Goal: Information Seeking & Learning: Compare options

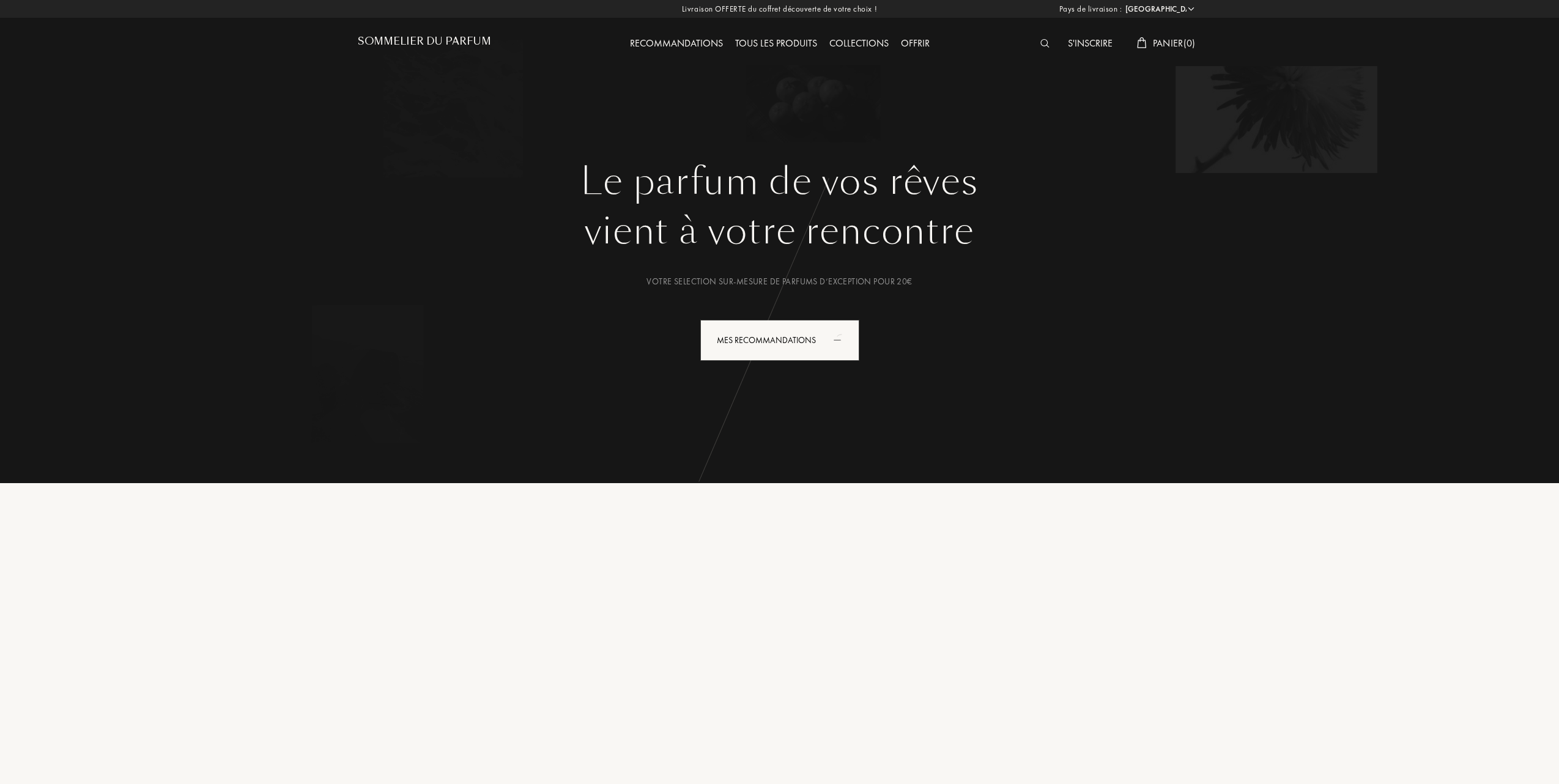
select select "FR"
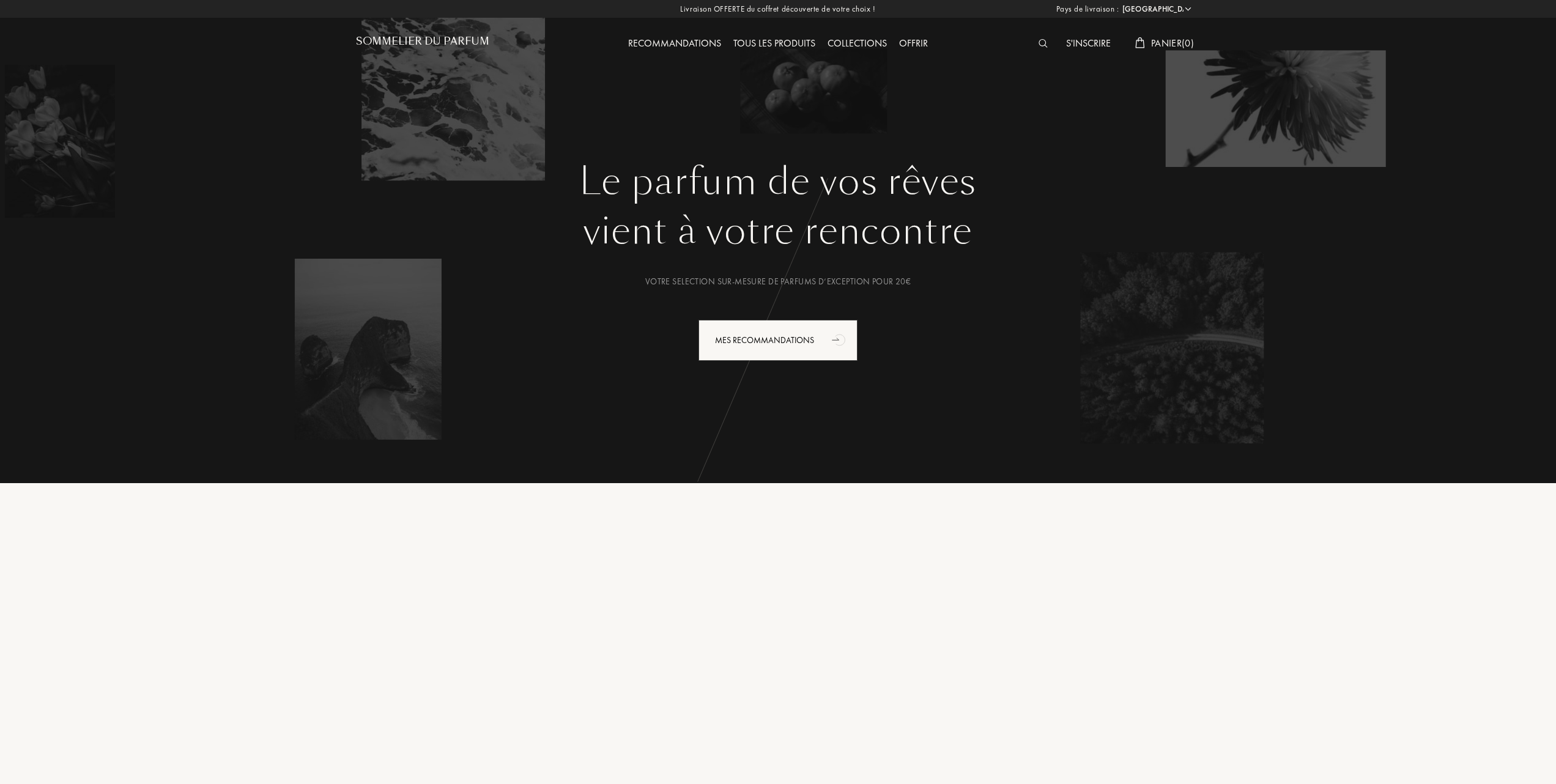
click at [798, 43] on div "Tous les produits" at bounding box center [774, 44] width 94 height 16
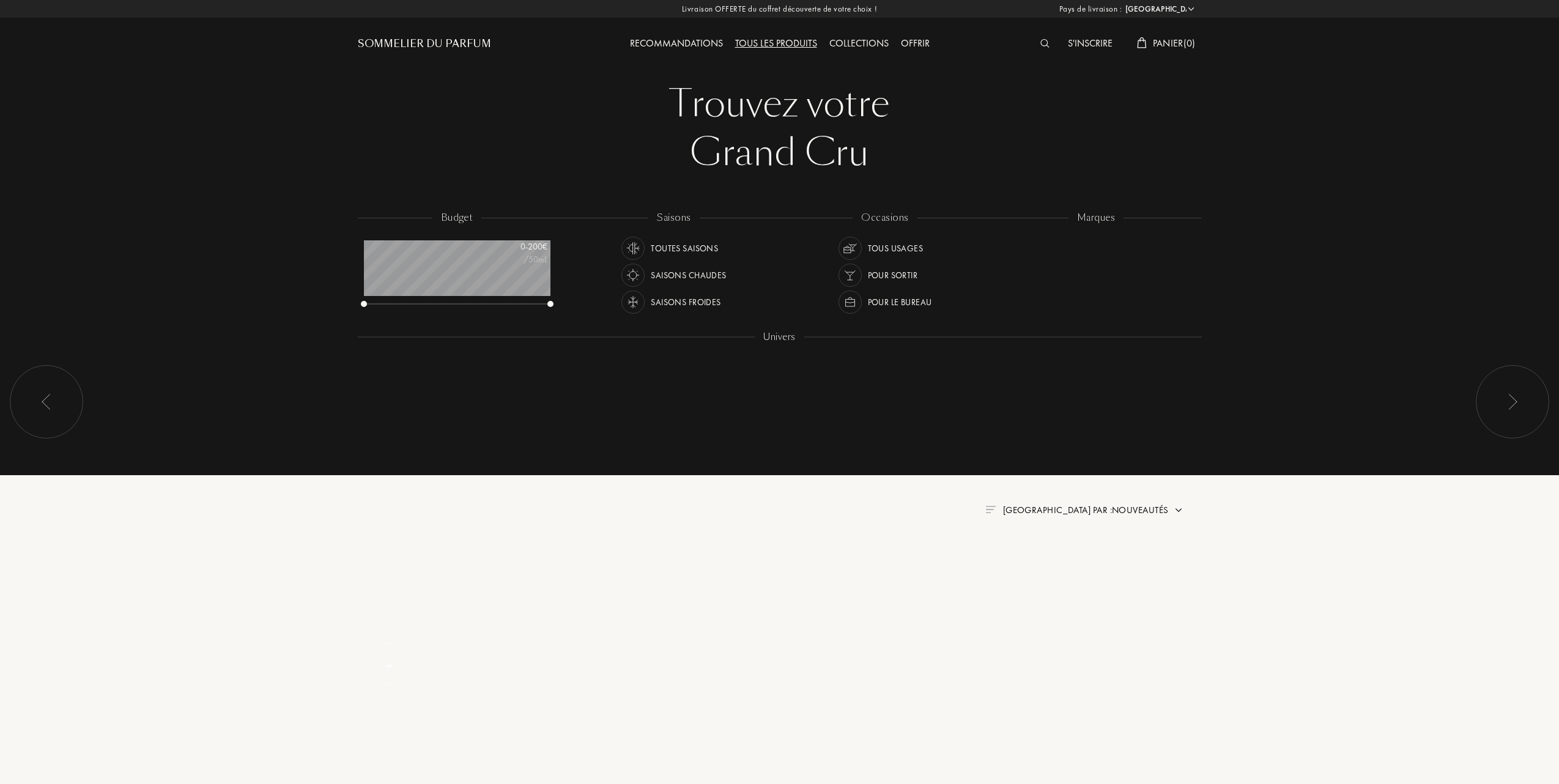
select select "FR"
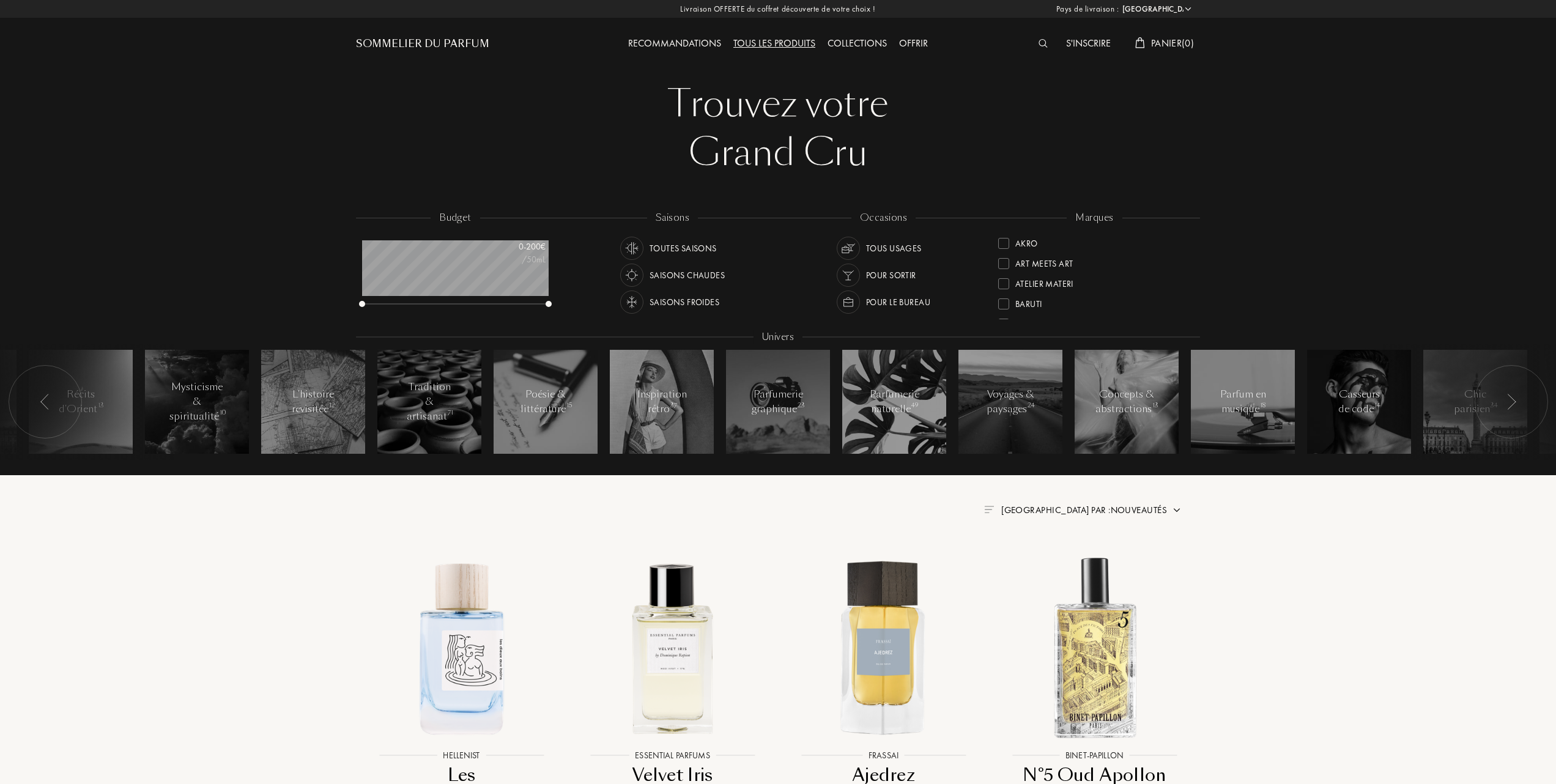
scroll to position [82, 0]
click at [1005, 299] on div at bounding box center [1003, 302] width 11 height 11
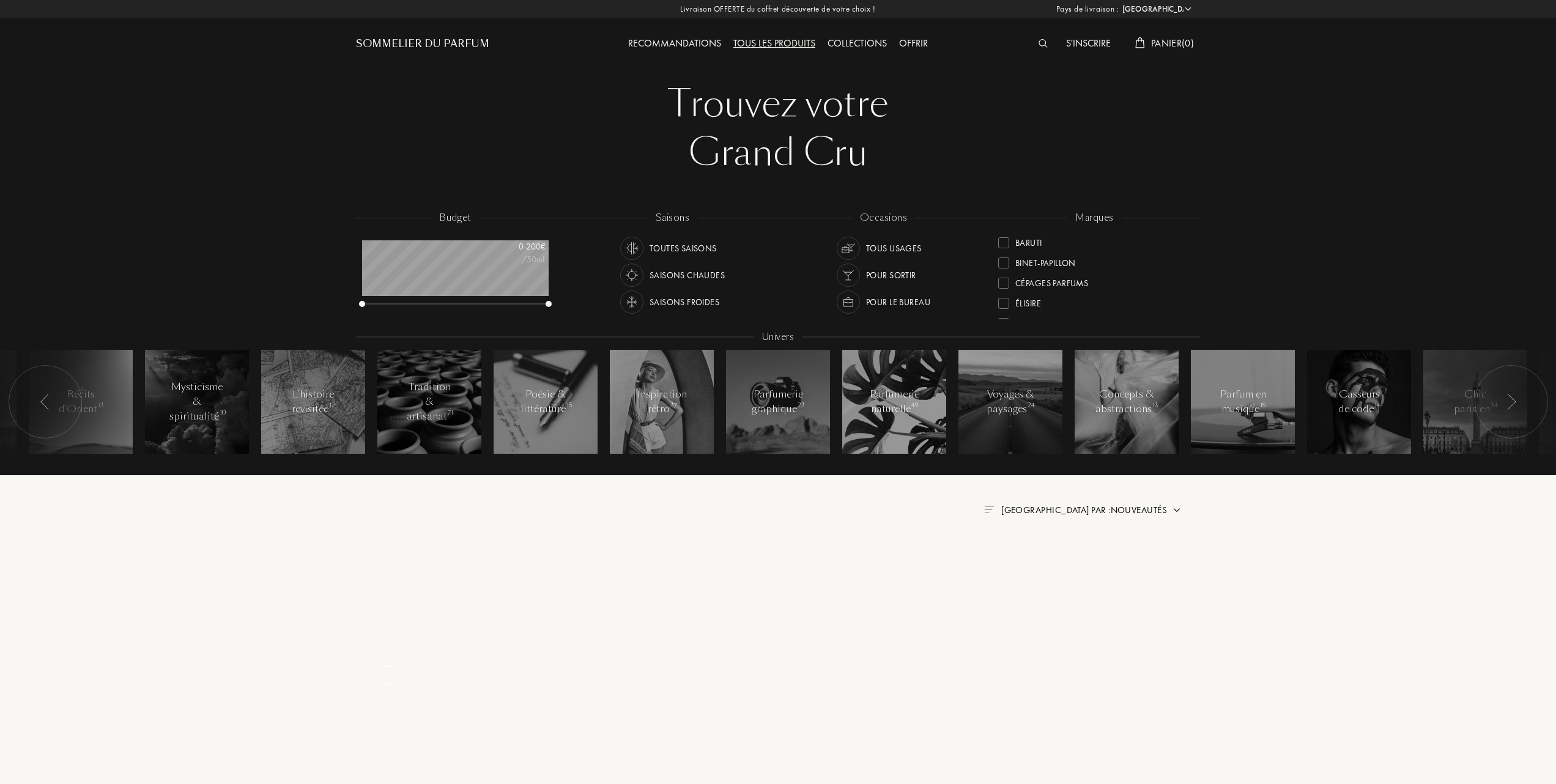
scroll to position [0, 0]
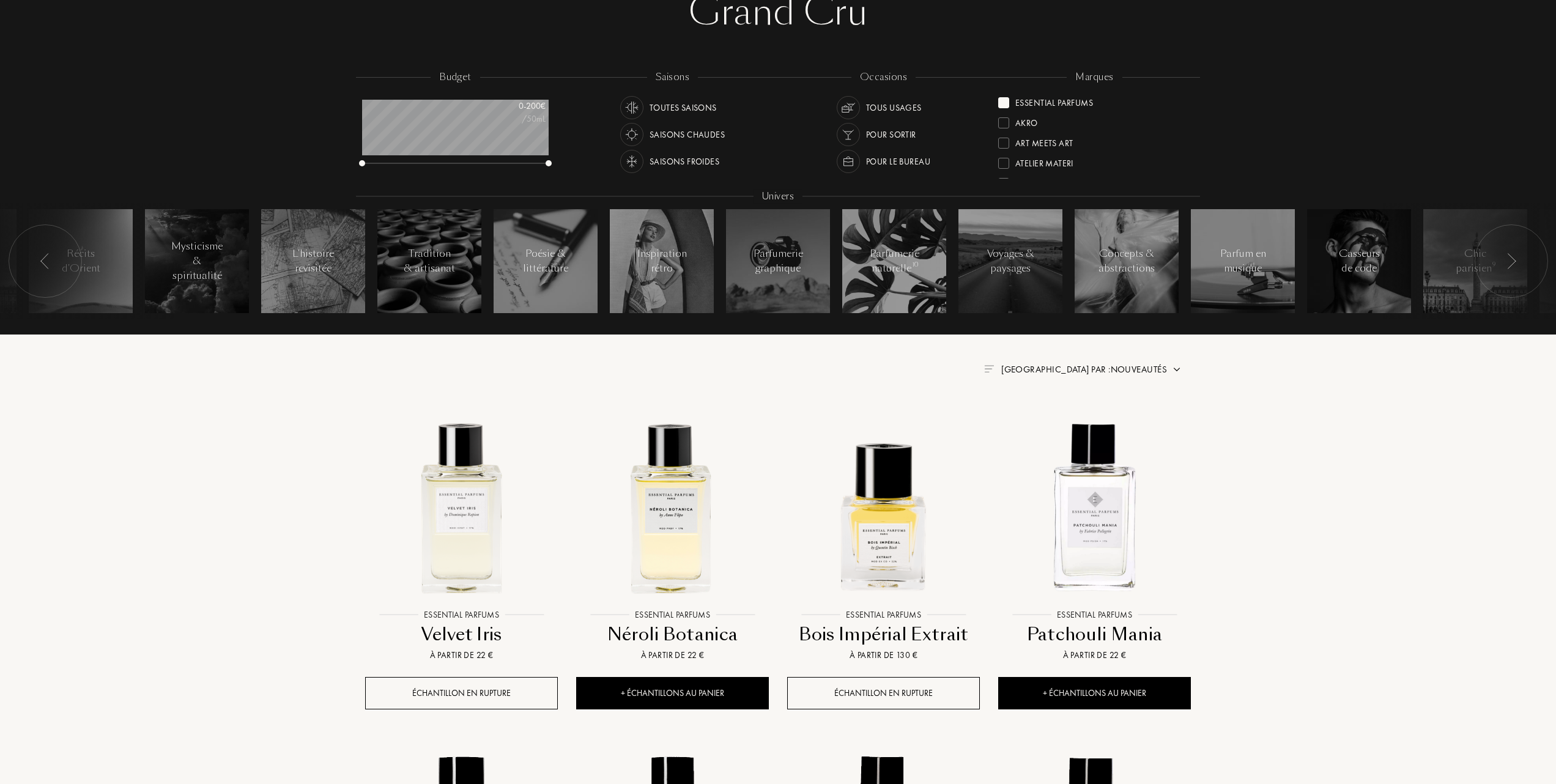
scroll to position [245, 0]
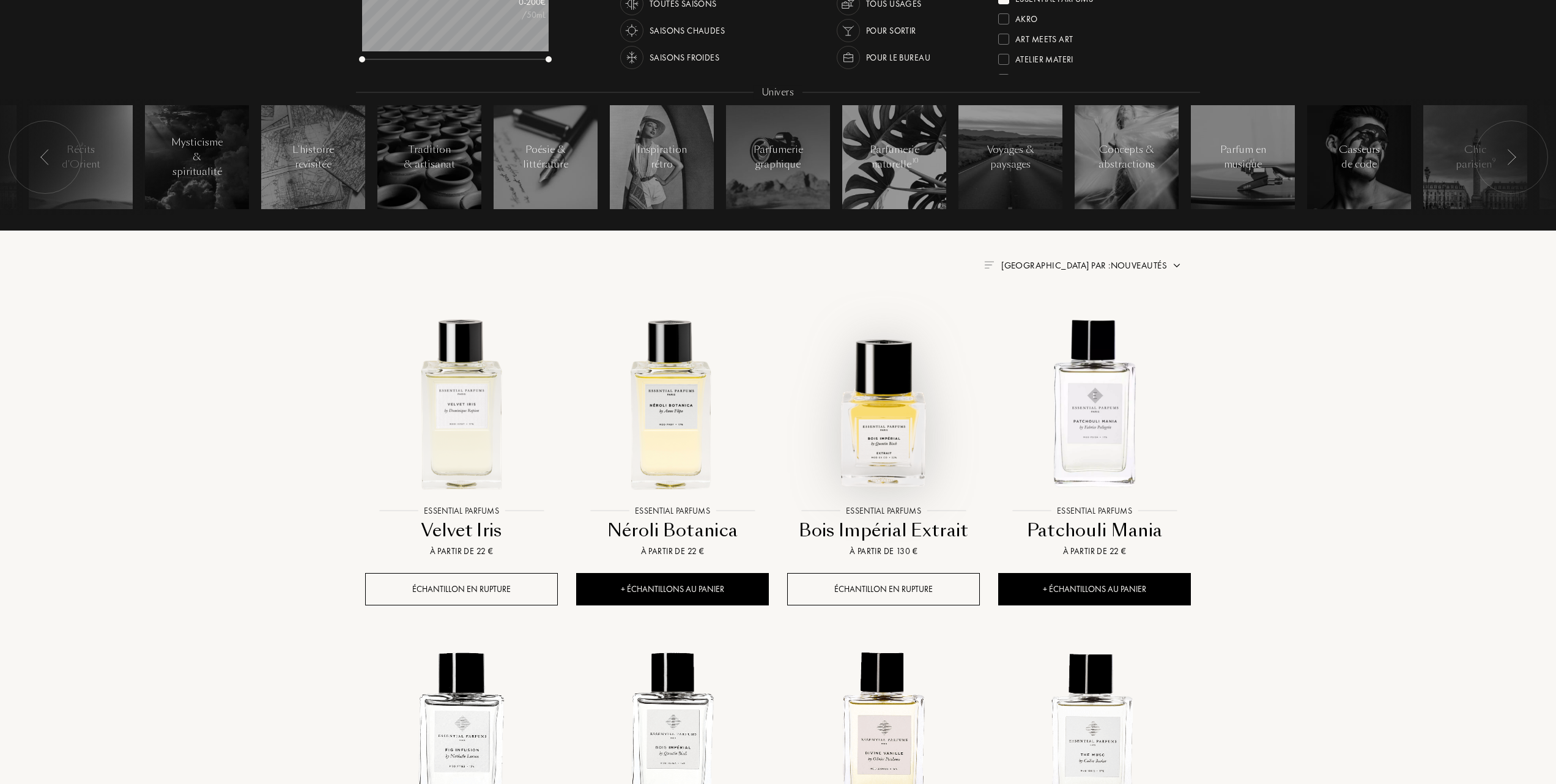
click at [884, 418] on img at bounding box center [883, 403] width 190 height 190
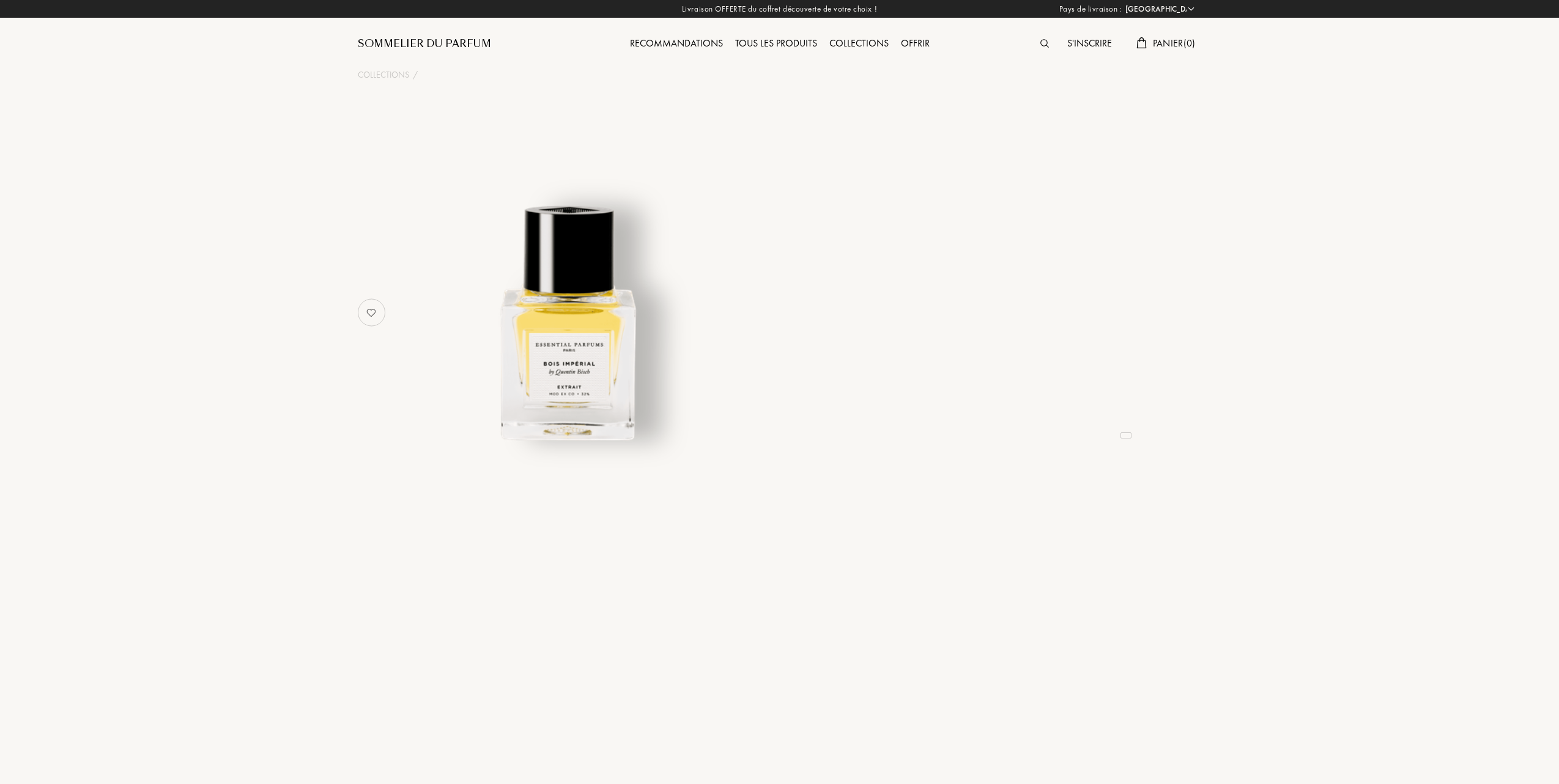
select select "FR"
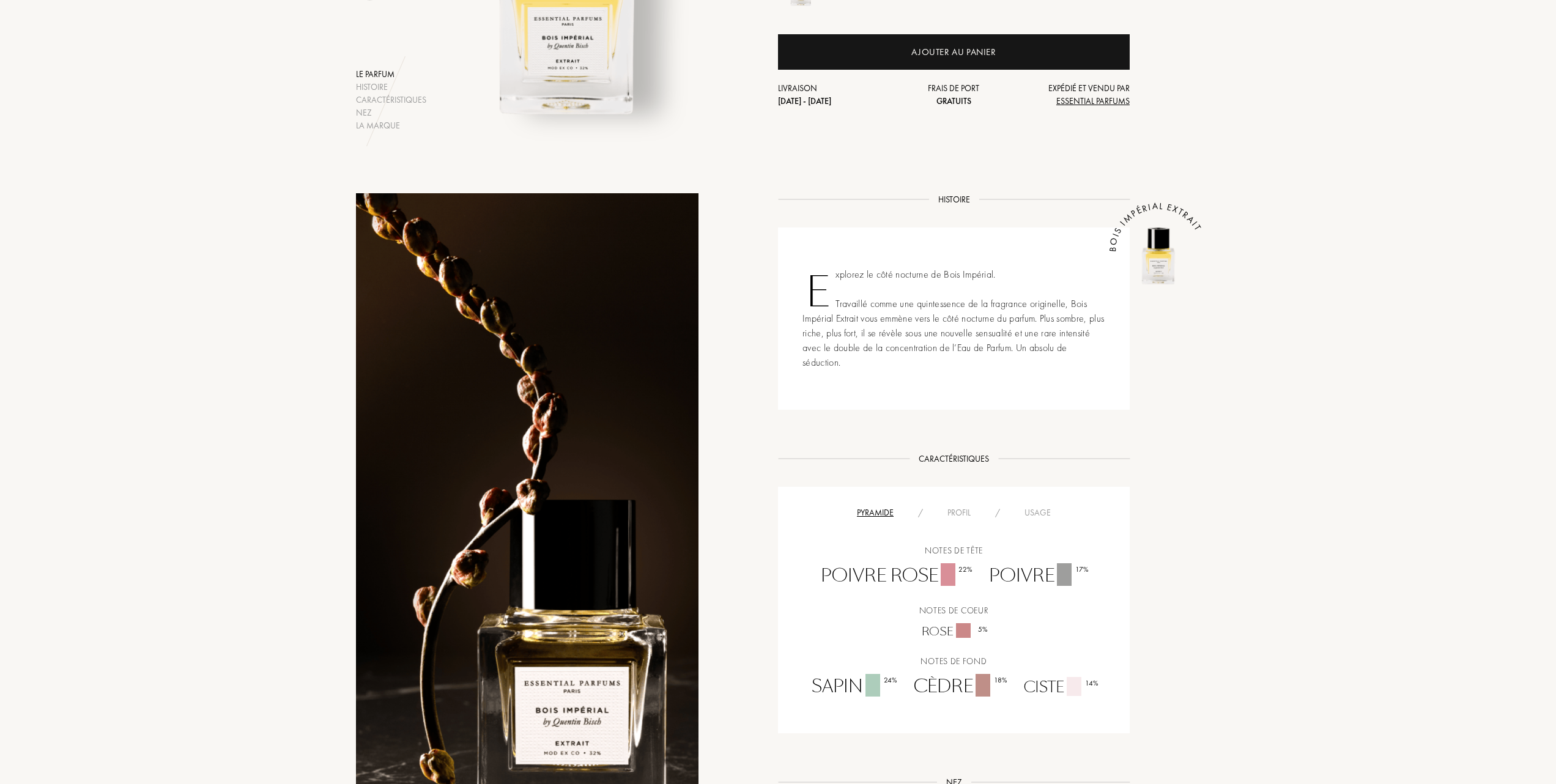
scroll to position [407, 0]
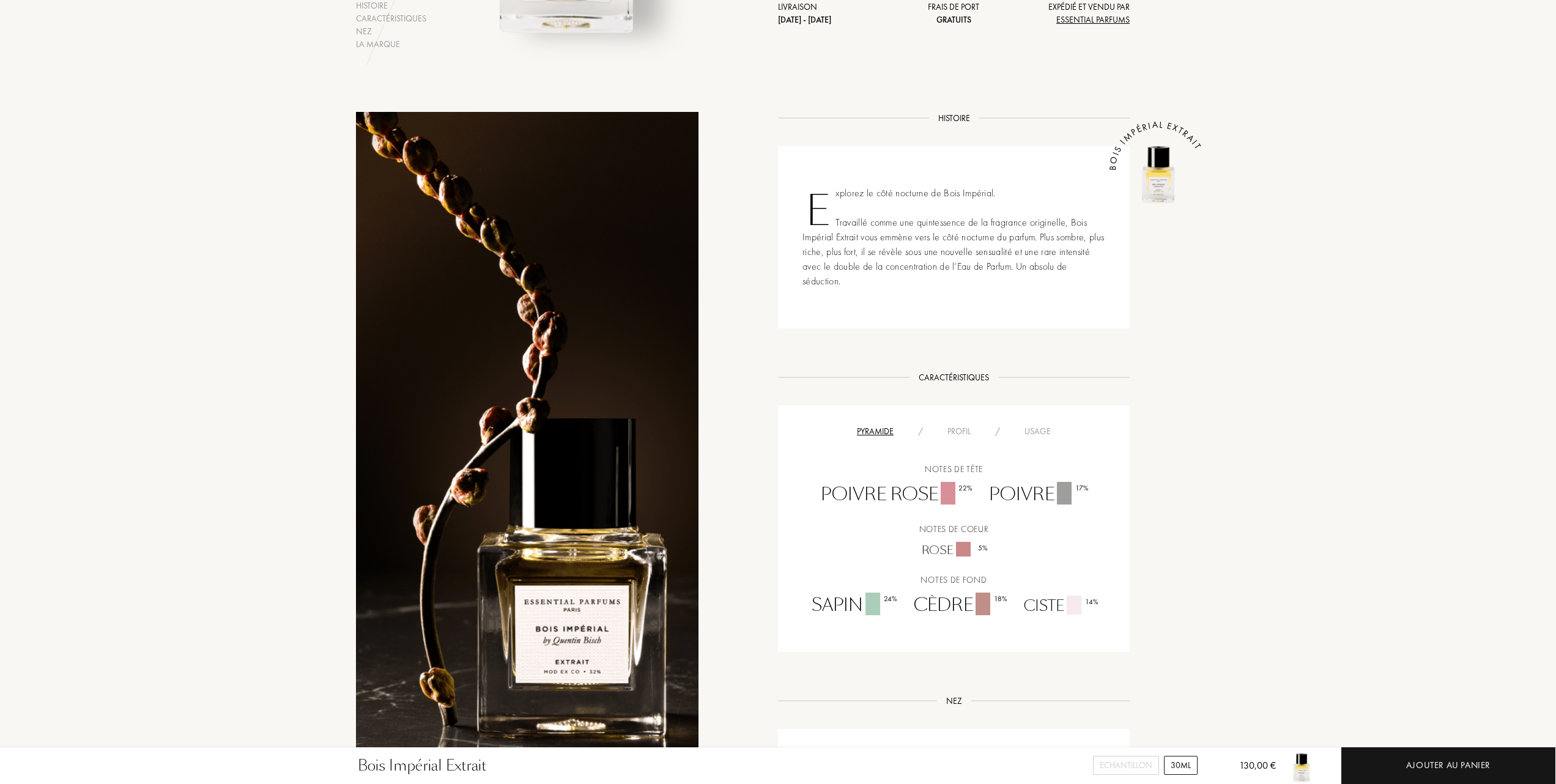
click at [967, 427] on div "Profil" at bounding box center [958, 430] width 48 height 13
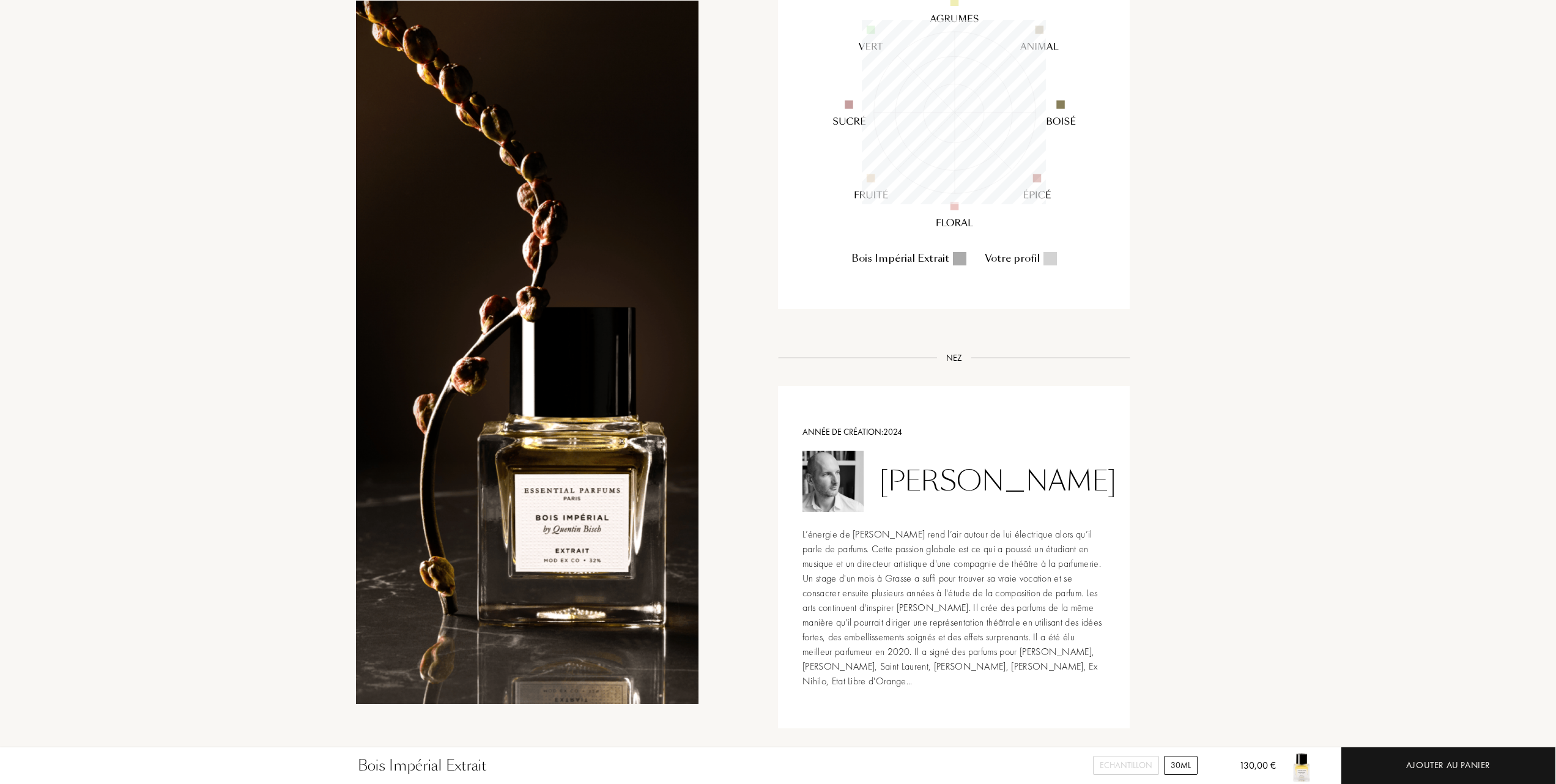
scroll to position [896, 0]
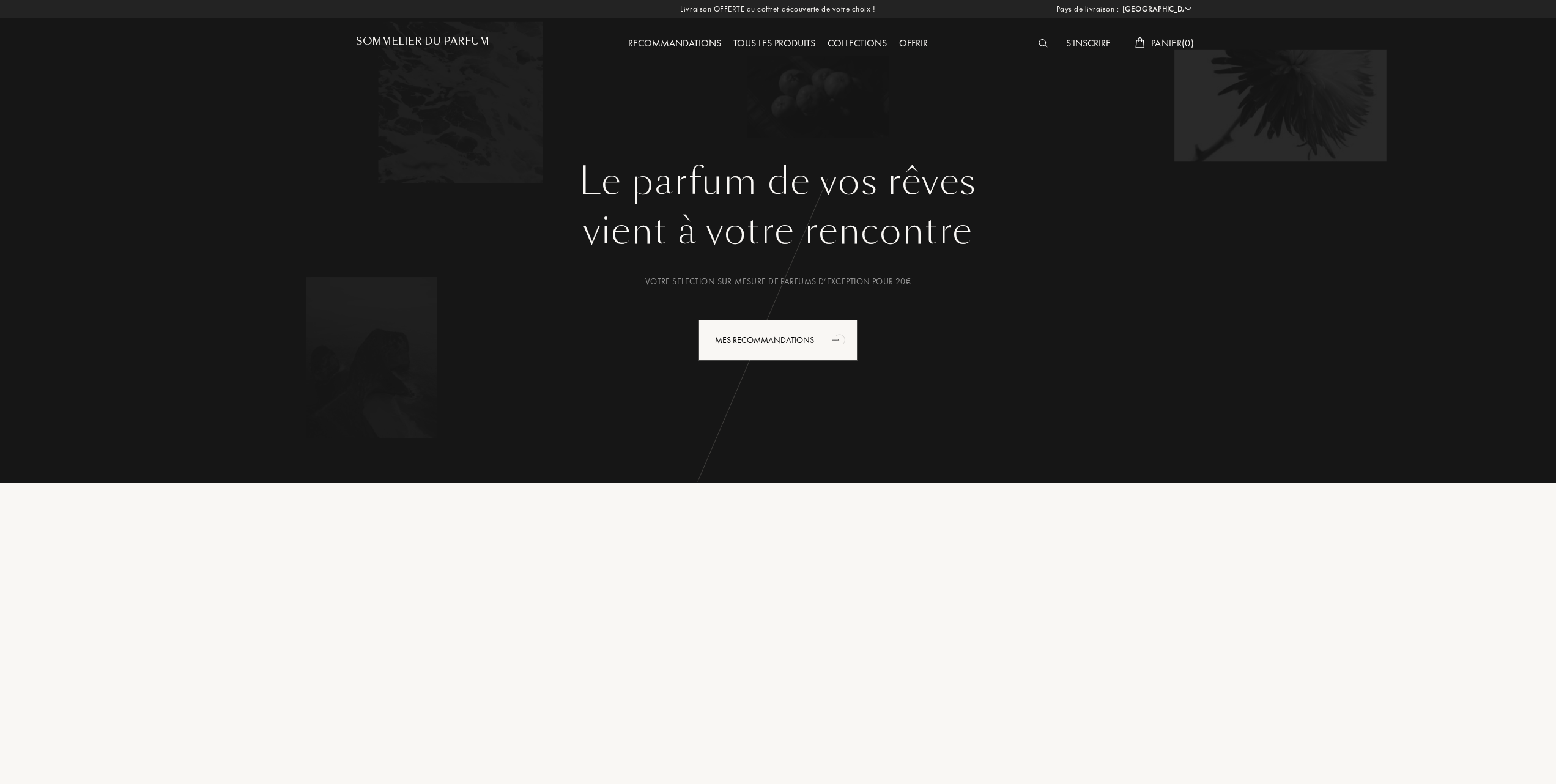
select select "FR"
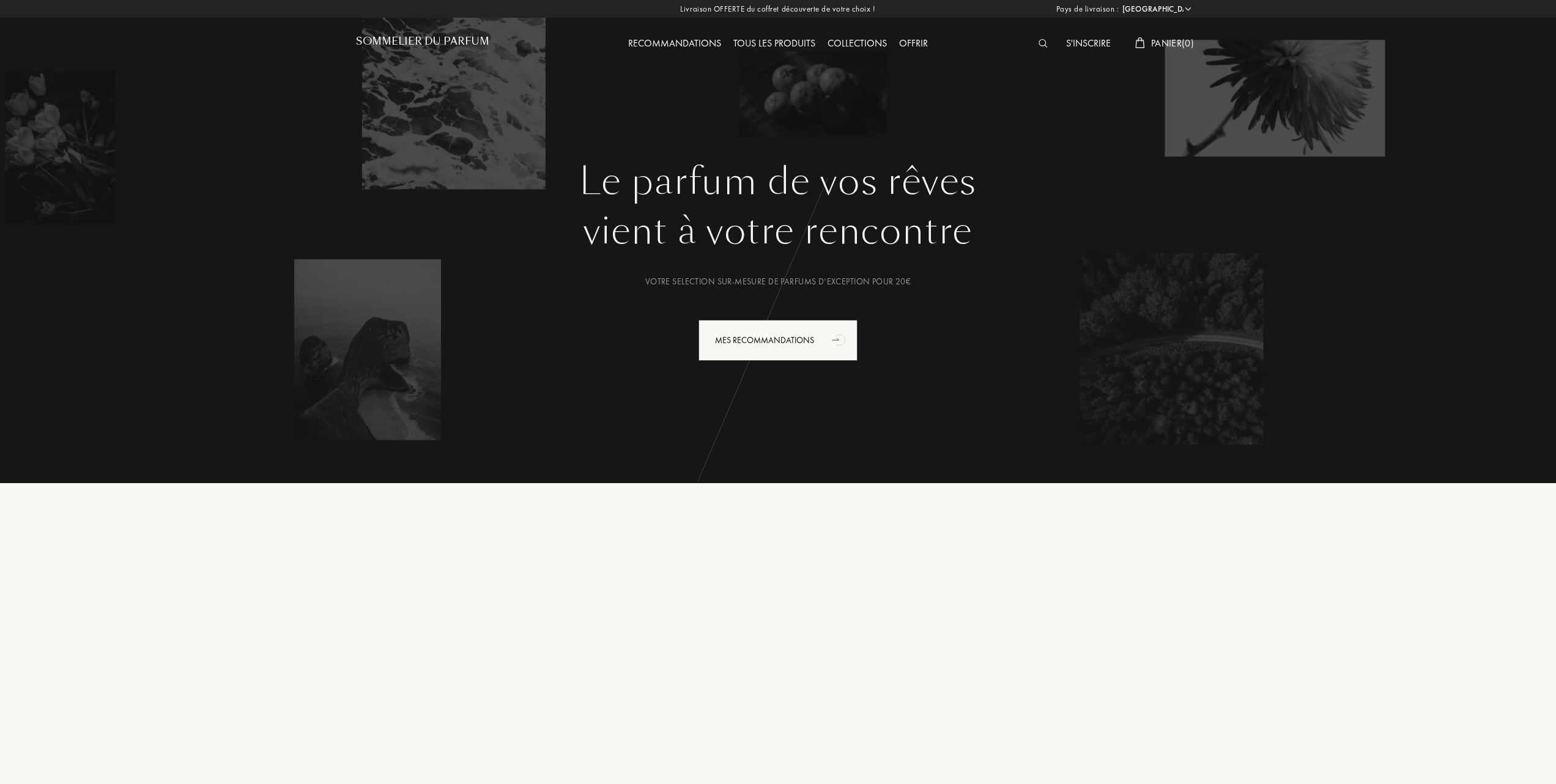
click at [791, 42] on div "Tous les produits" at bounding box center [774, 44] width 94 height 16
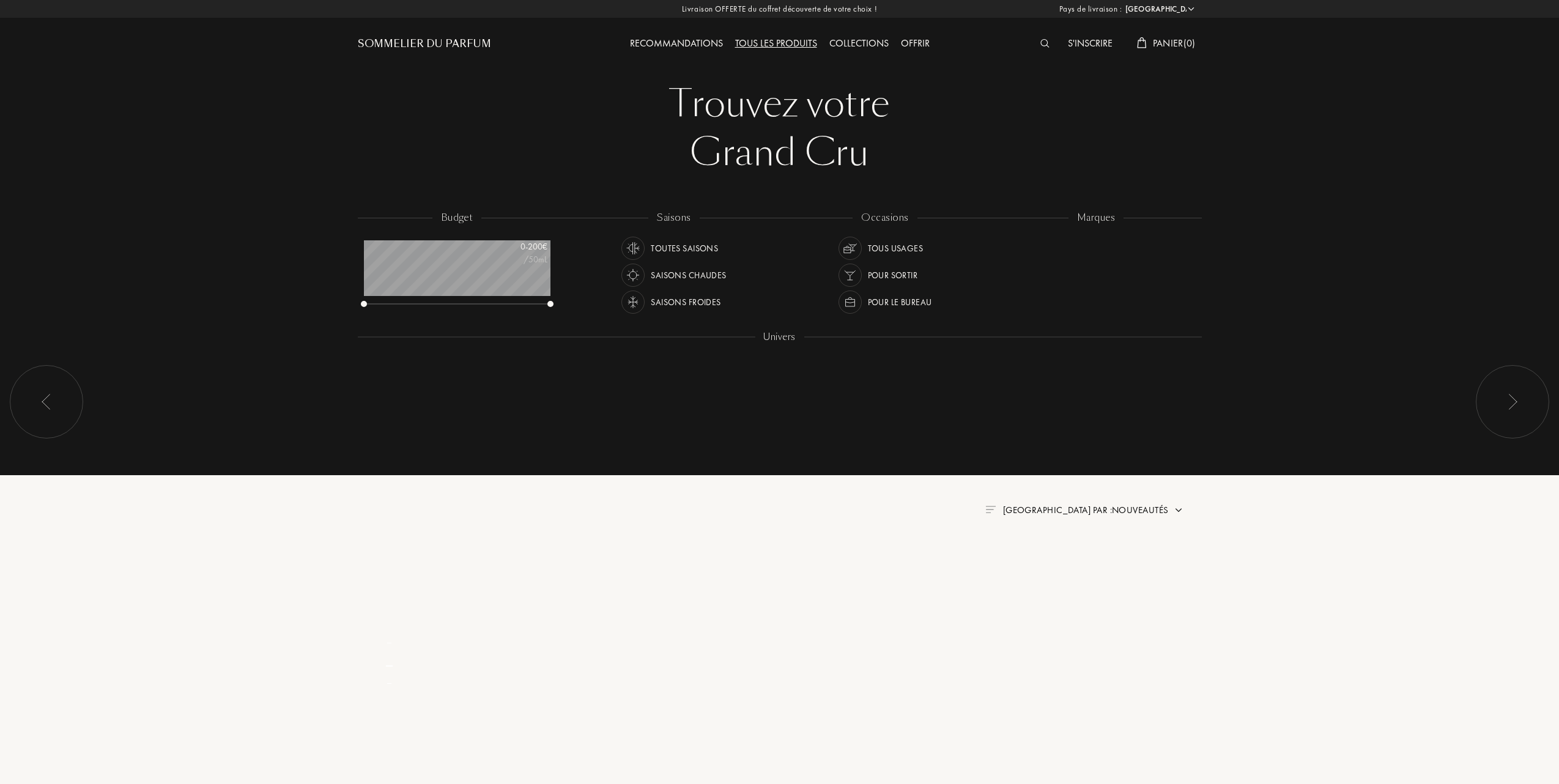
select select "FR"
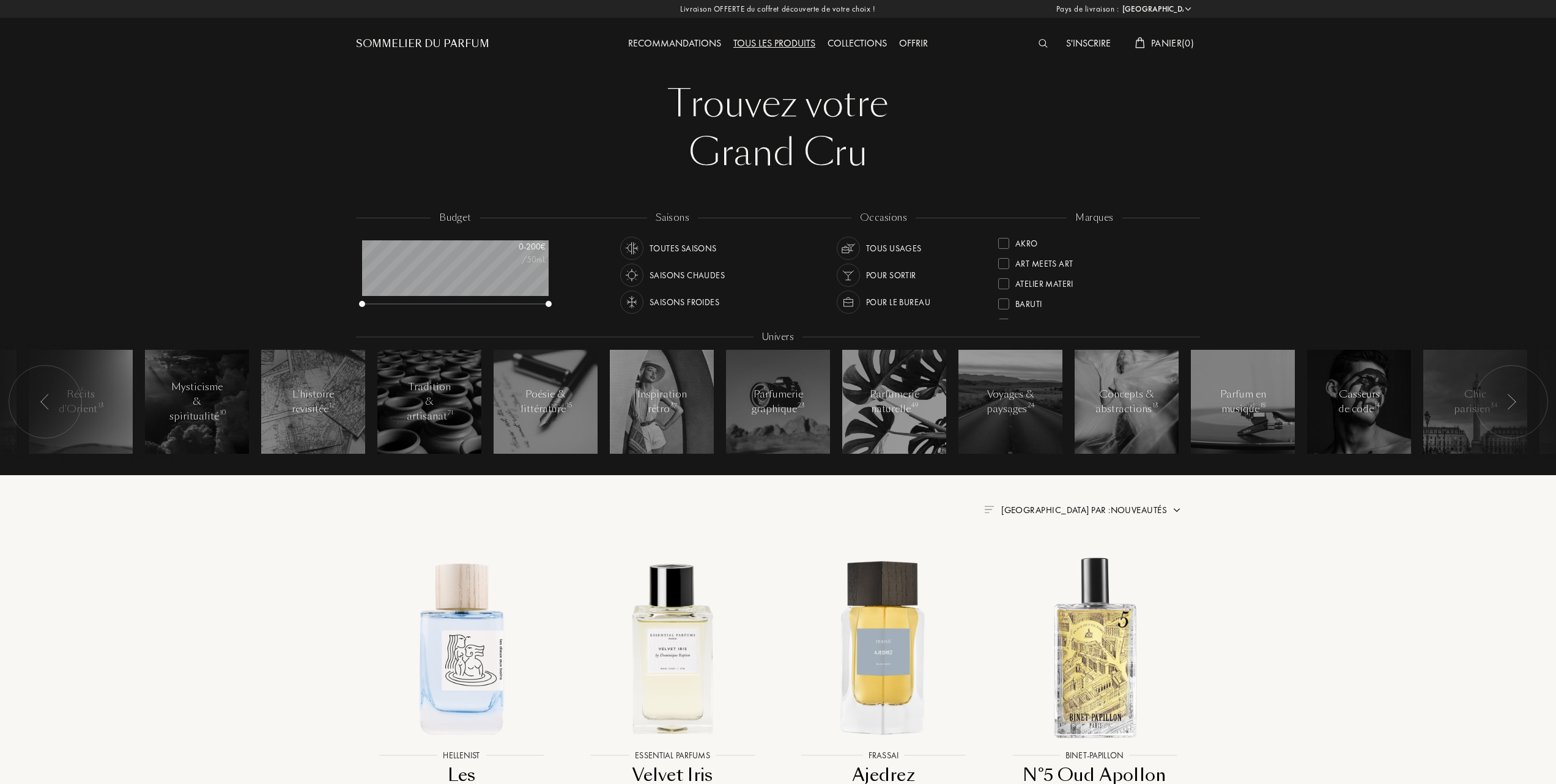
click at [779, 42] on div "Tous les produits" at bounding box center [774, 44] width 94 height 16
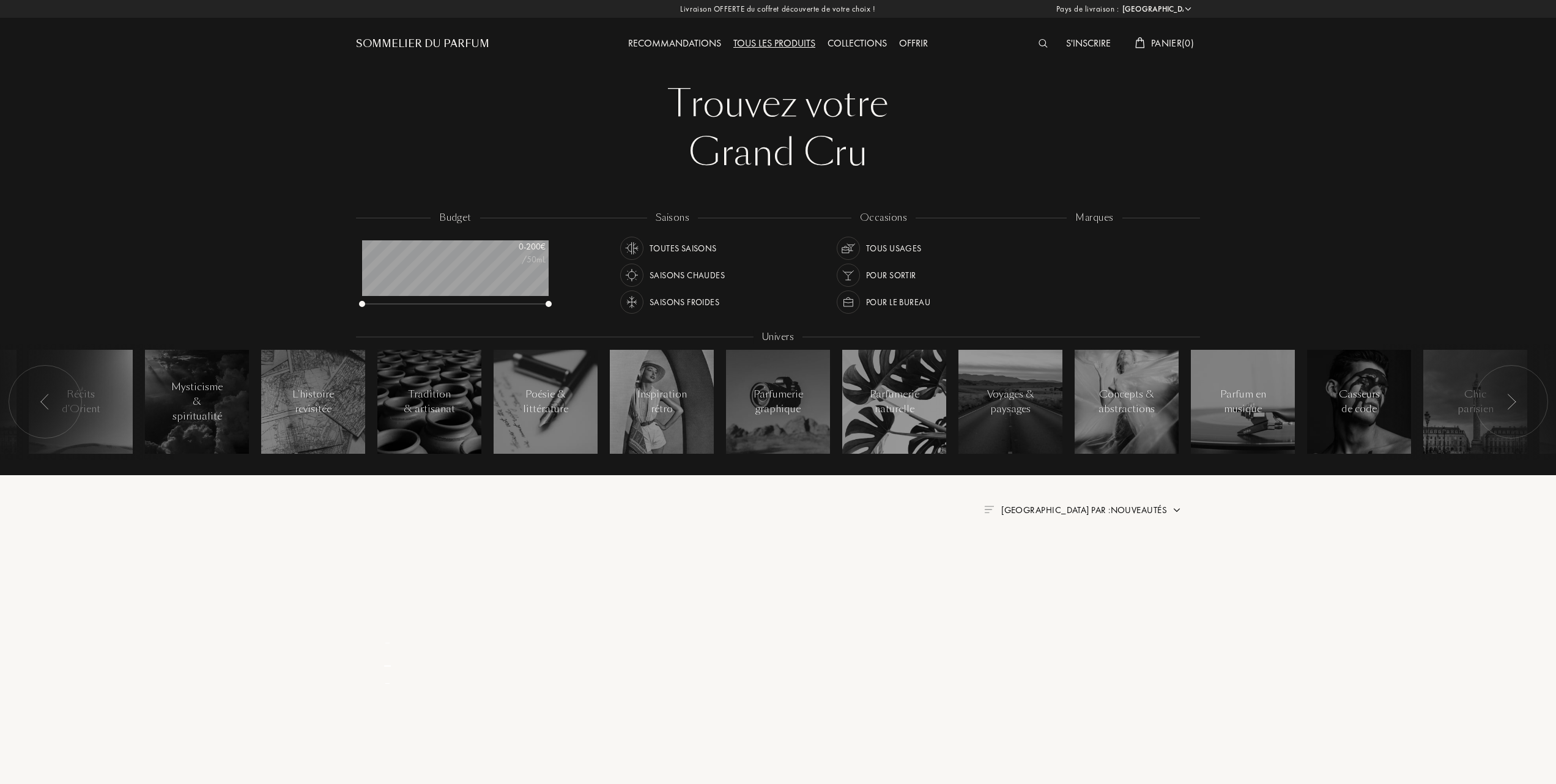
select select "FR"
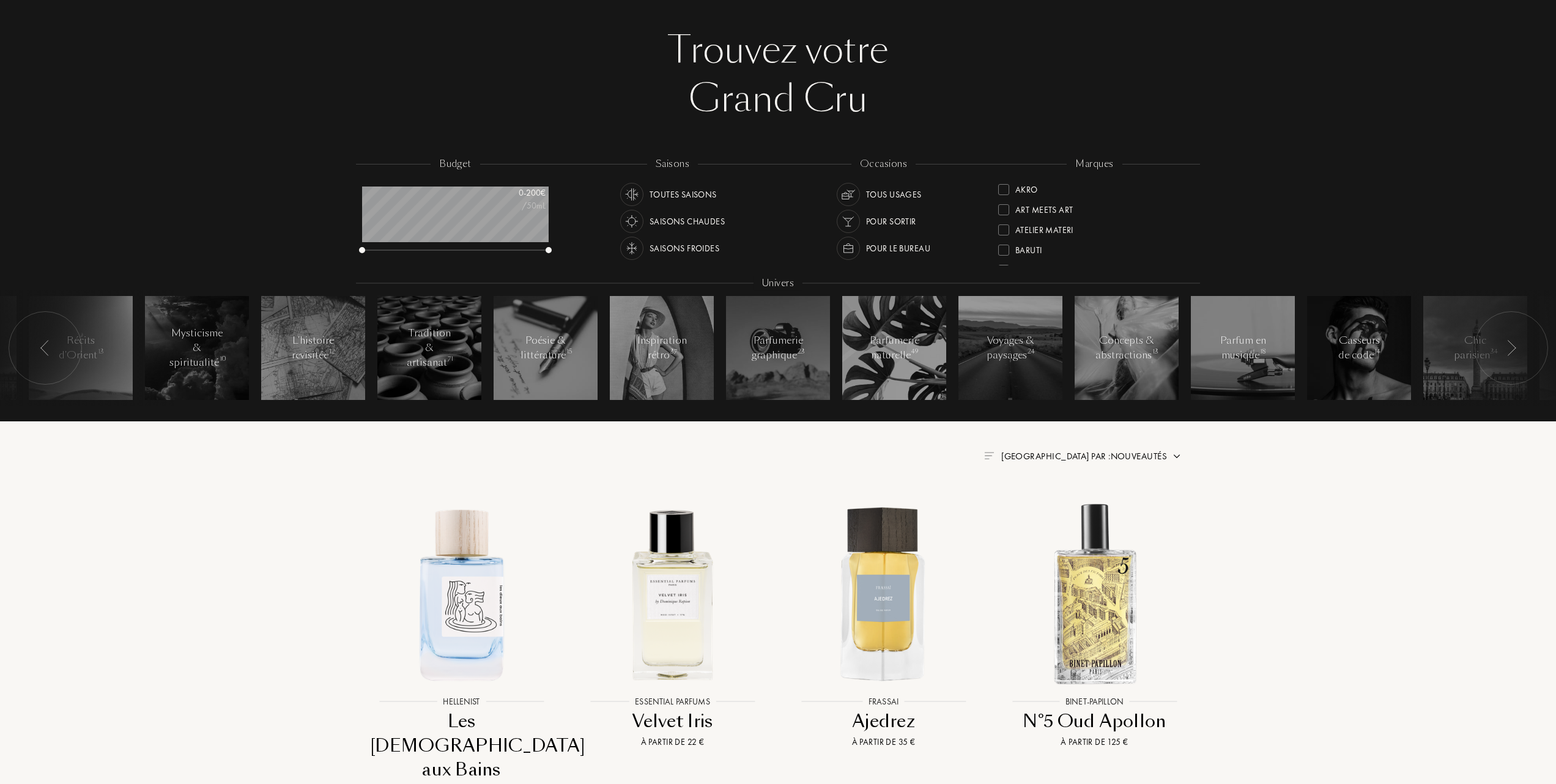
scroll to position [82, 0]
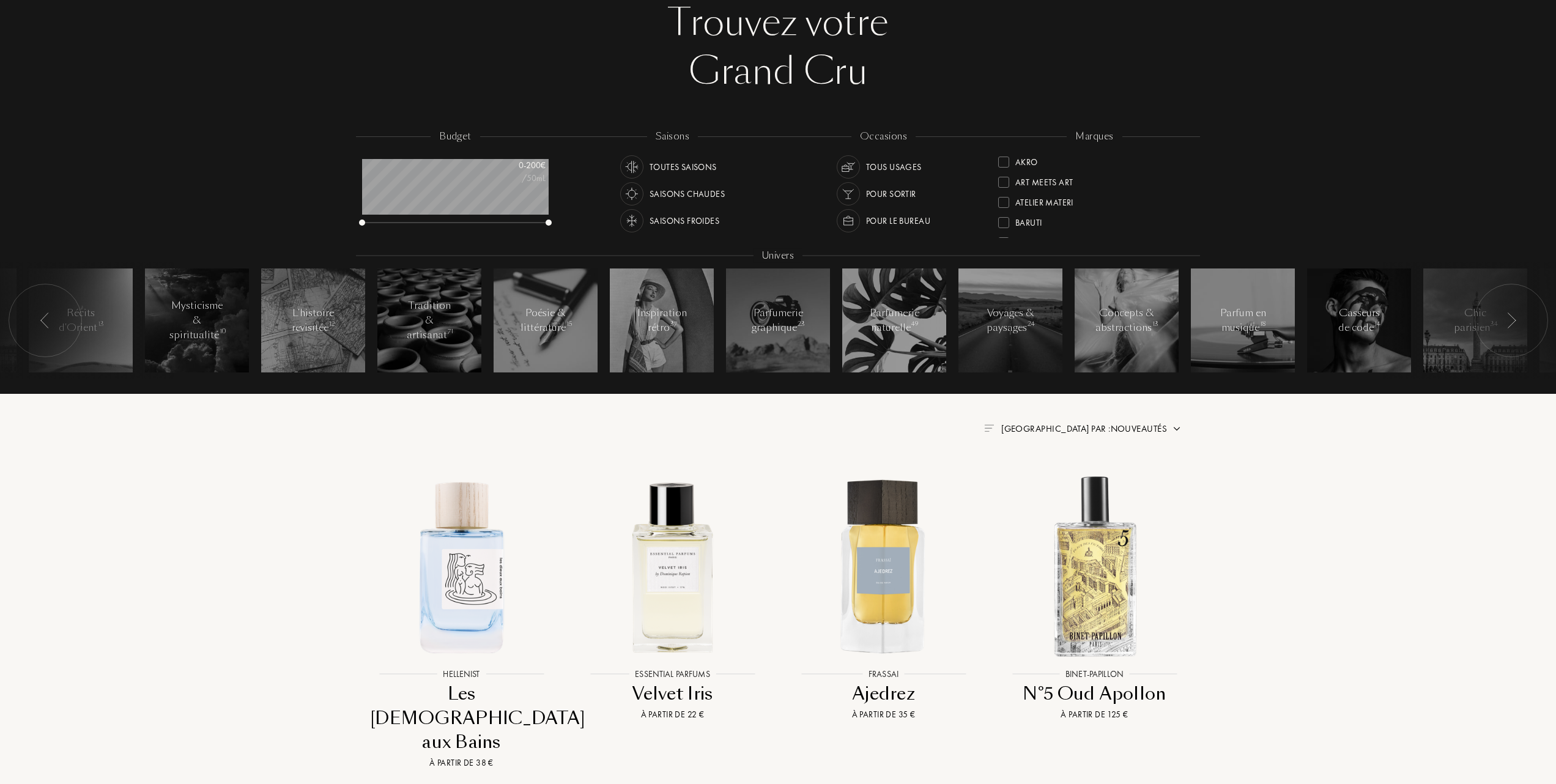
click at [1006, 160] on div at bounding box center [1003, 161] width 11 height 11
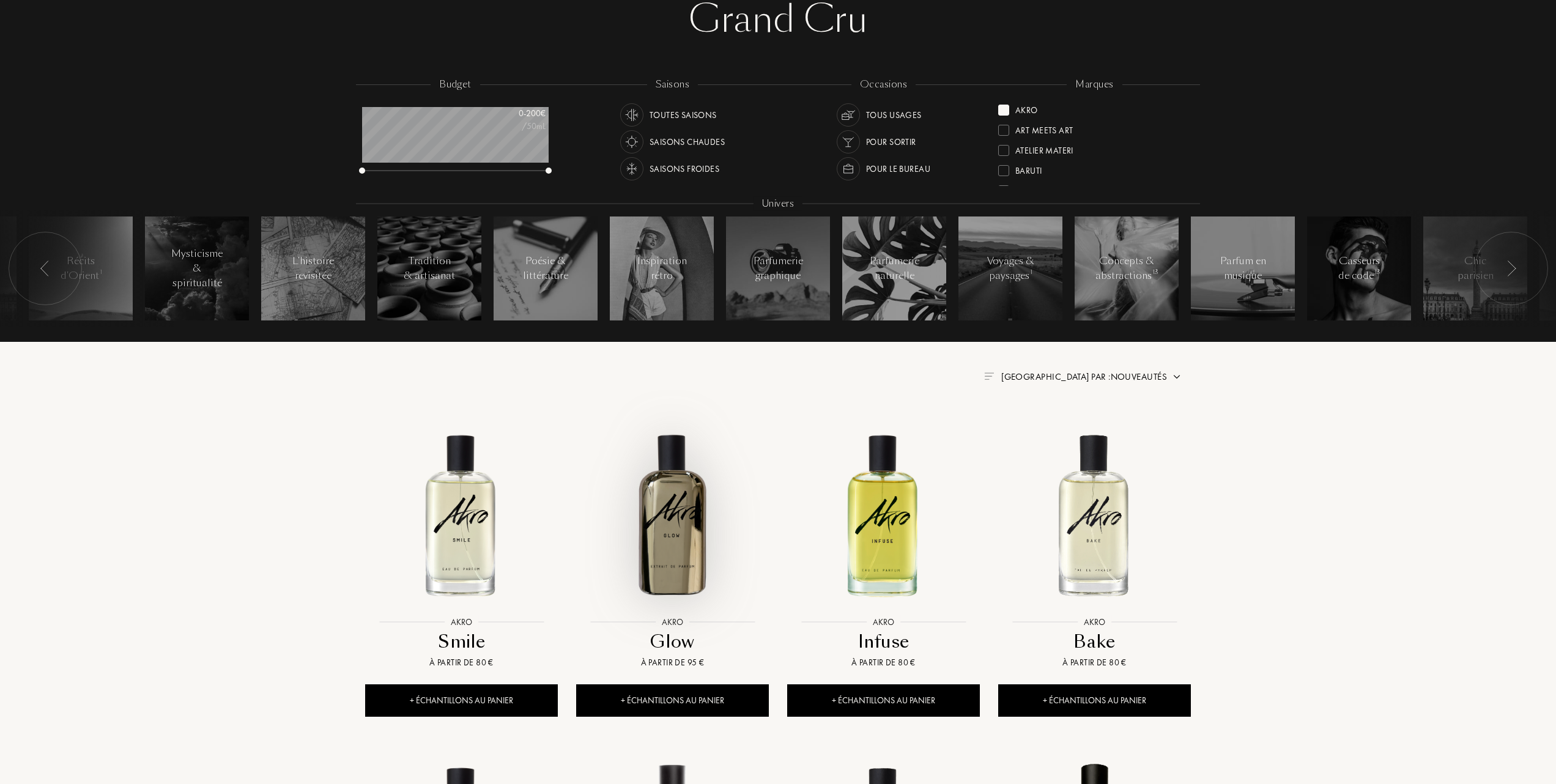
scroll to position [162, 0]
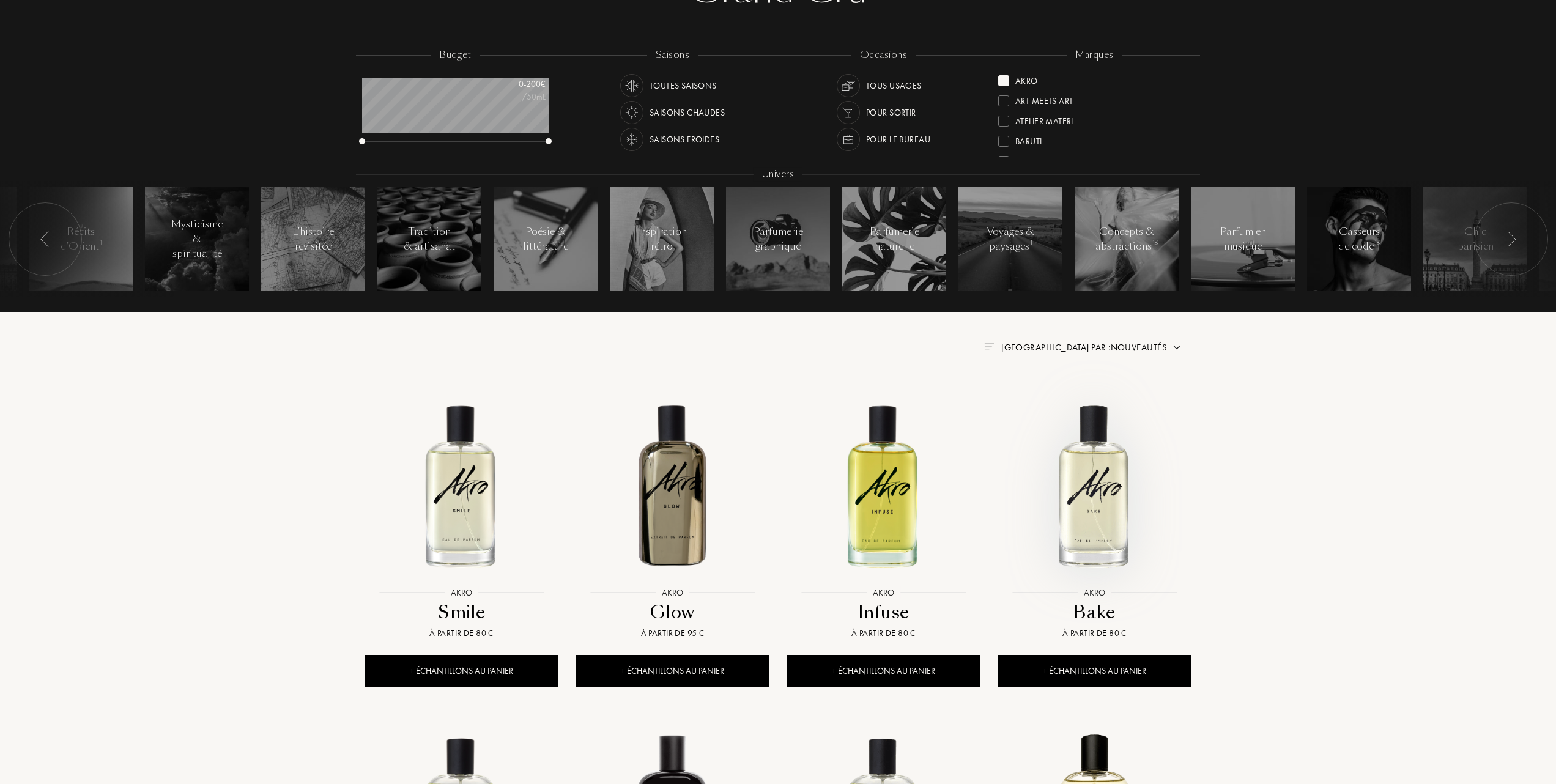
click at [1112, 509] on img at bounding box center [1094, 485] width 190 height 190
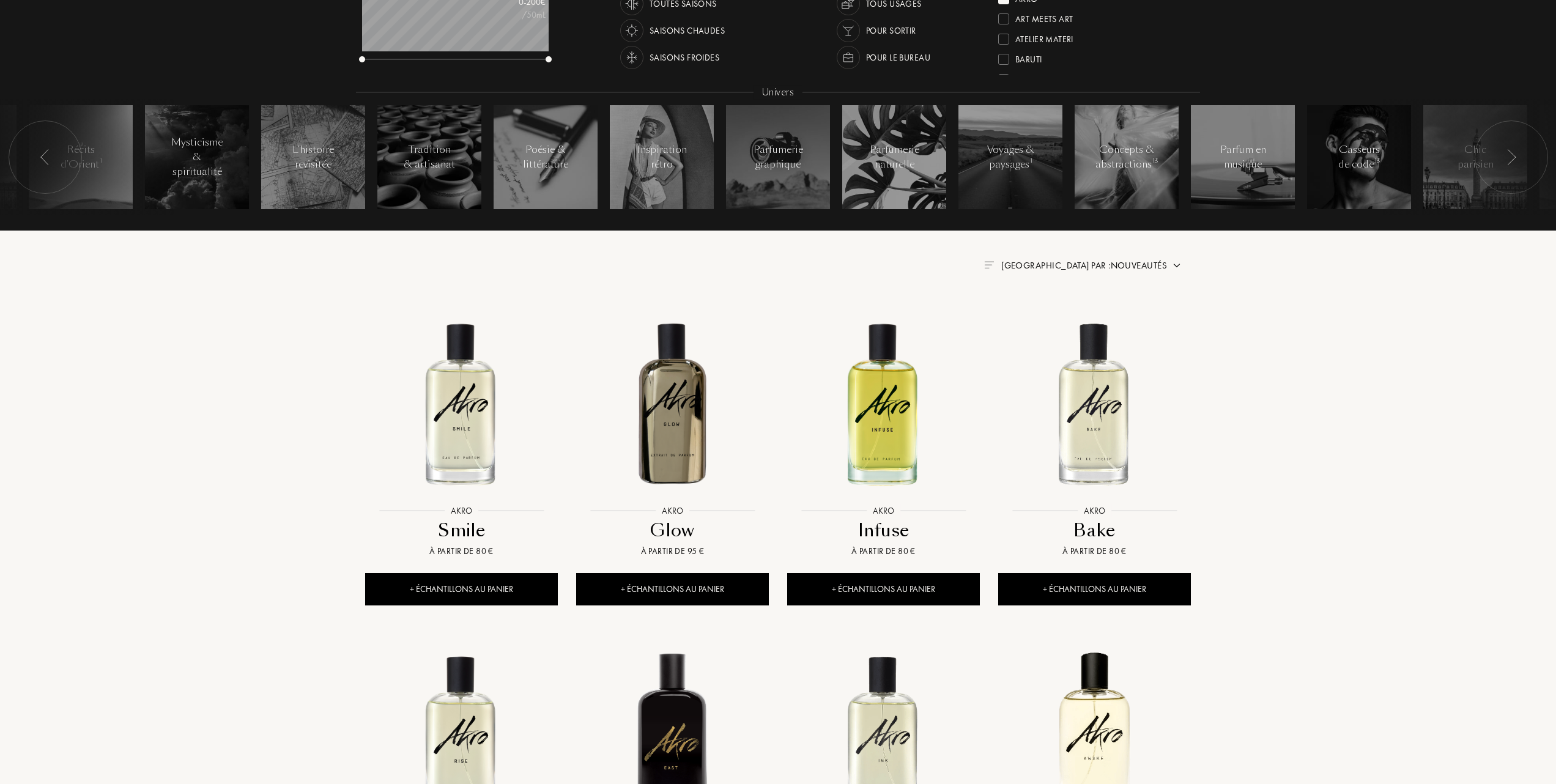
click at [1173, 262] on img at bounding box center [1177, 265] width 10 height 10
click at [1054, 318] on div at bounding box center [1054, 318] width 9 height 9
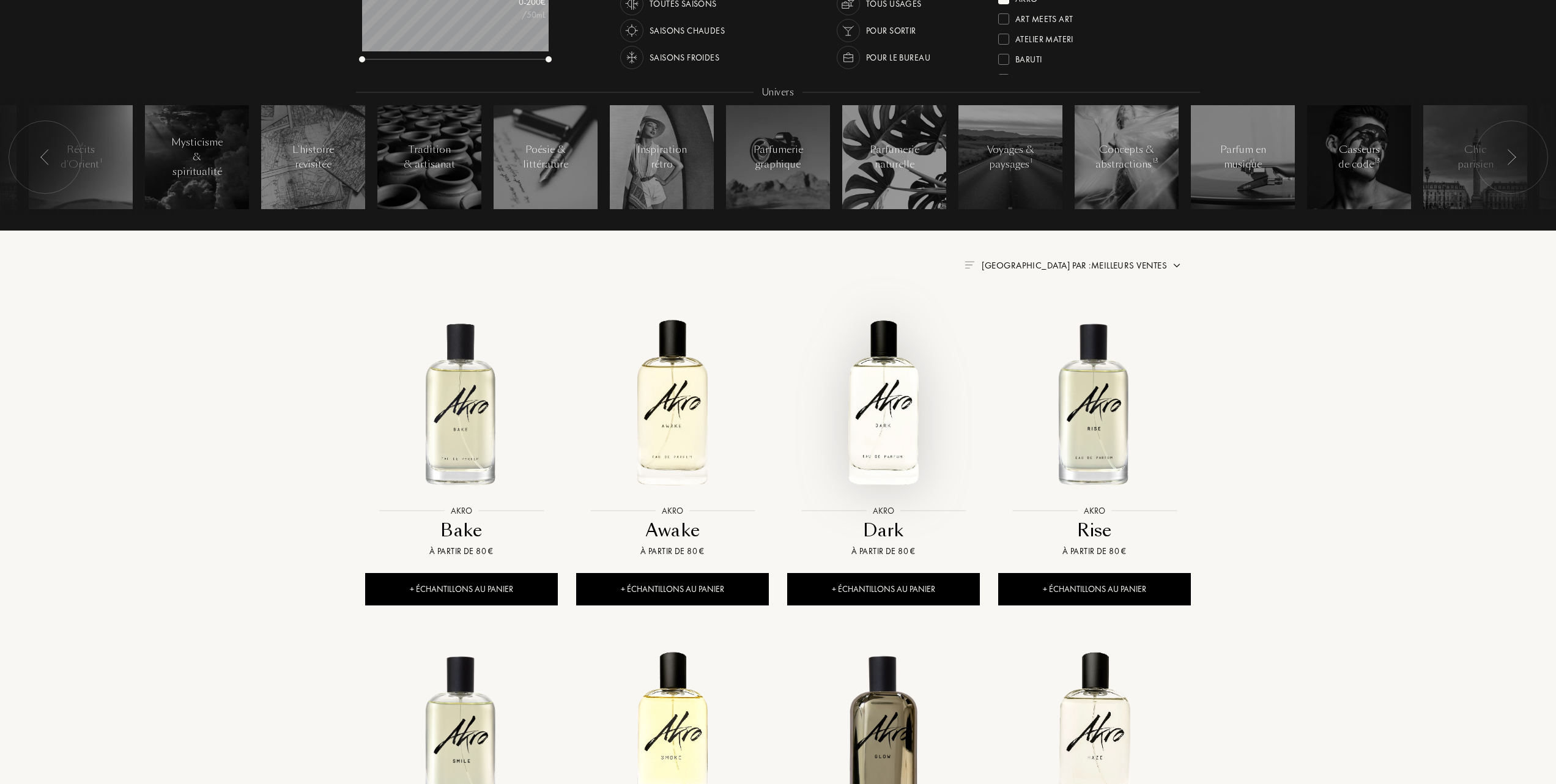
click at [898, 418] on img at bounding box center [883, 403] width 190 height 190
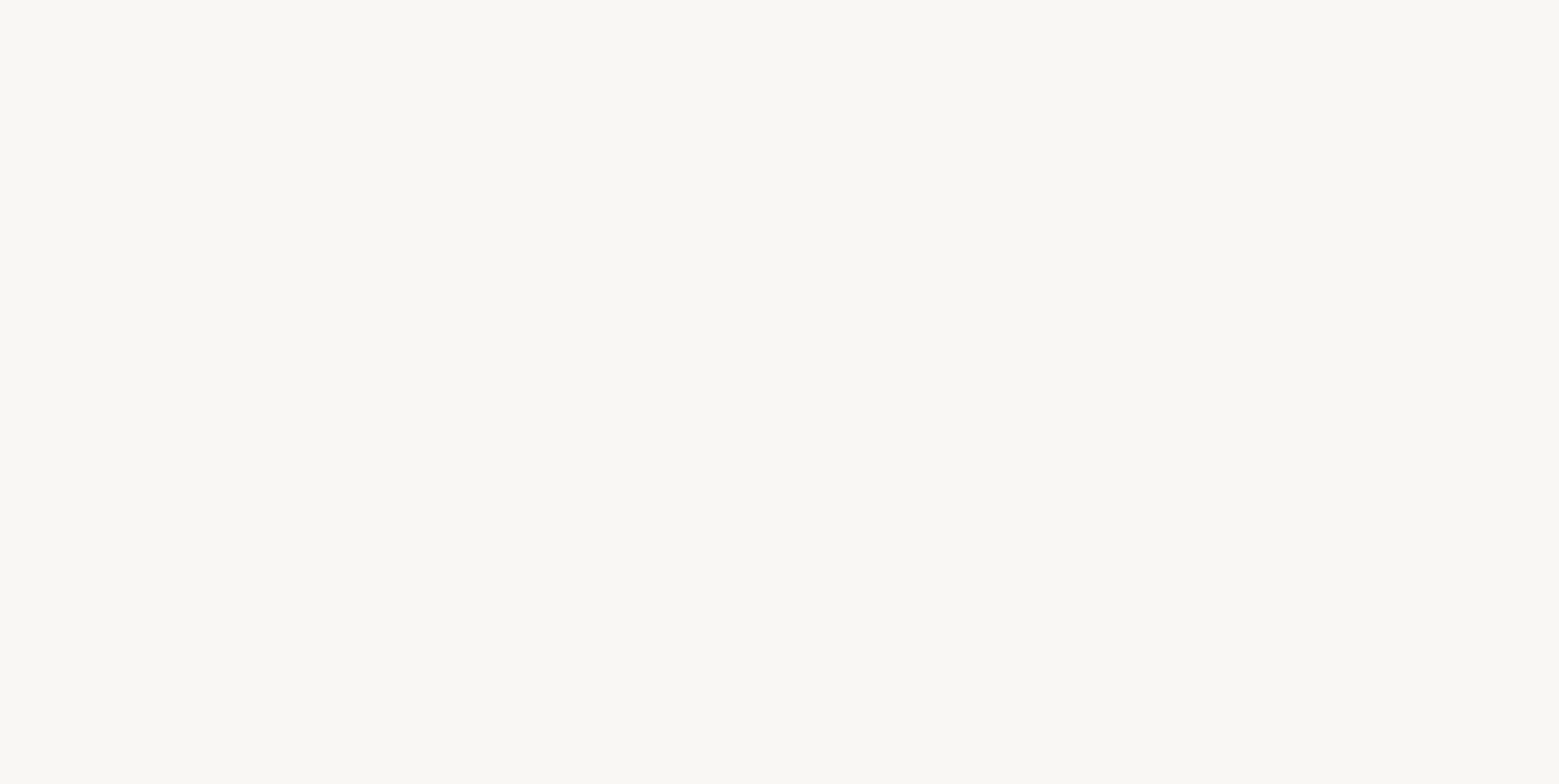
select select "FR"
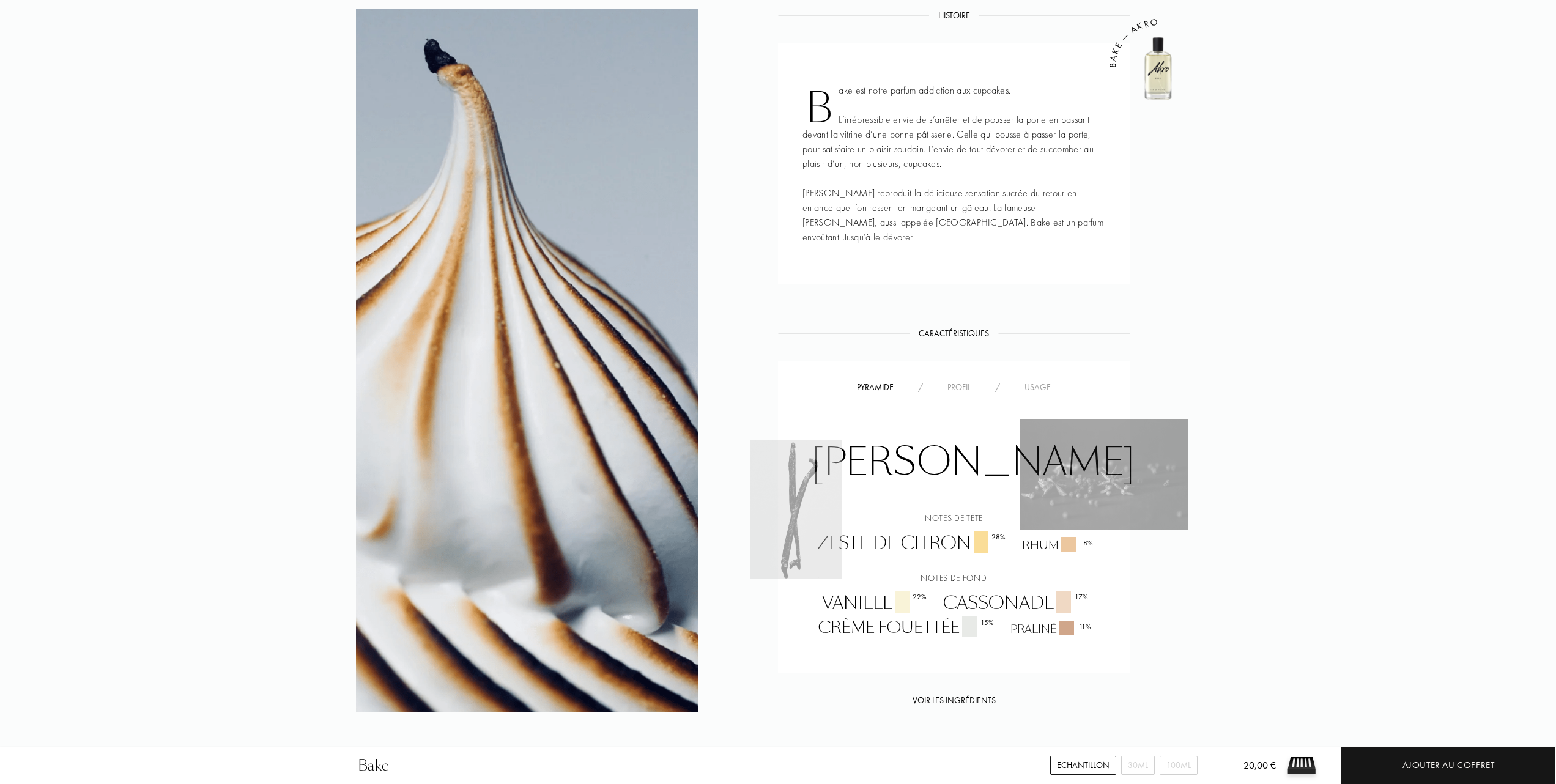
scroll to position [489, 0]
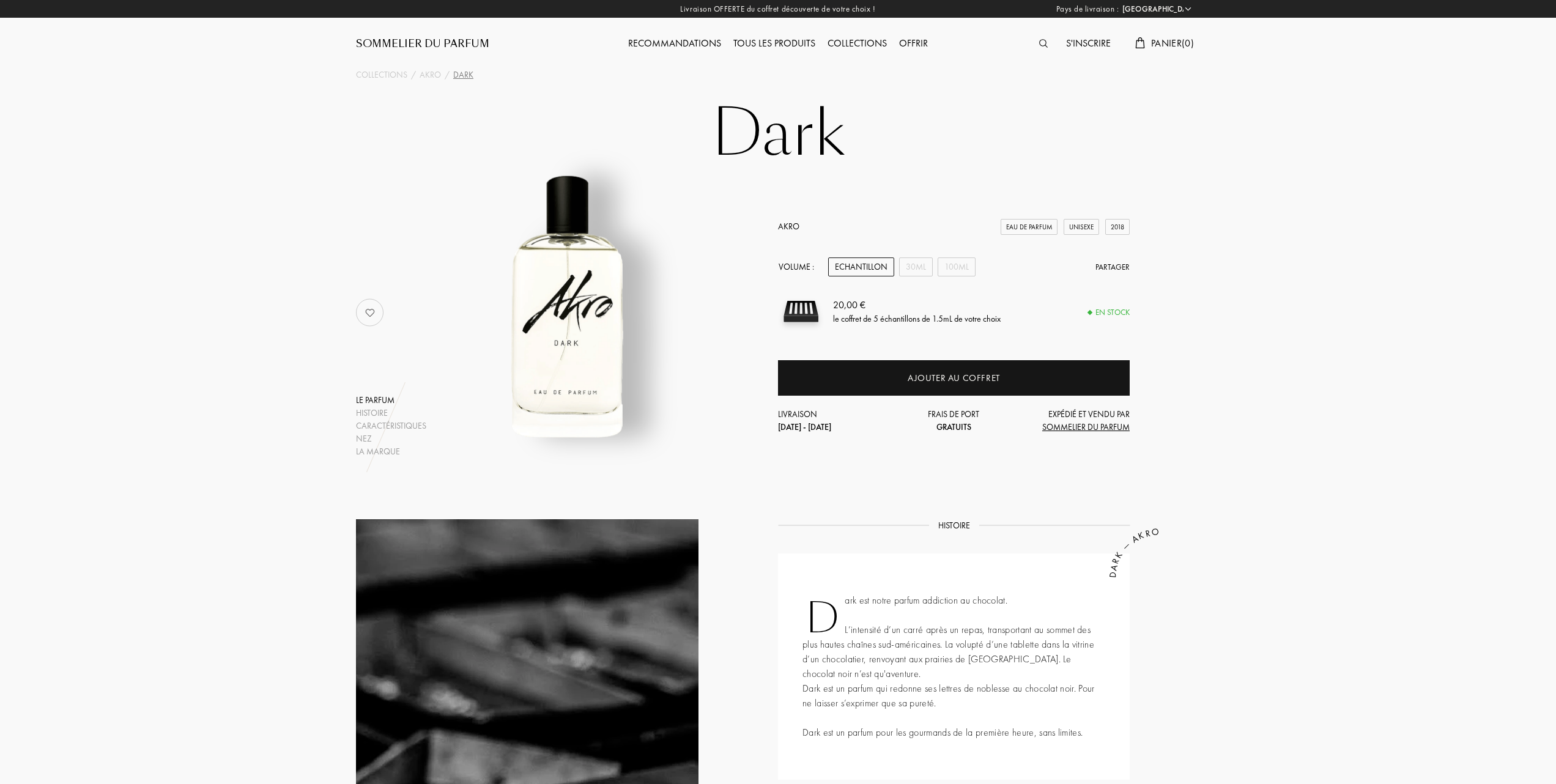
select select "FR"
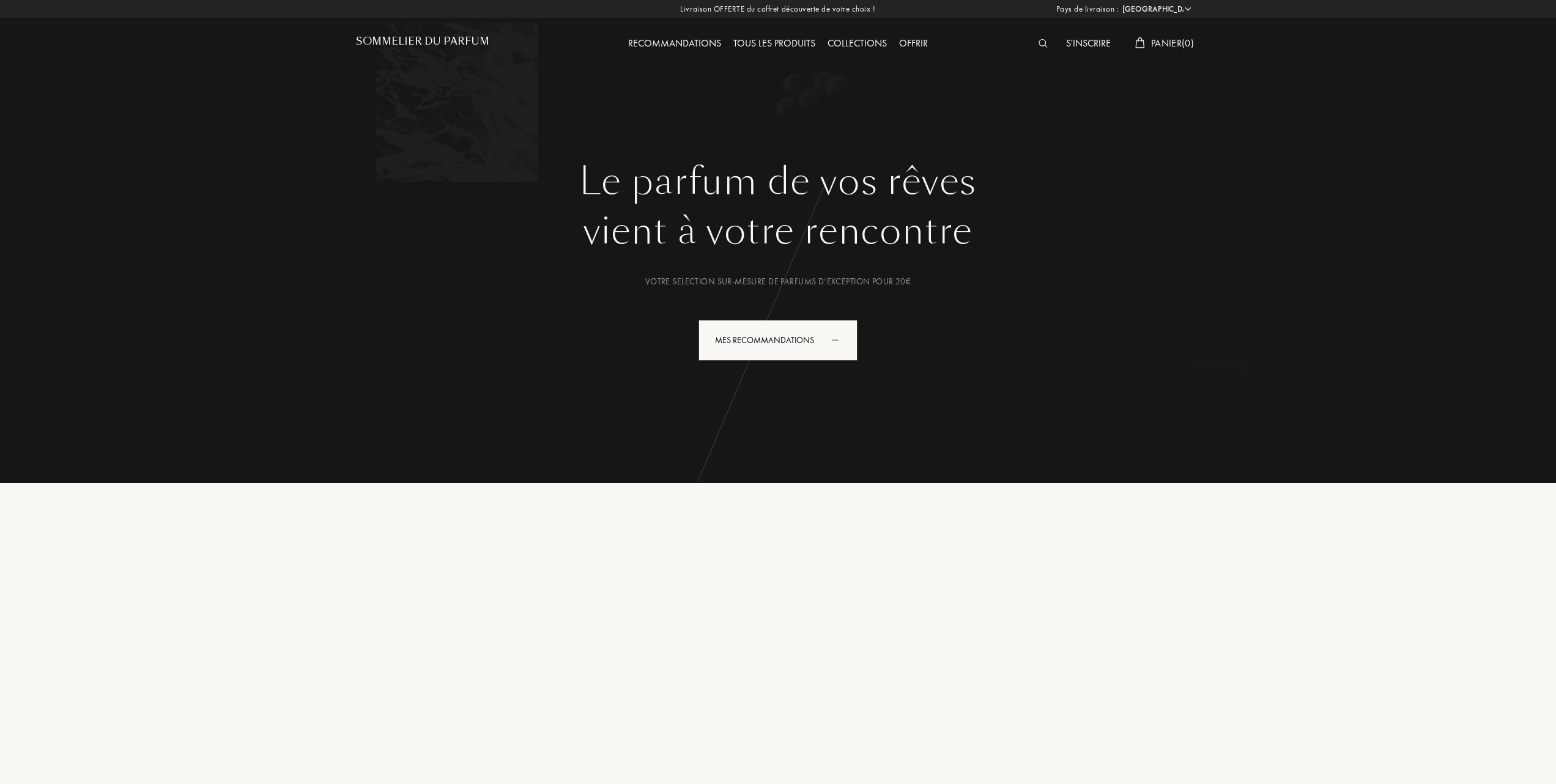
select select "FR"
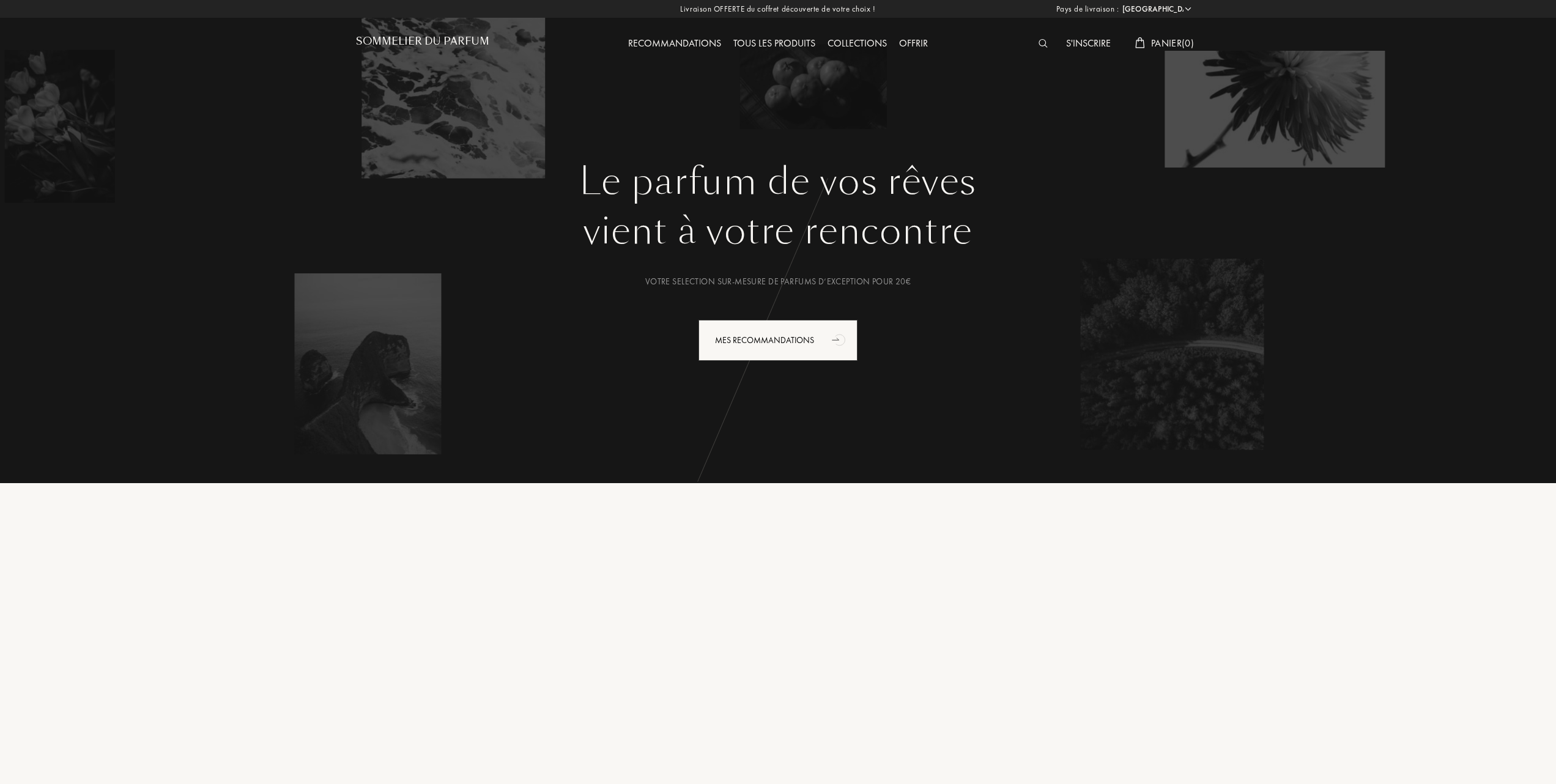
click at [788, 41] on div "Tous les produits" at bounding box center [774, 44] width 94 height 16
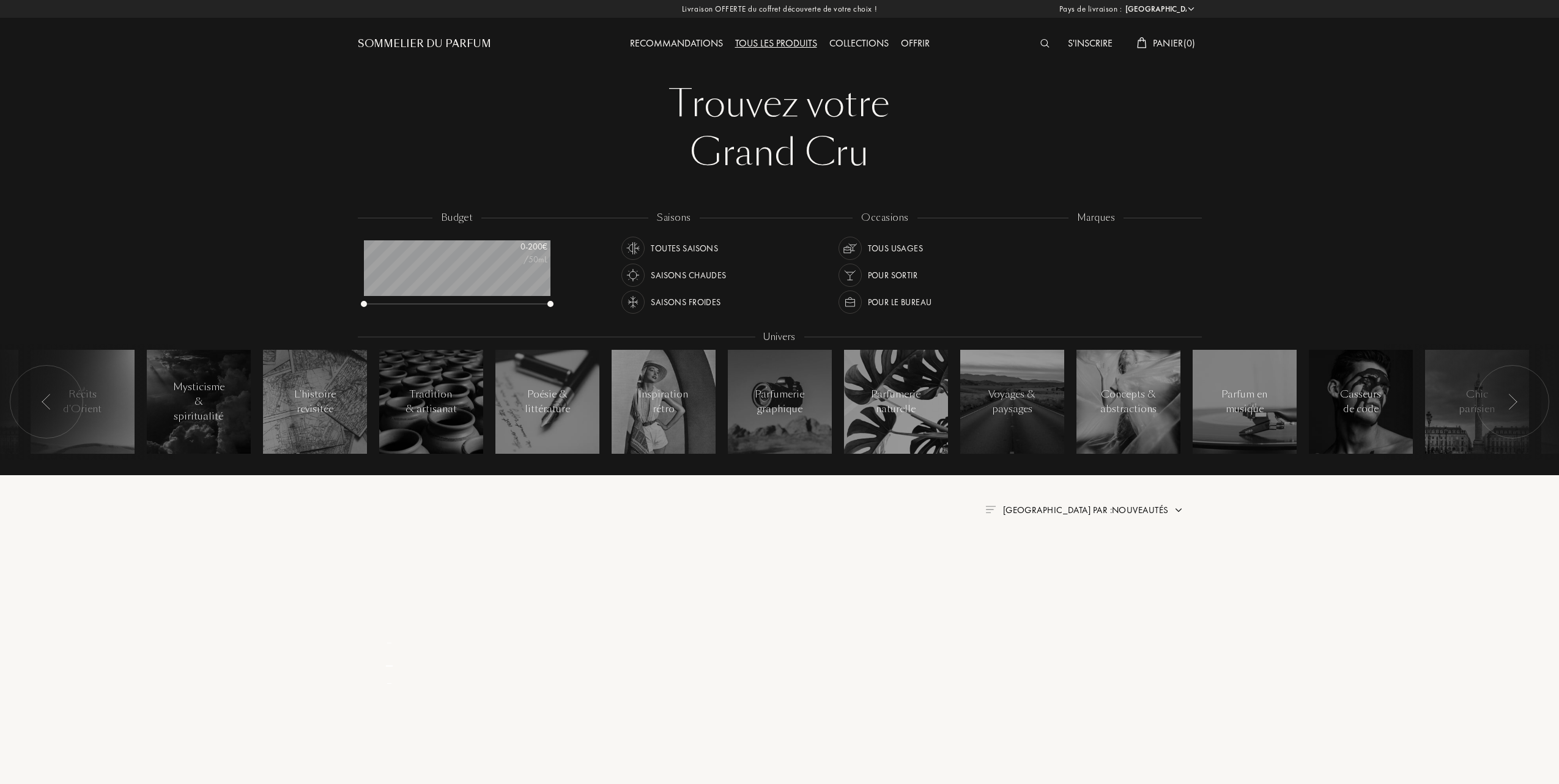
select select "FR"
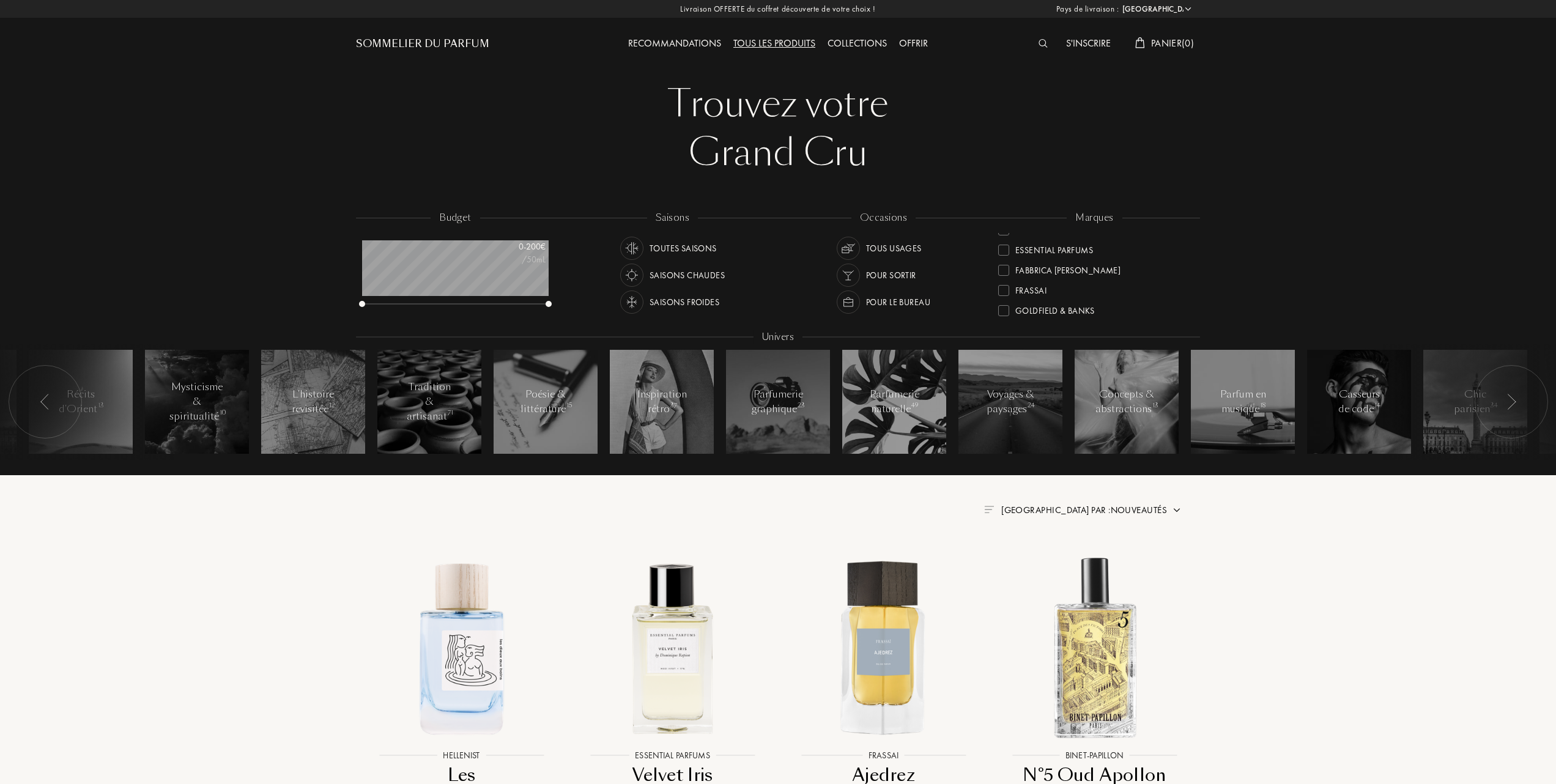
scroll to position [162, 0]
click at [1004, 257] on div at bounding box center [1003, 261] width 11 height 11
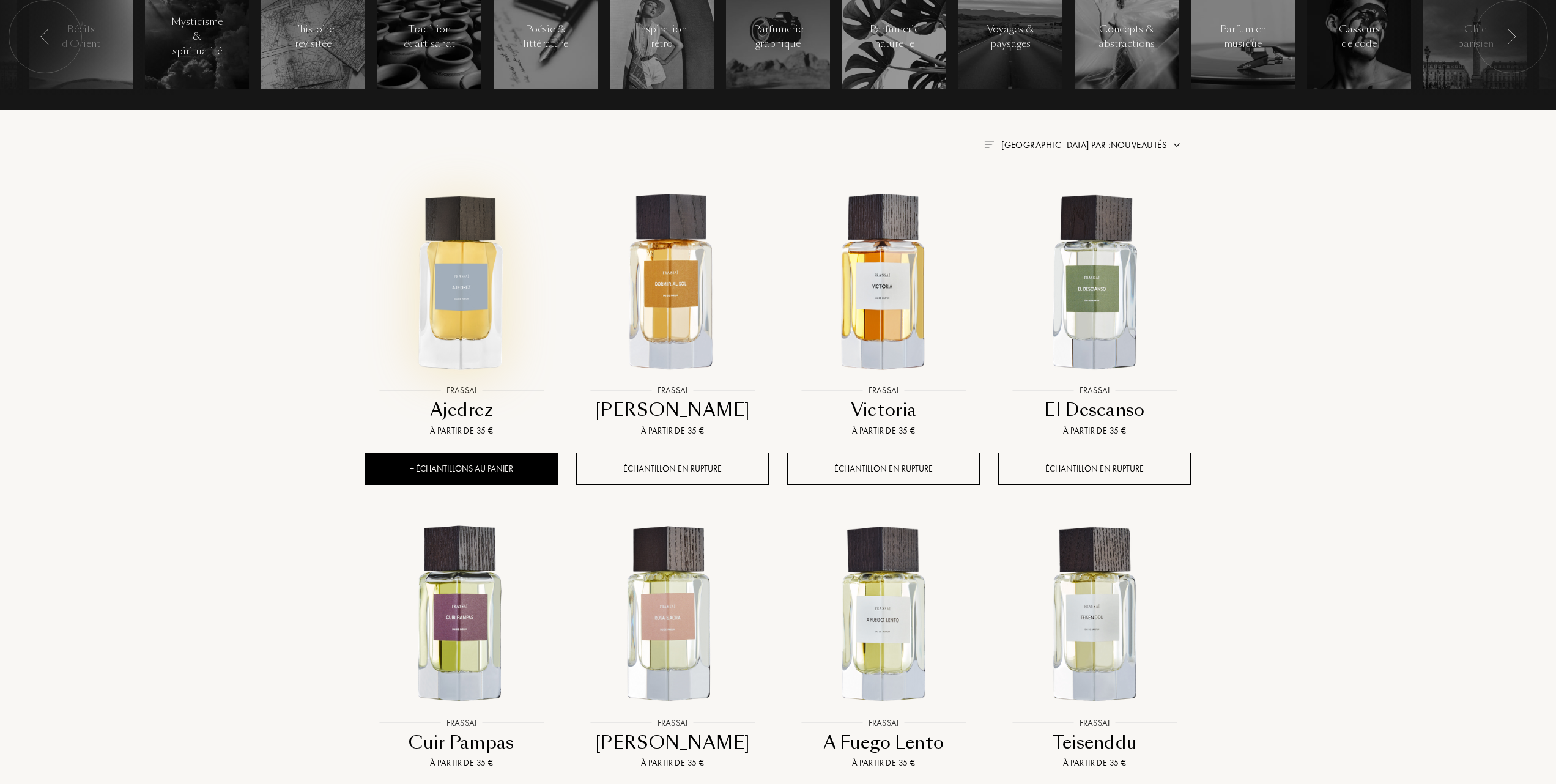
scroll to position [407, 0]
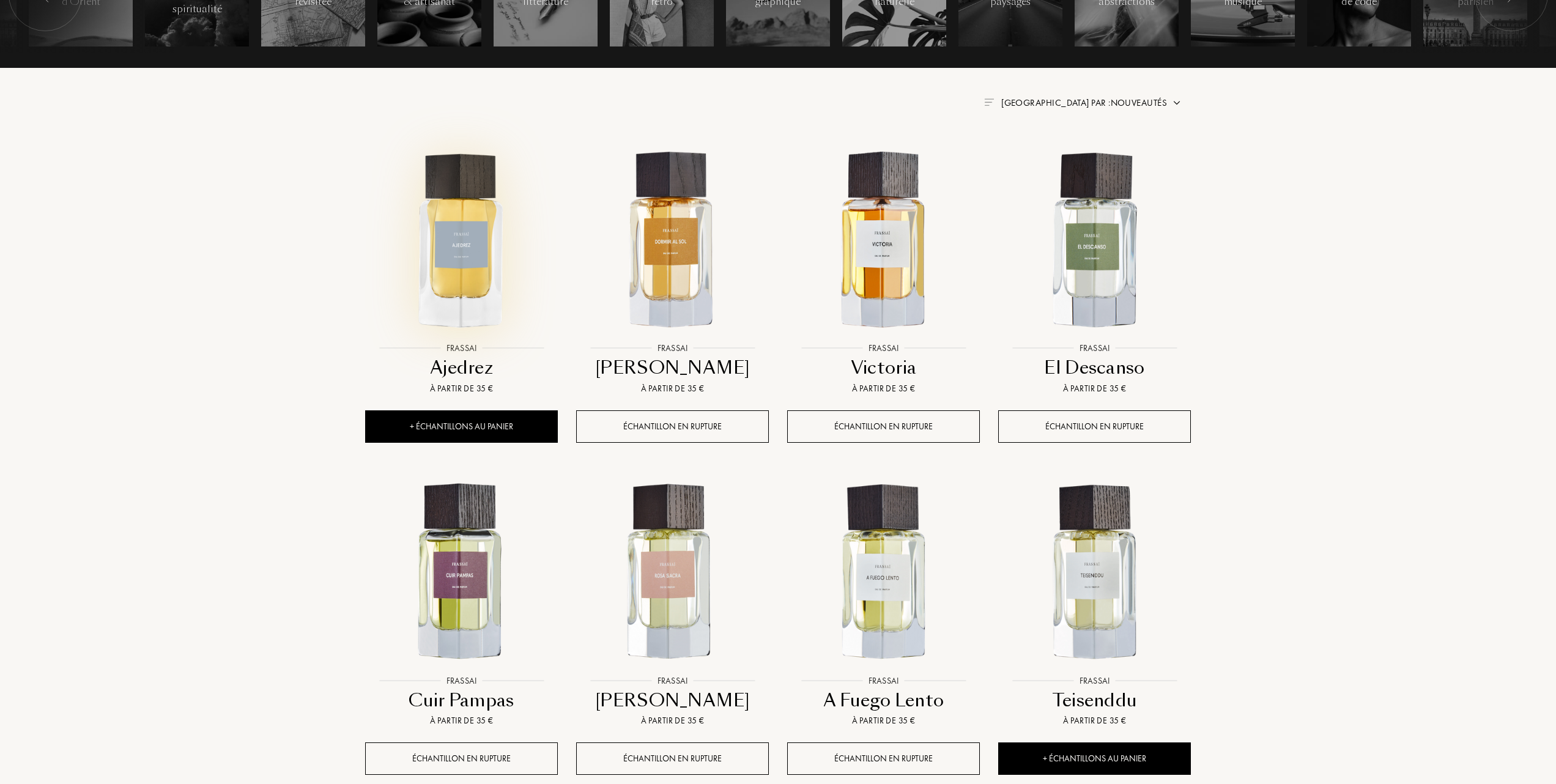
click at [472, 256] on img at bounding box center [462, 240] width 190 height 190
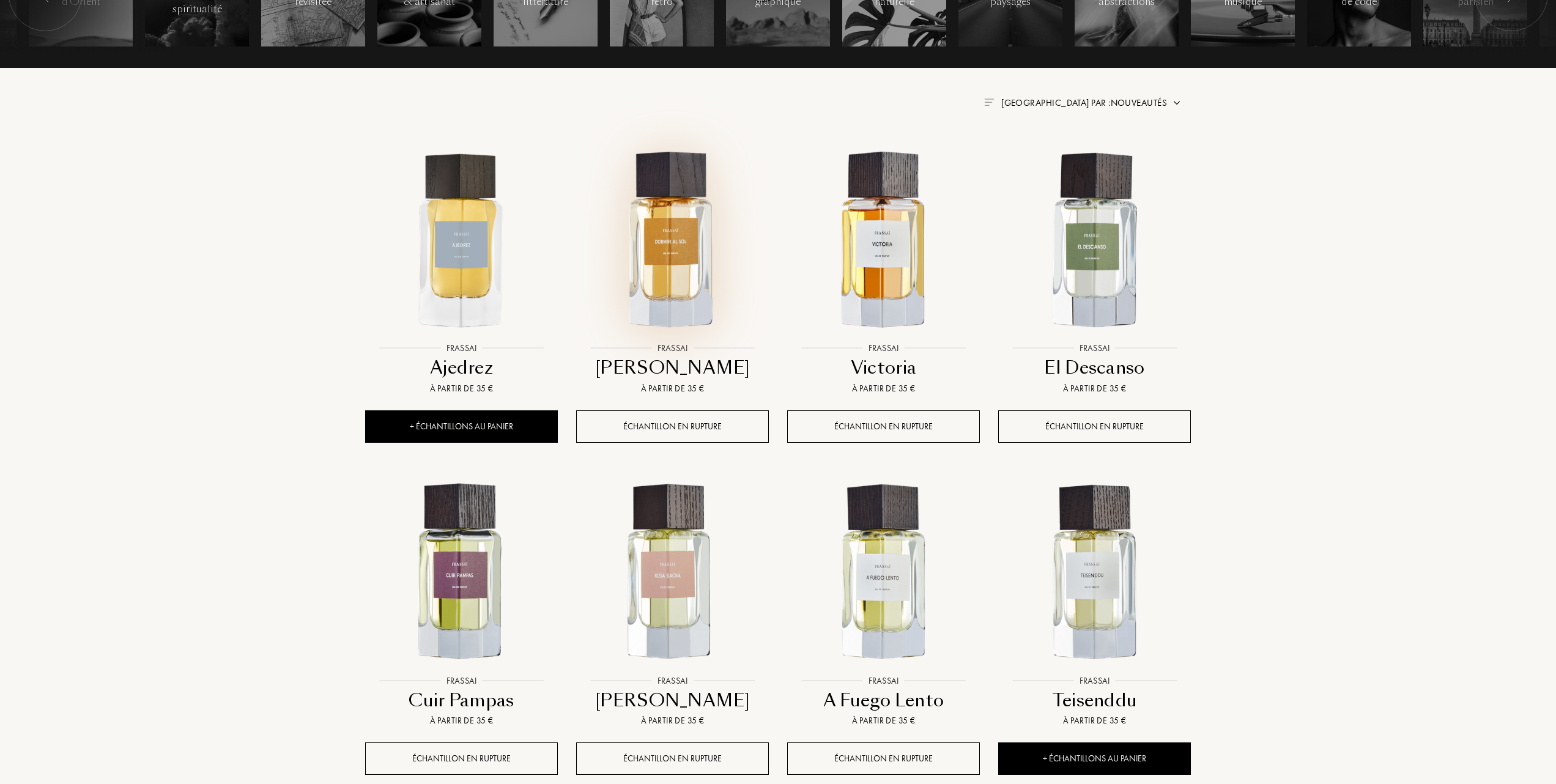
click at [662, 256] on img at bounding box center [673, 240] width 190 height 190
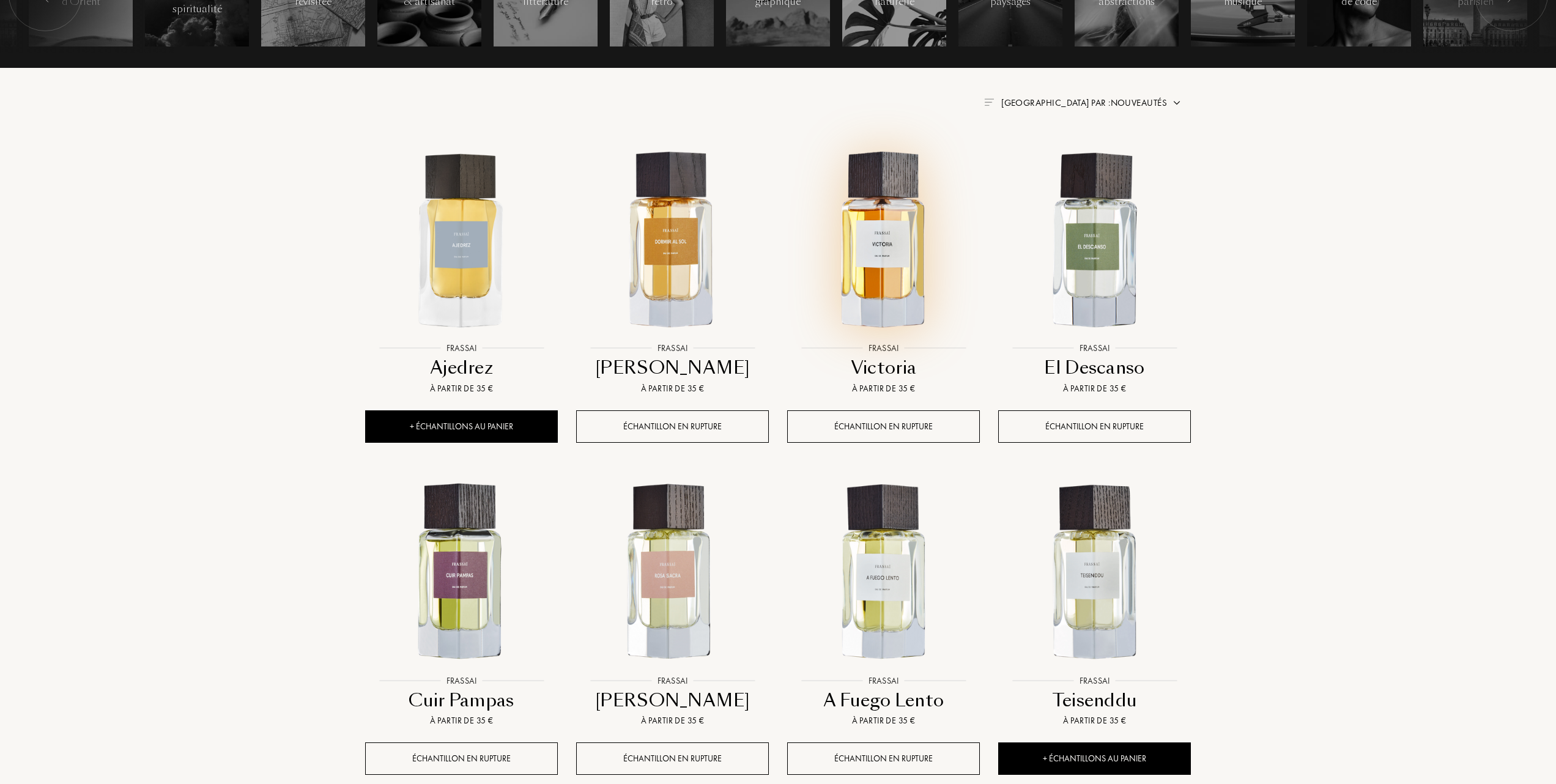
click at [866, 273] on img at bounding box center [883, 240] width 190 height 190
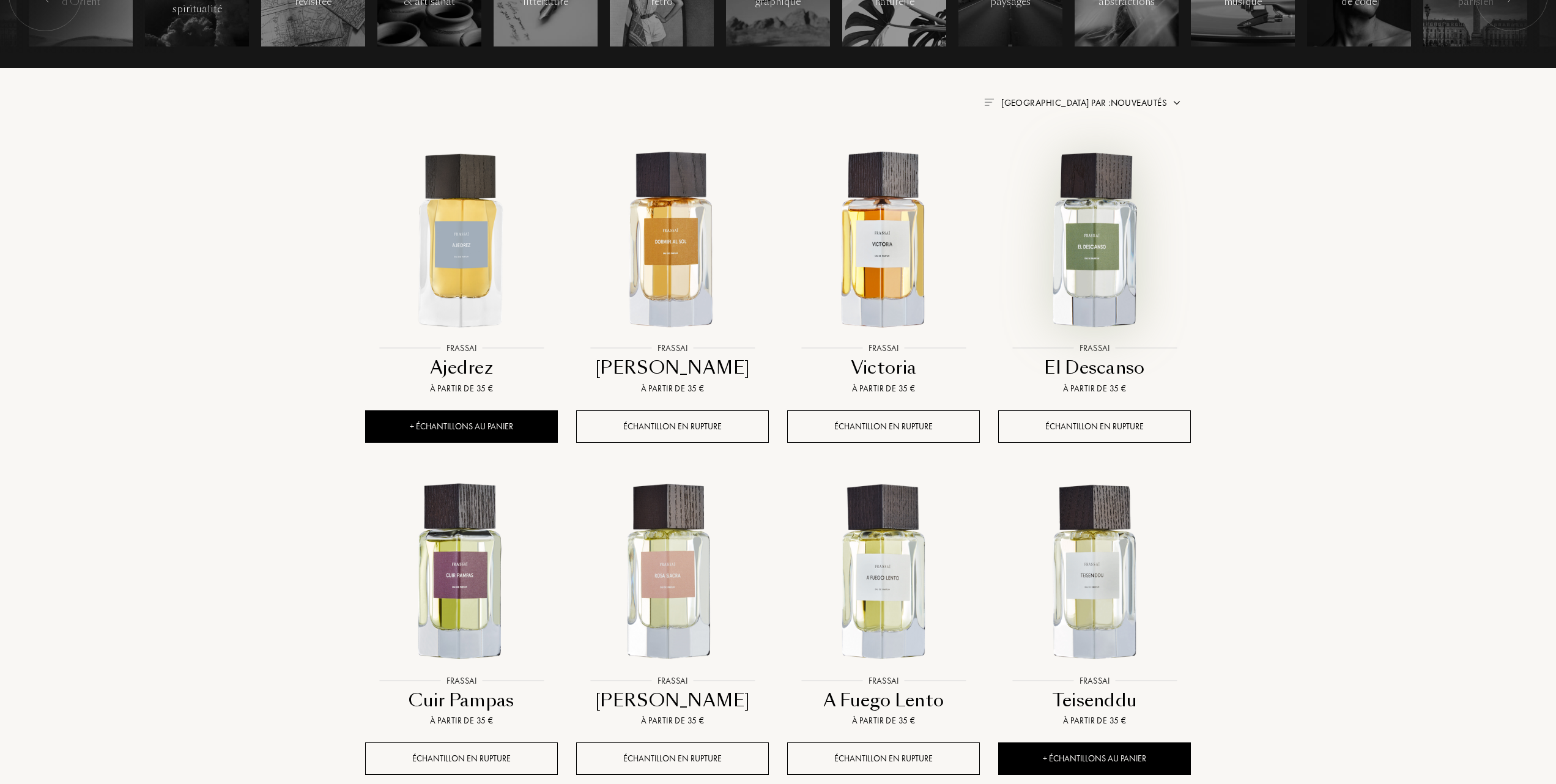
click at [1089, 261] on img at bounding box center [1094, 240] width 190 height 190
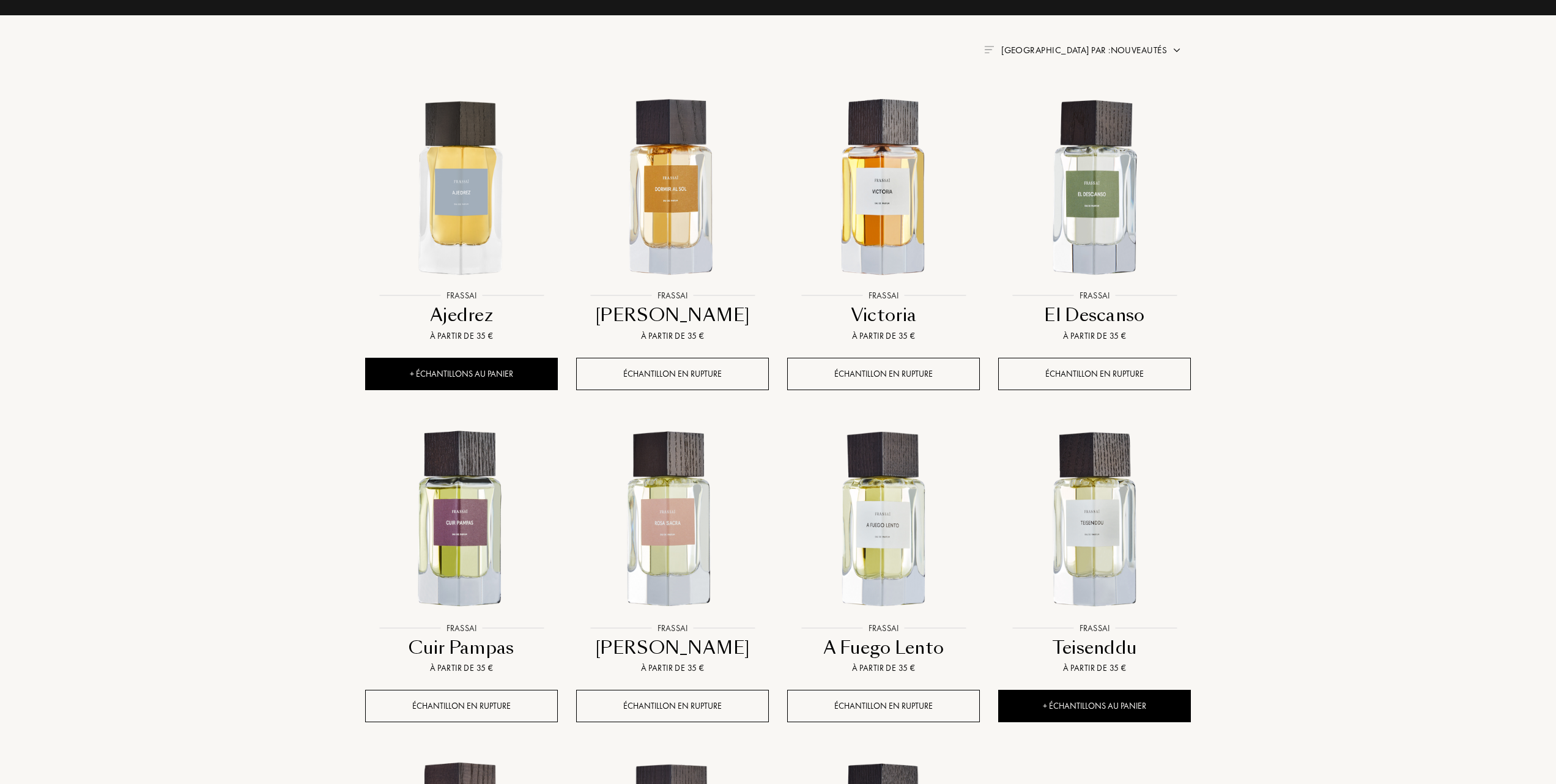
scroll to position [489, 0]
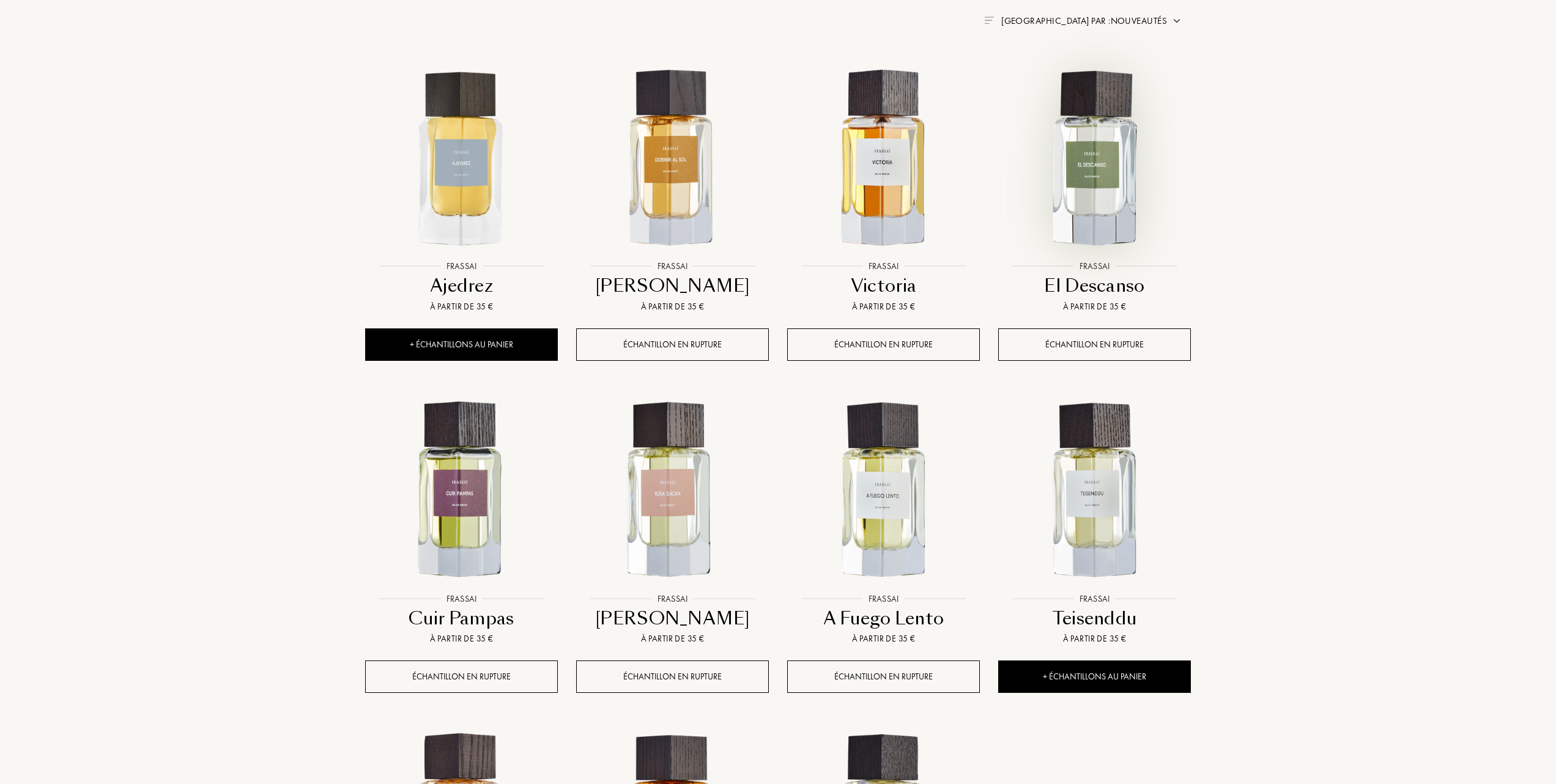
click at [1094, 177] on img at bounding box center [1094, 158] width 190 height 190
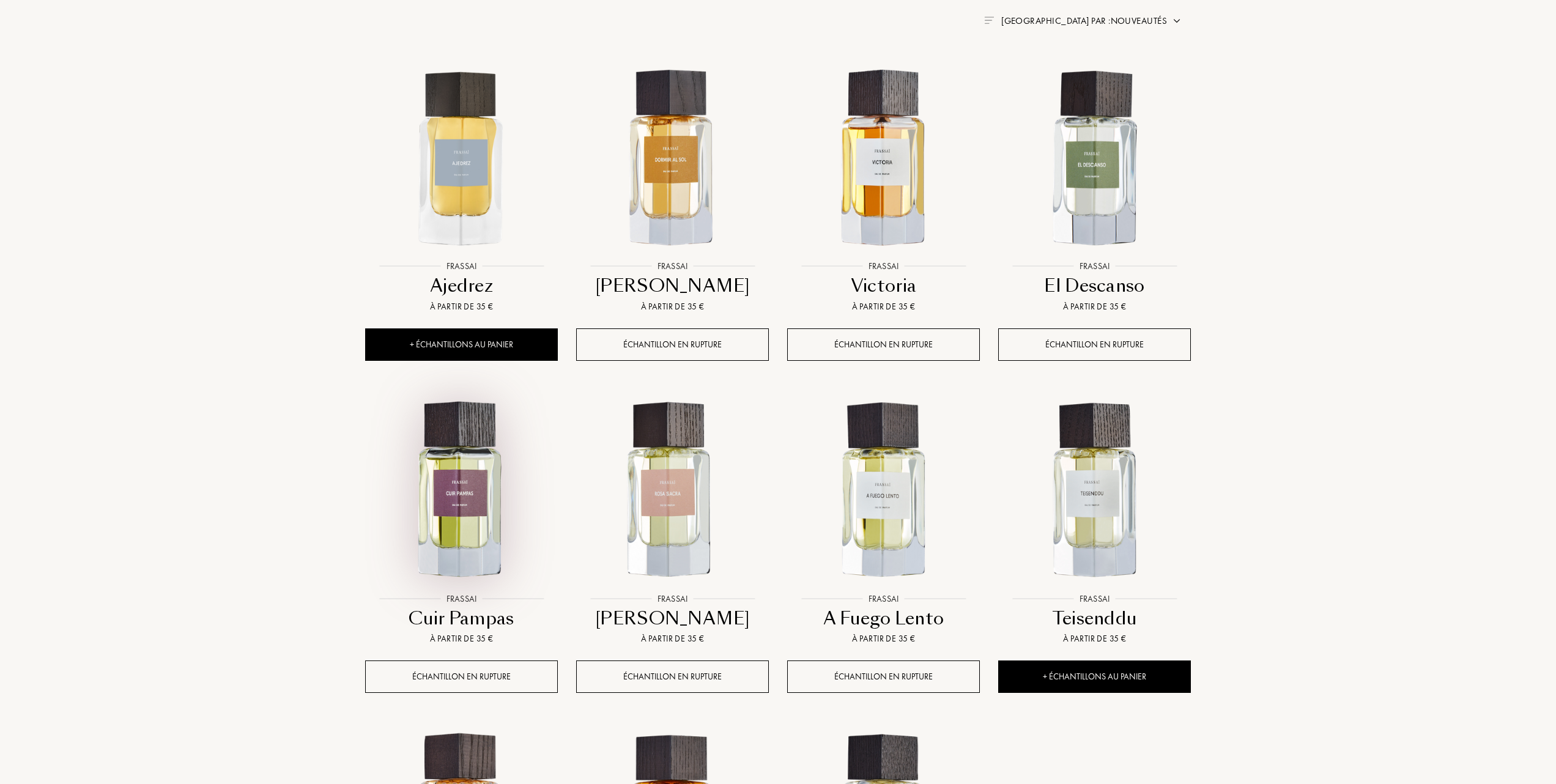
click at [463, 495] on img at bounding box center [462, 491] width 190 height 190
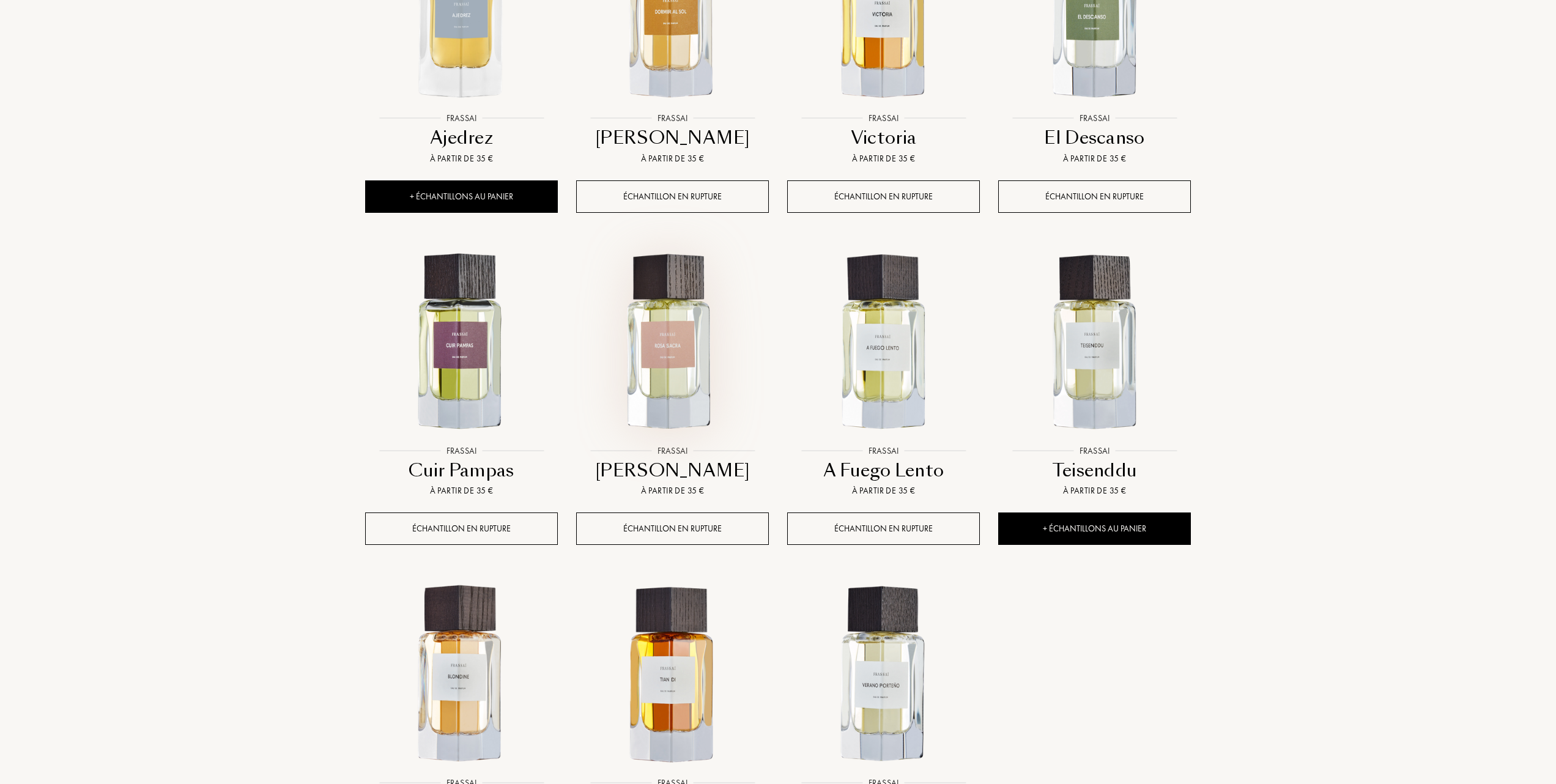
scroll to position [652, 0]
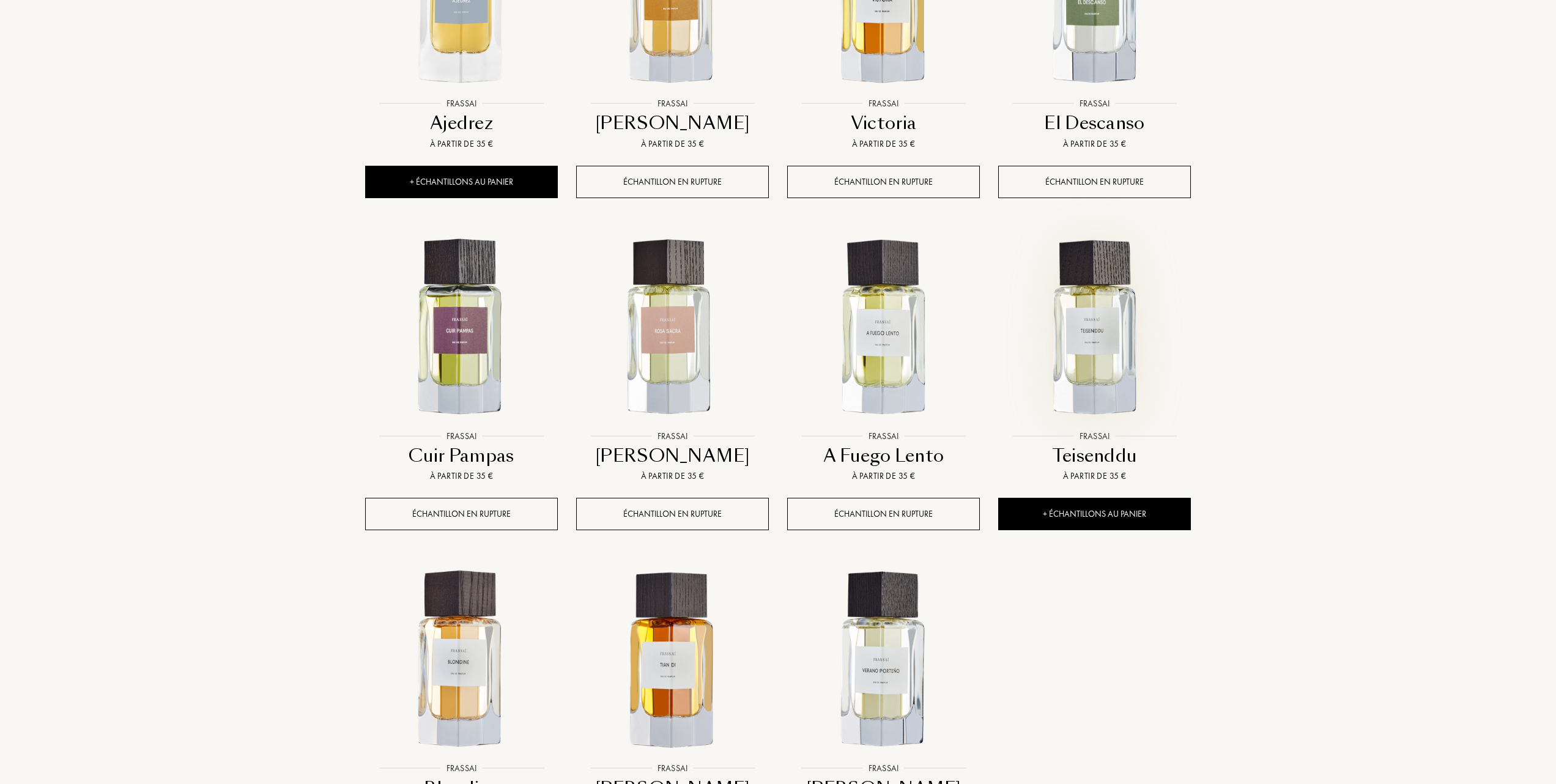
click at [1079, 336] on img at bounding box center [1094, 328] width 190 height 190
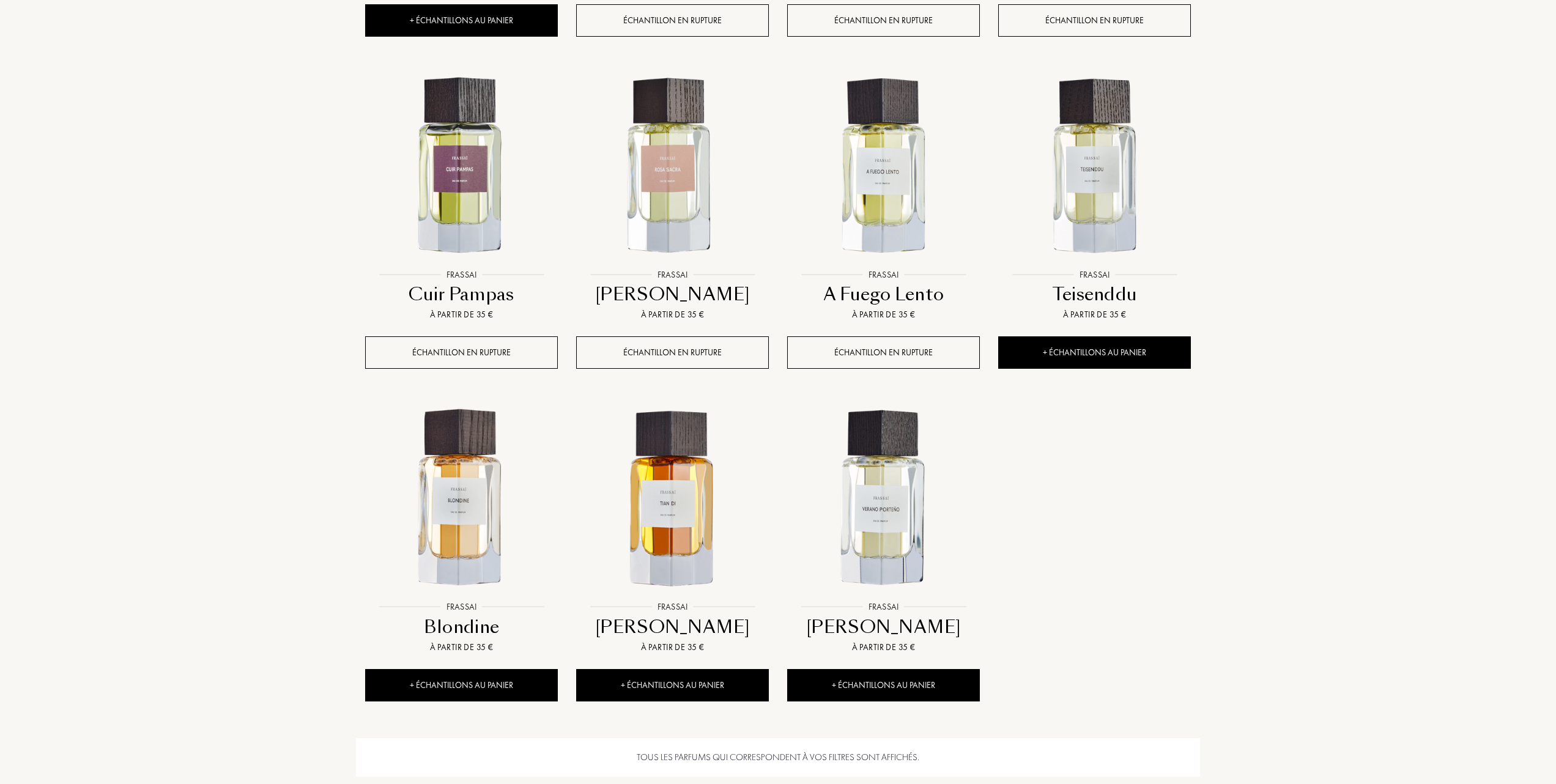
scroll to position [815, 0]
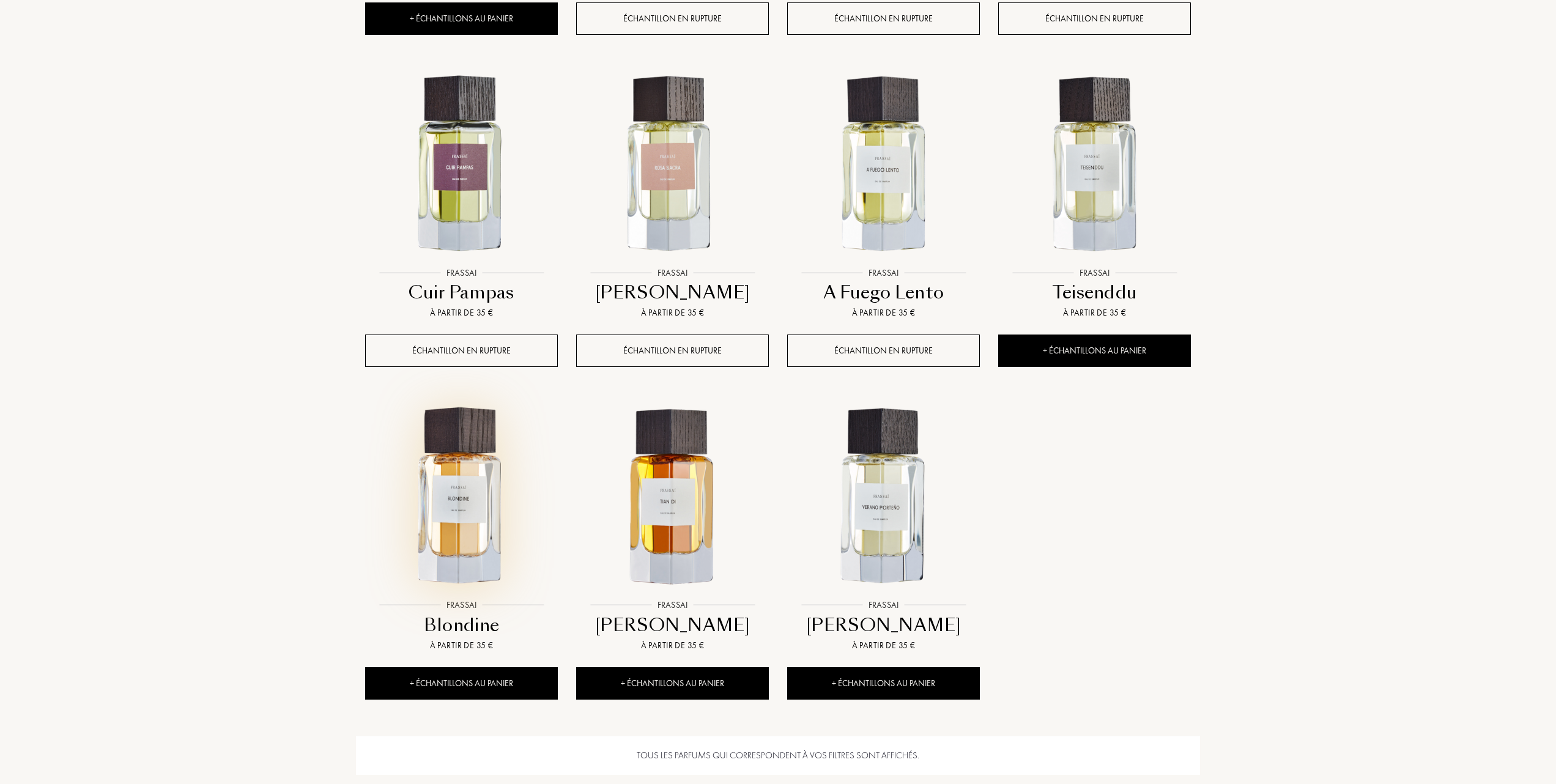
click at [476, 514] on img at bounding box center [462, 496] width 190 height 190
click at [877, 522] on img at bounding box center [883, 496] width 190 height 190
click at [874, 493] on img at bounding box center [883, 496] width 190 height 190
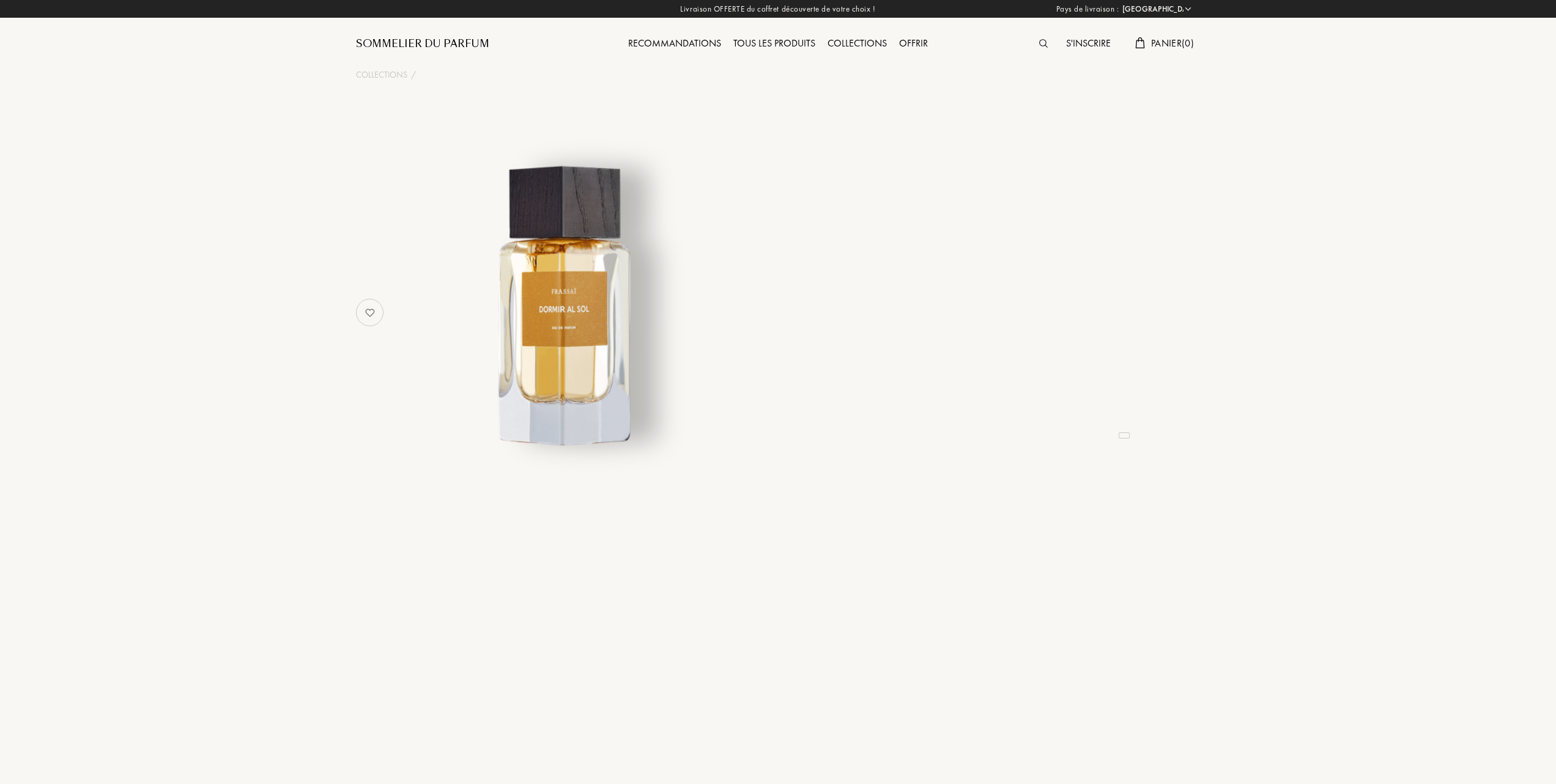
select select "FR"
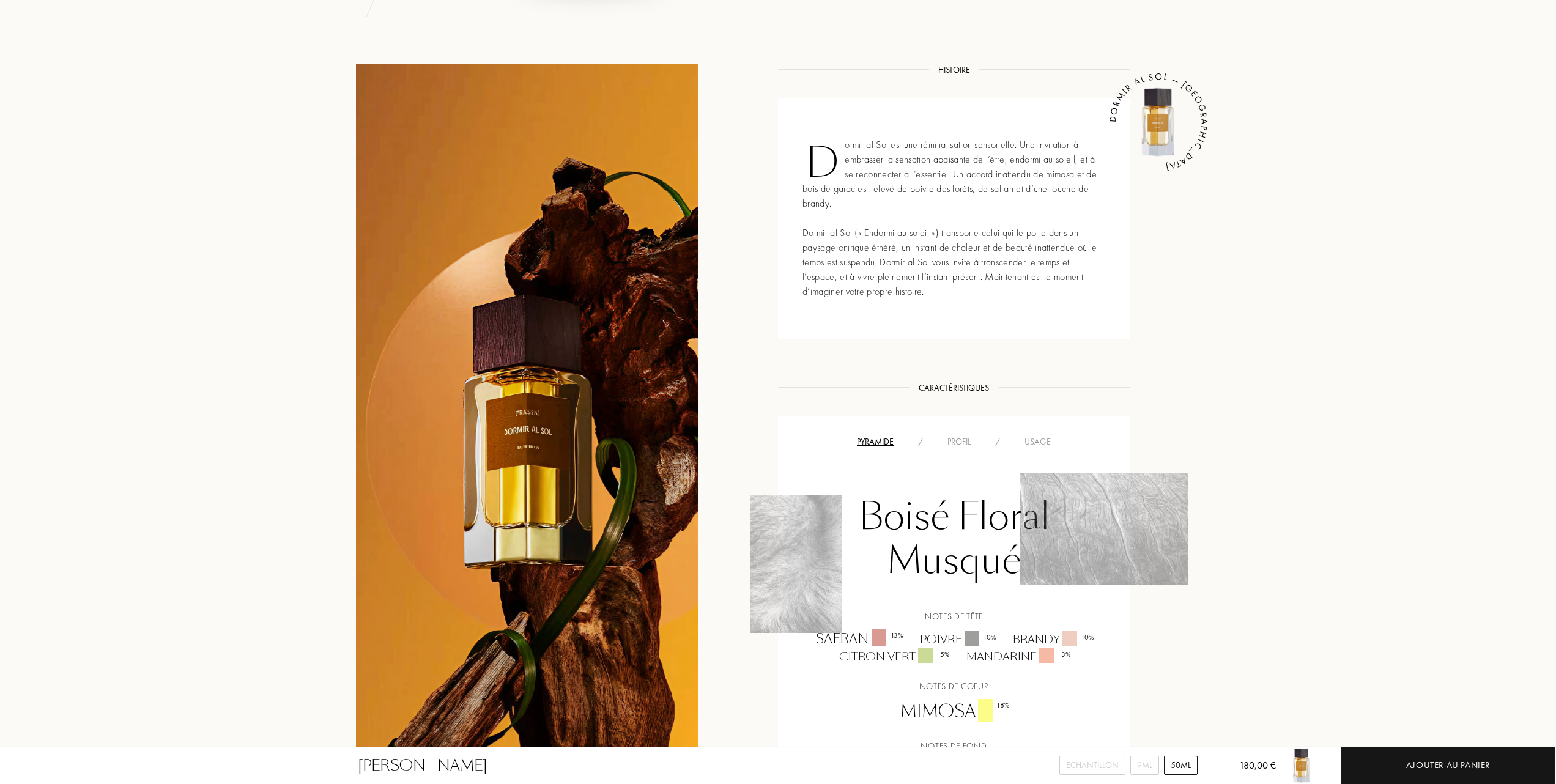
scroll to position [489, 0]
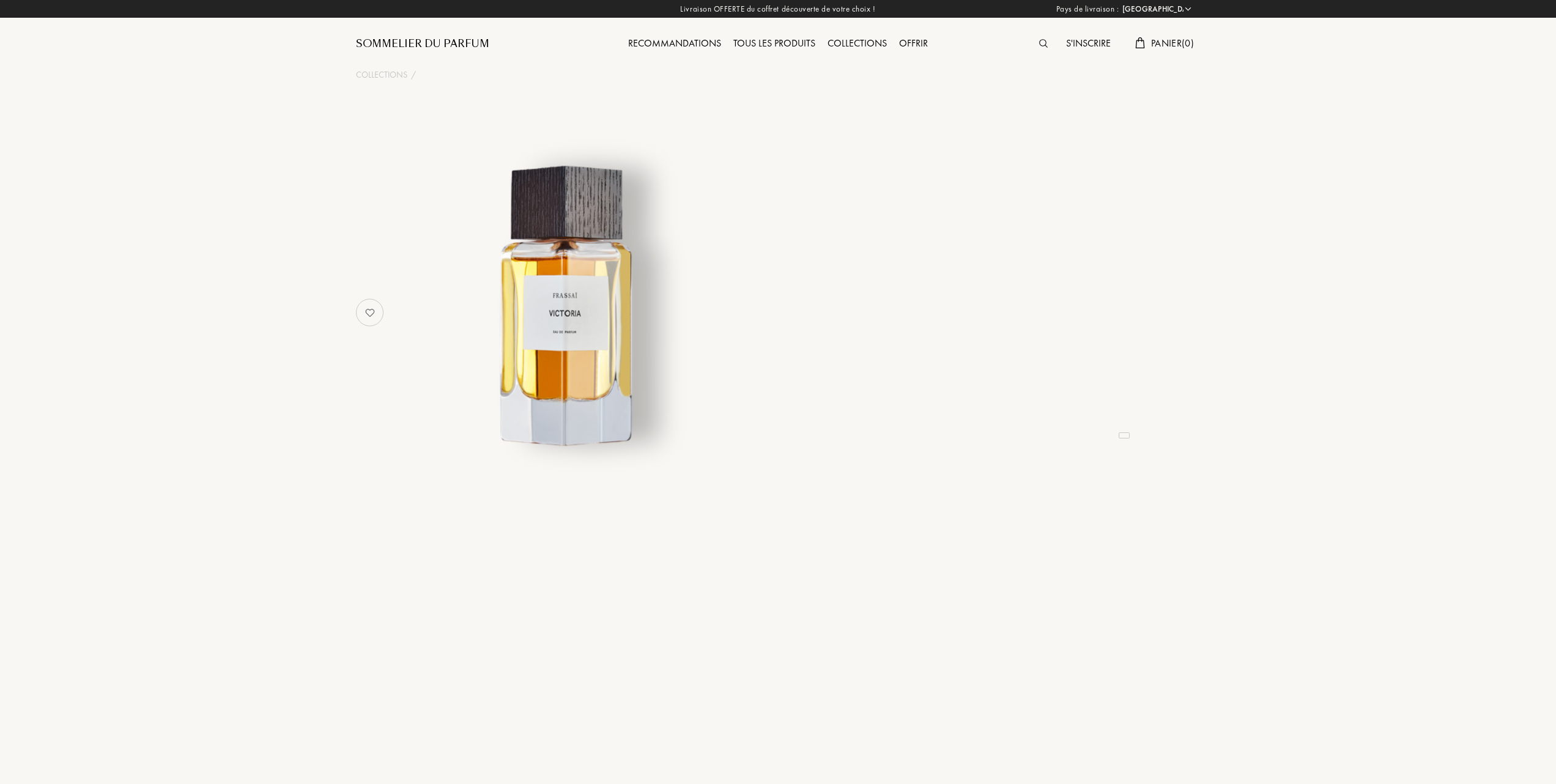
select select "FR"
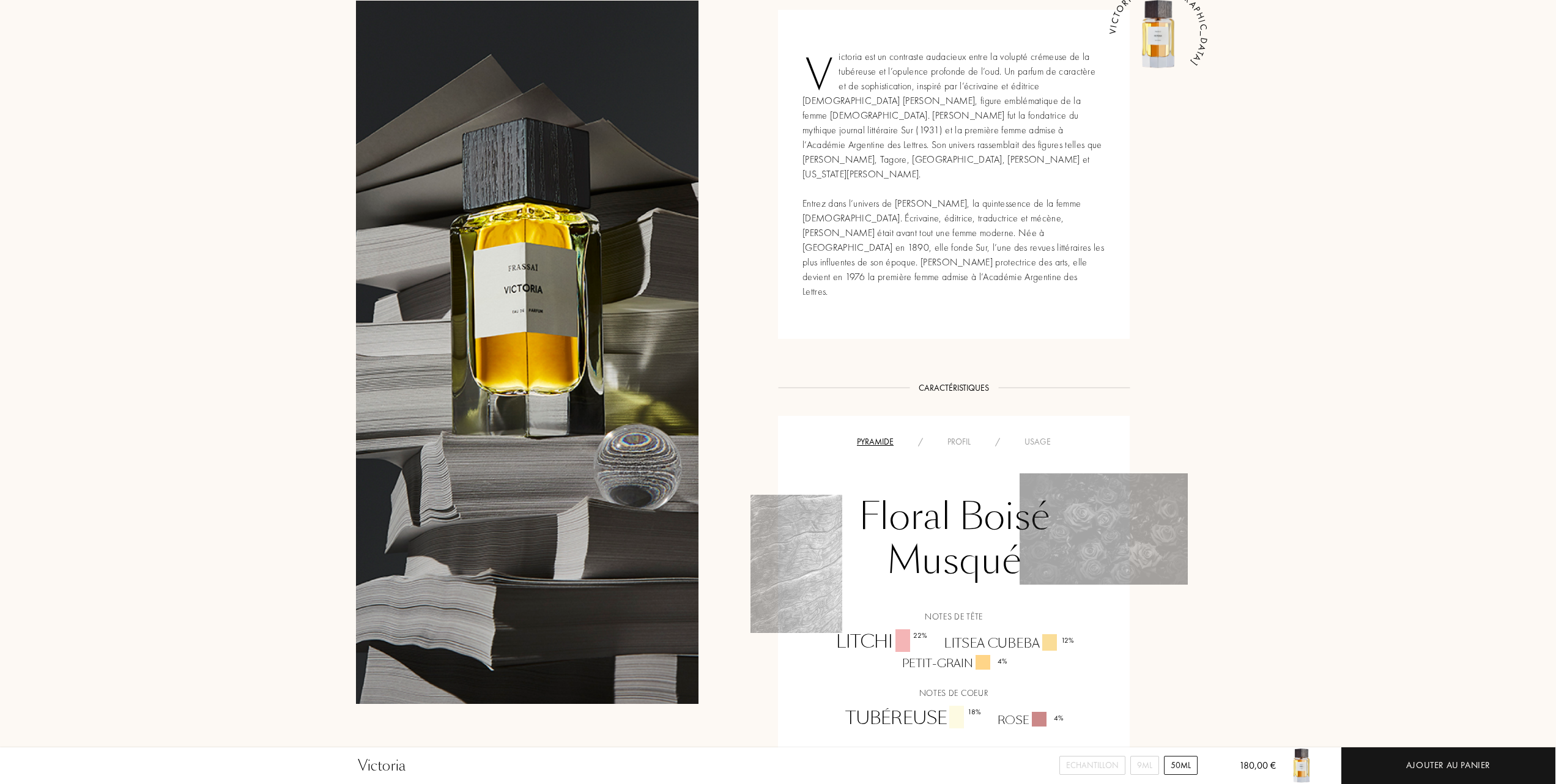
scroll to position [570, 0]
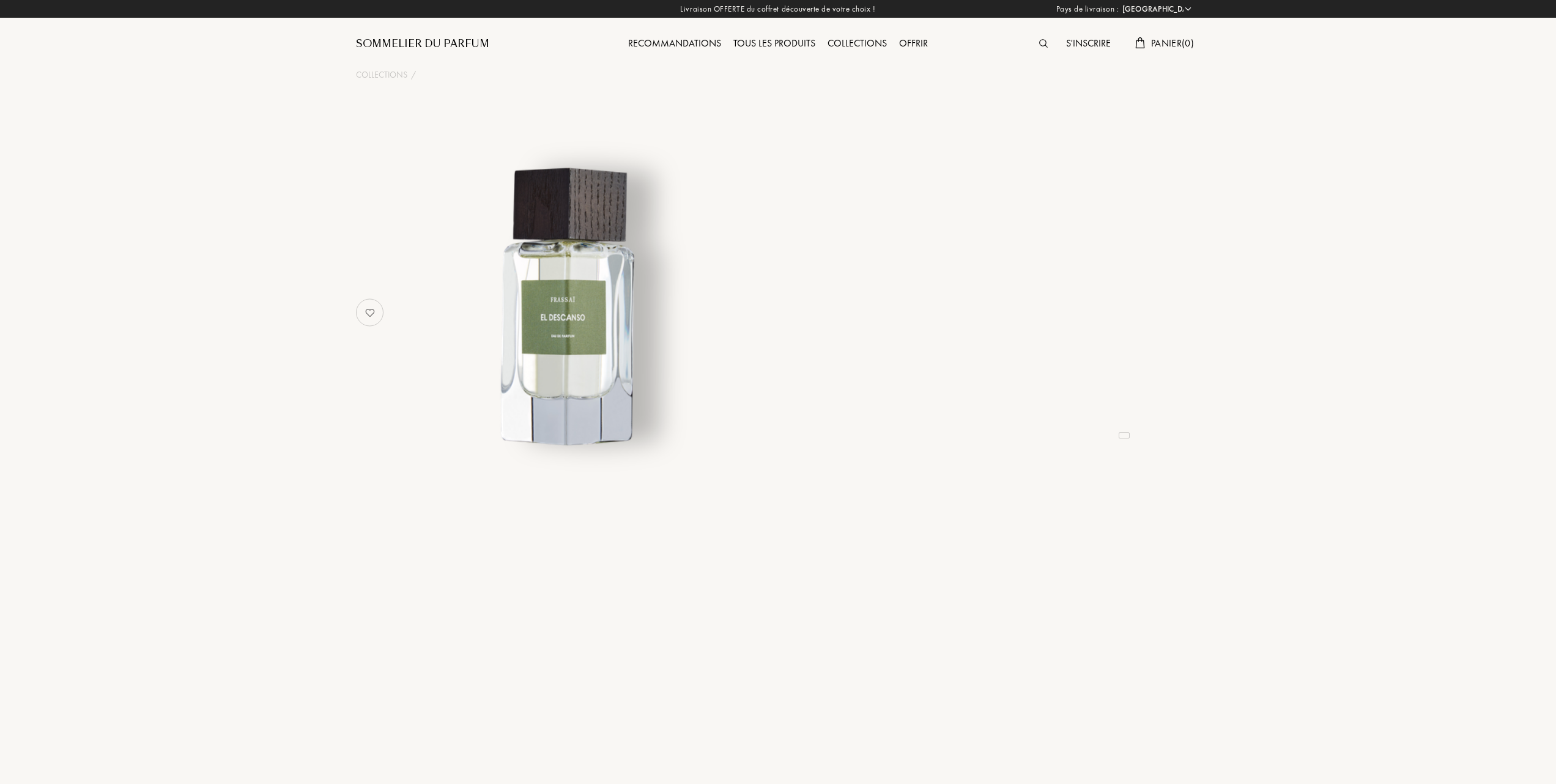
select select "FR"
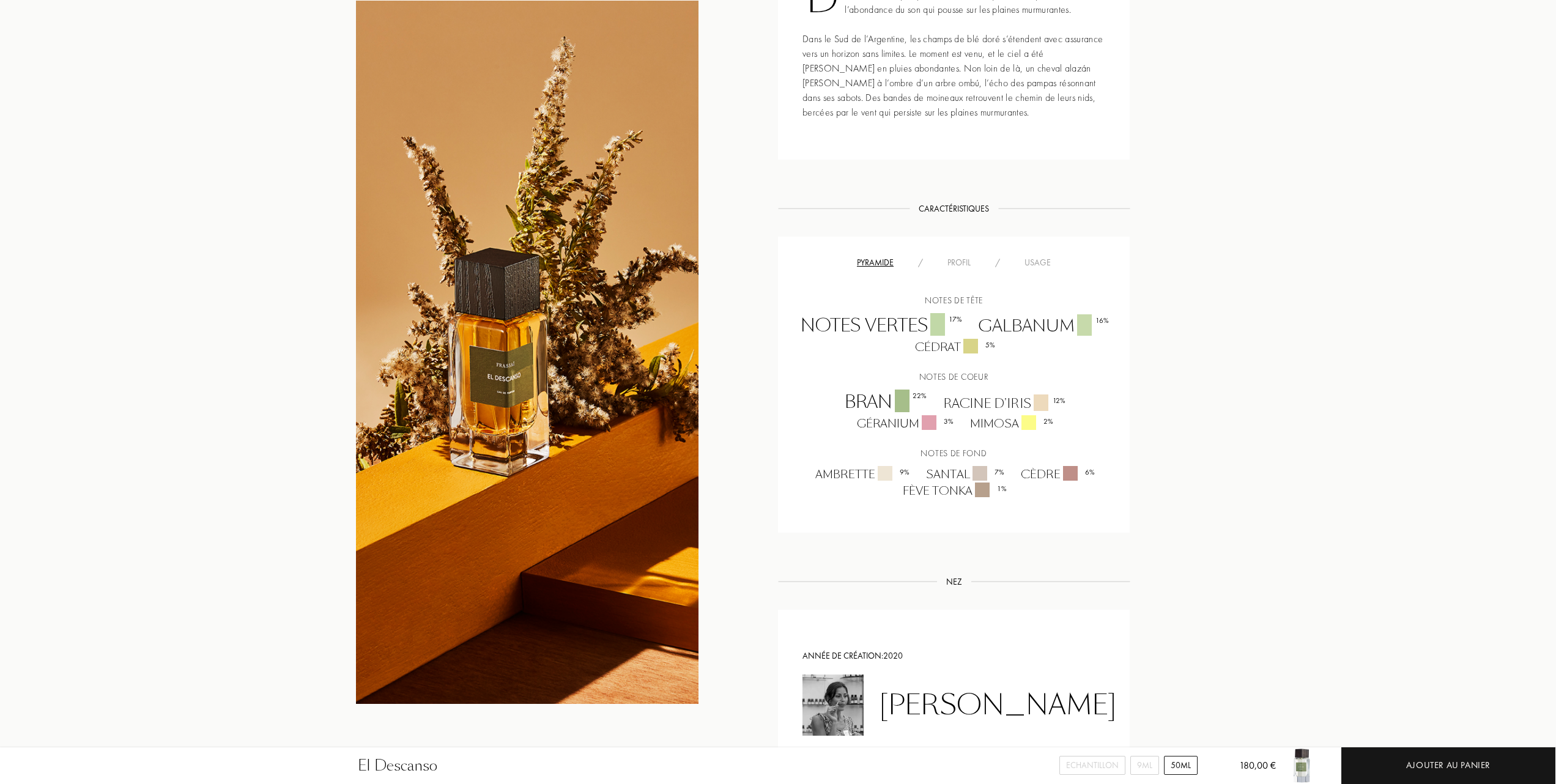
scroll to position [652, 0]
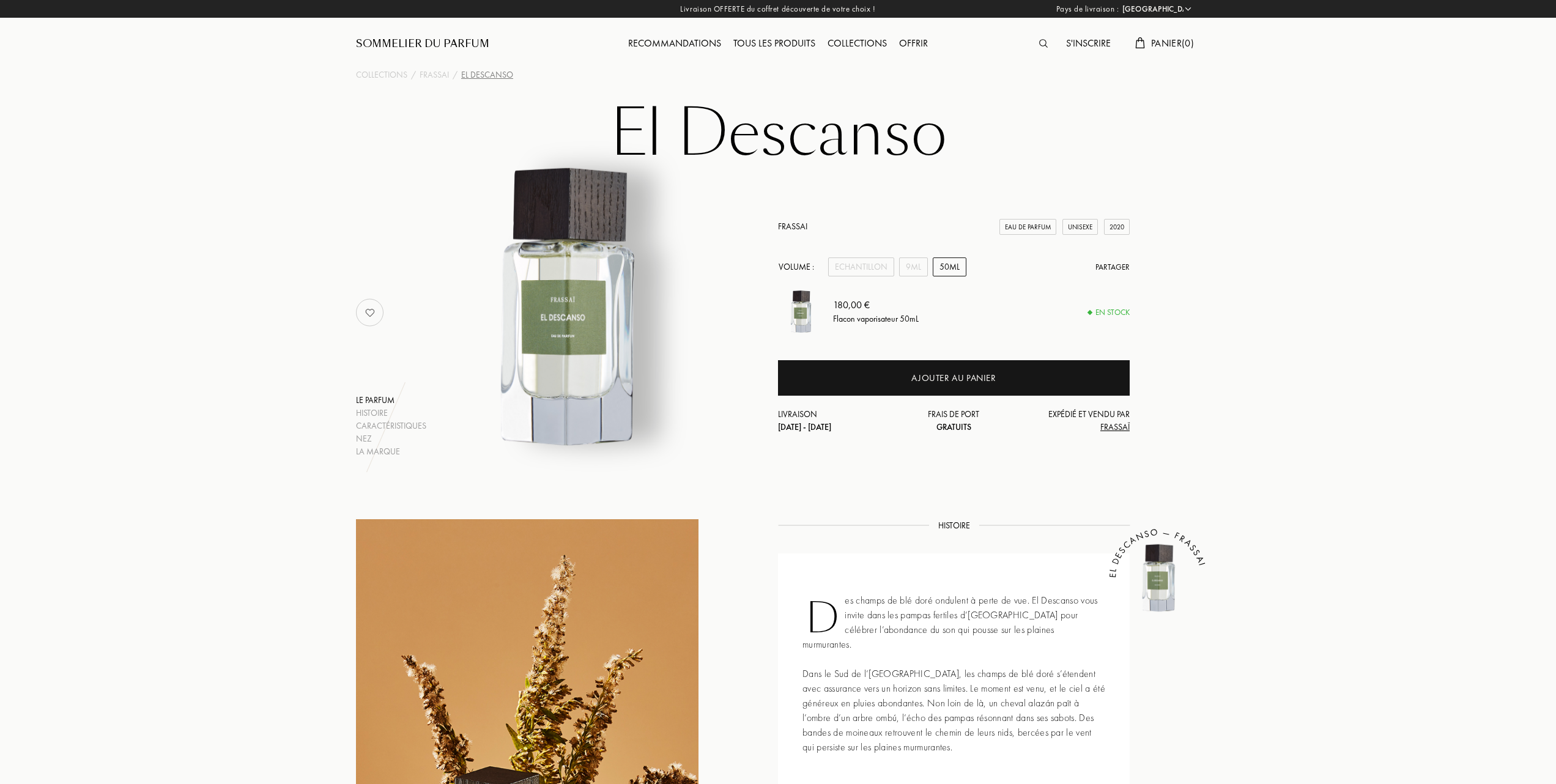
select select "FR"
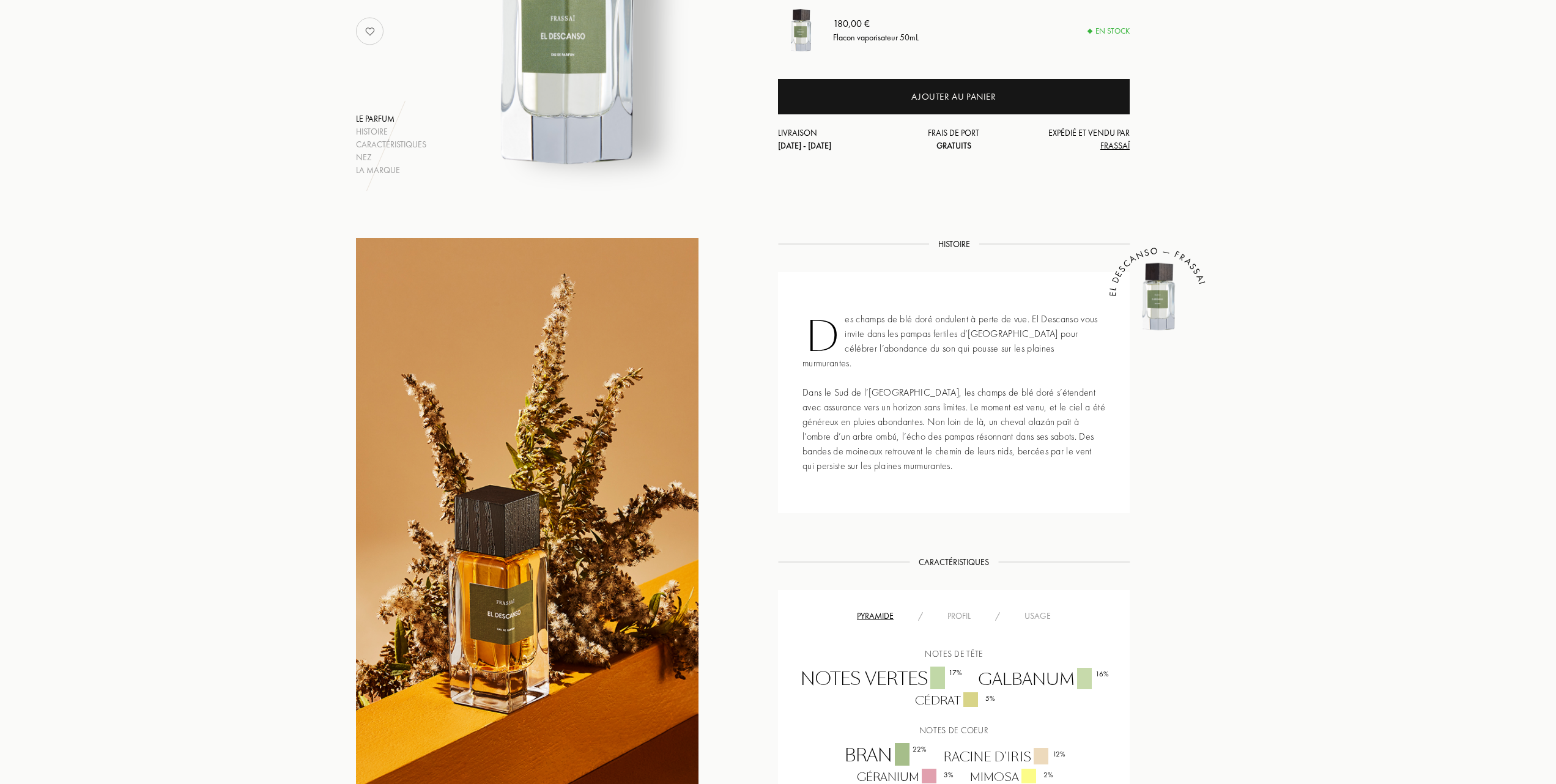
scroll to position [245, 0]
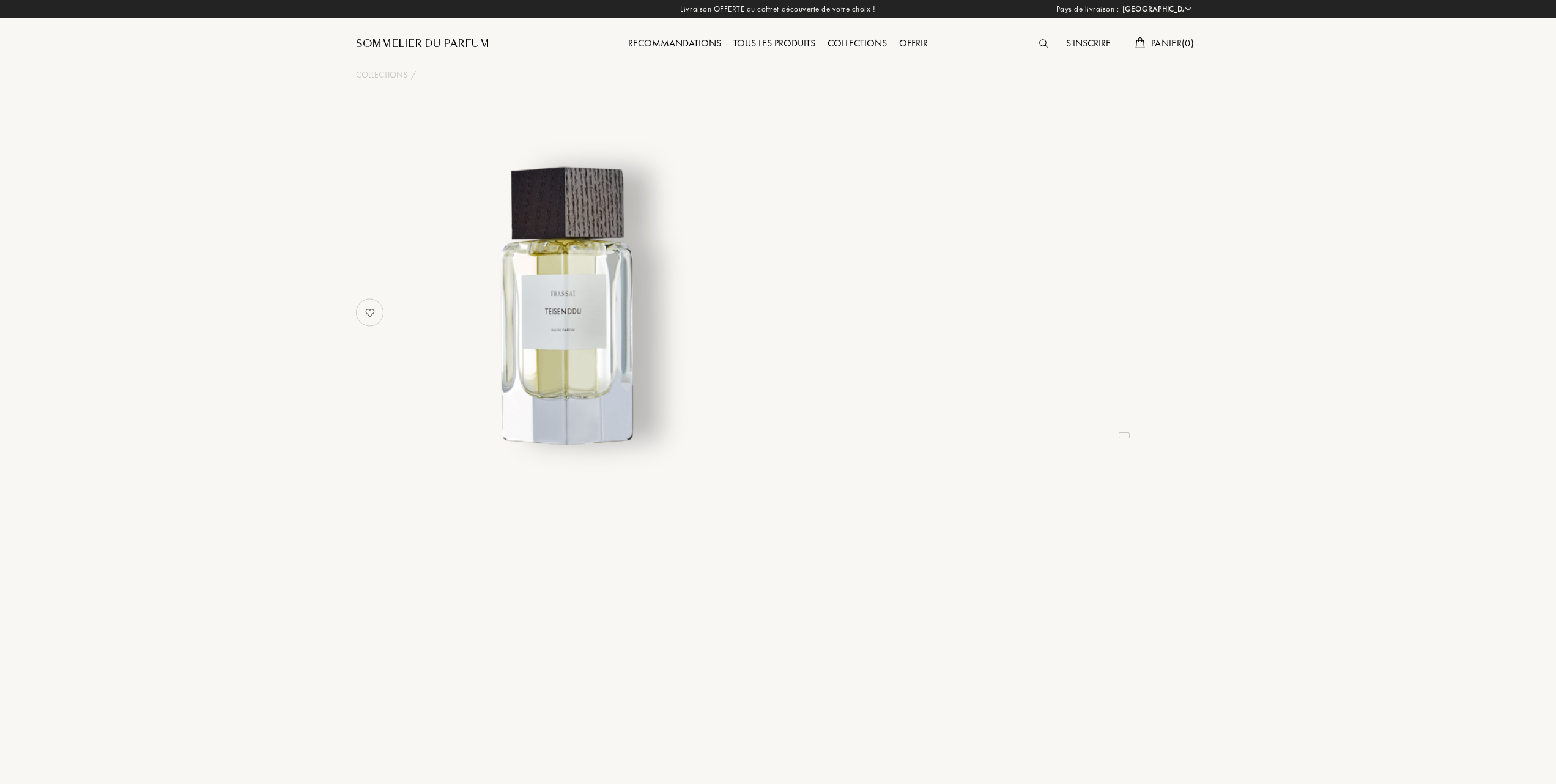
select select "FR"
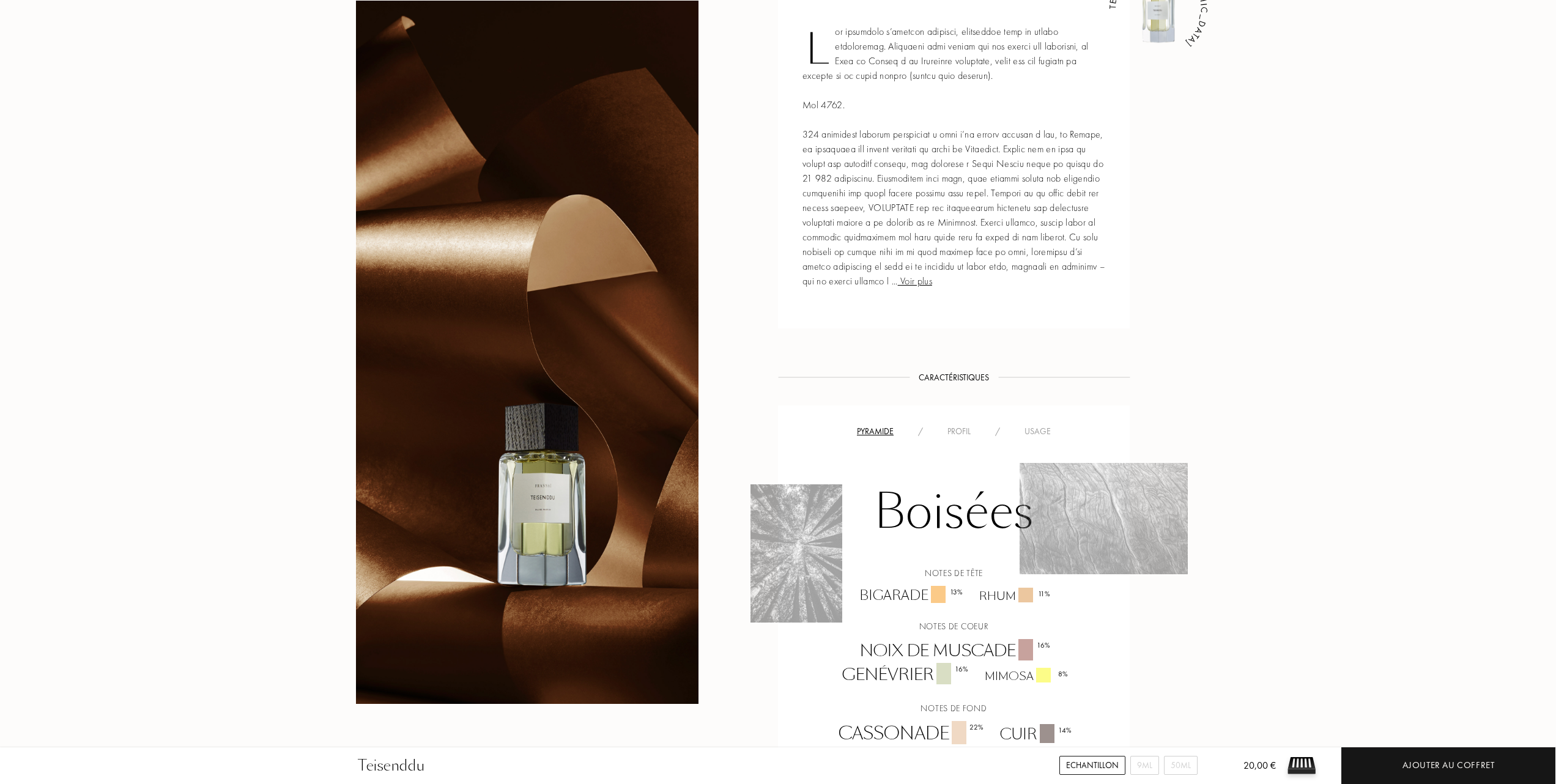
scroll to position [570, 0]
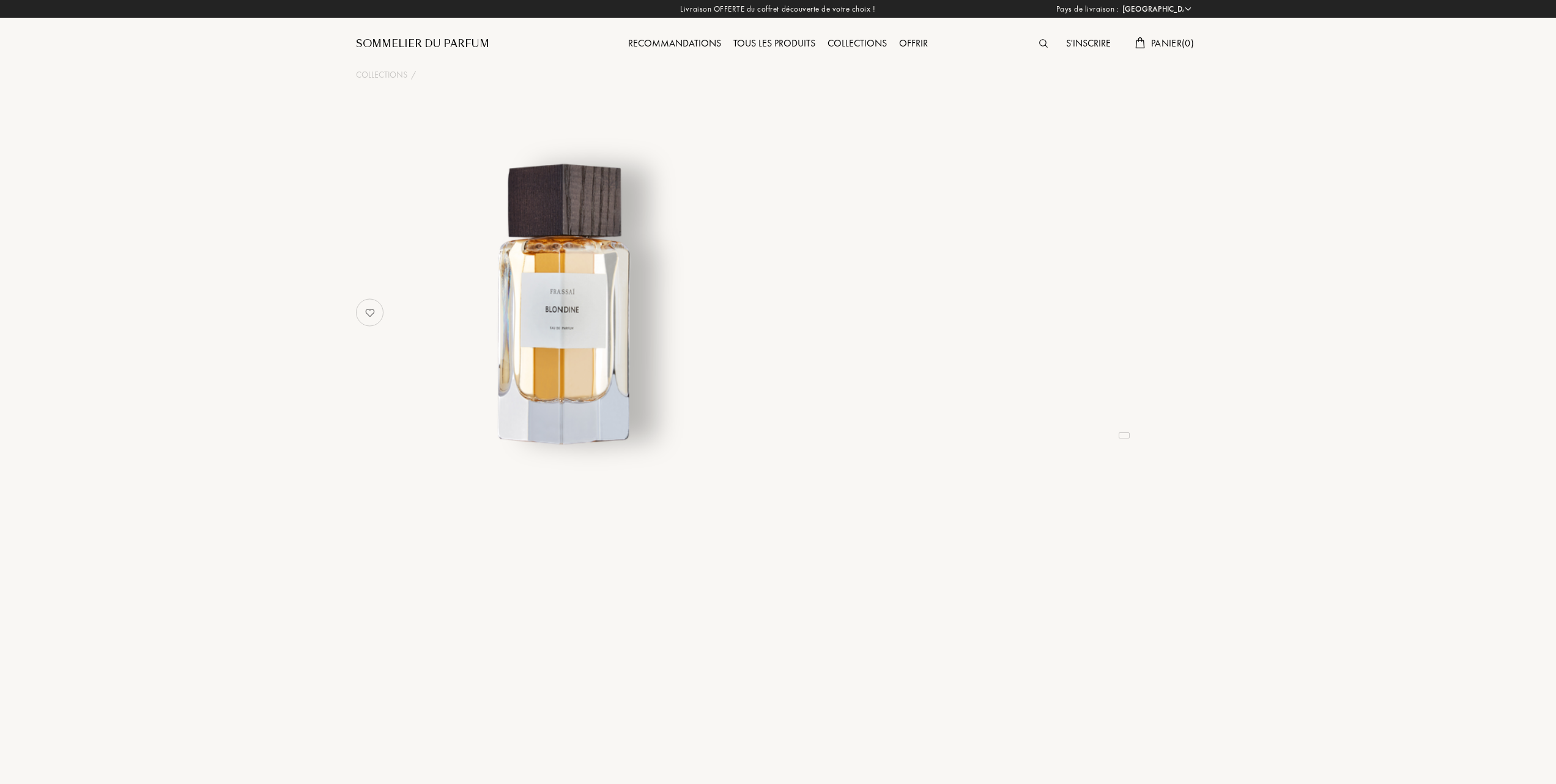
select select "FR"
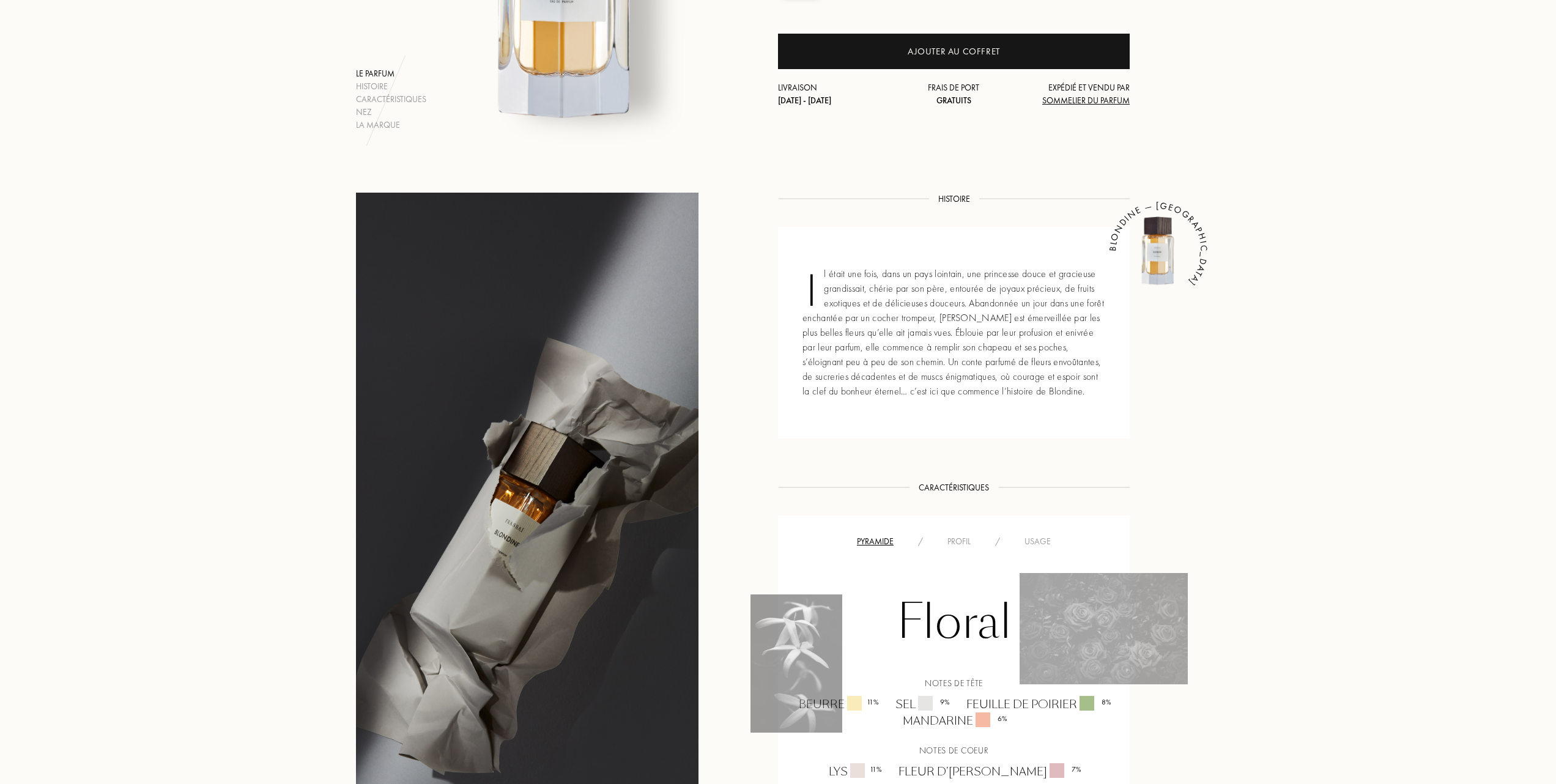
scroll to position [325, 0]
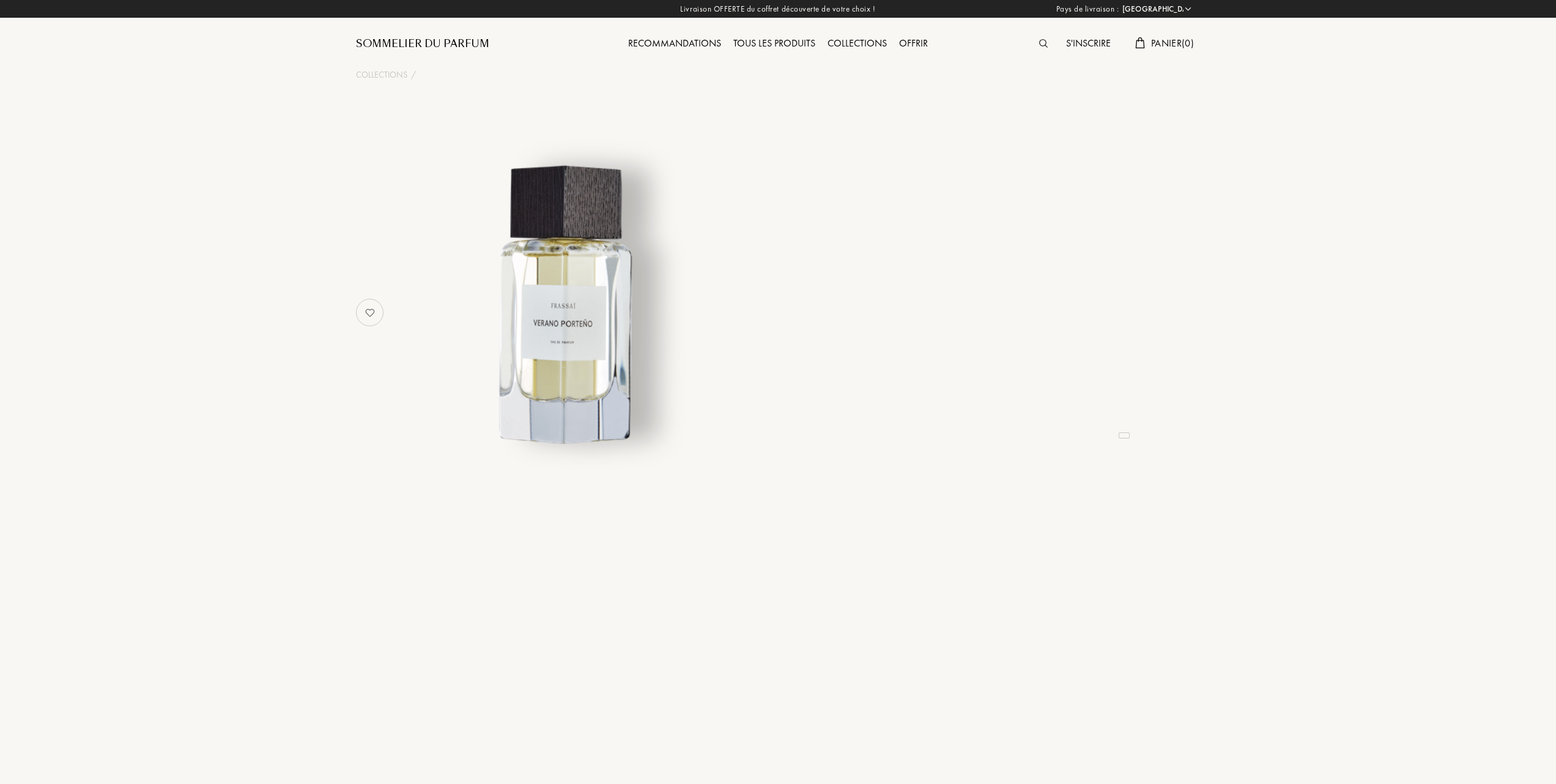
select select "FR"
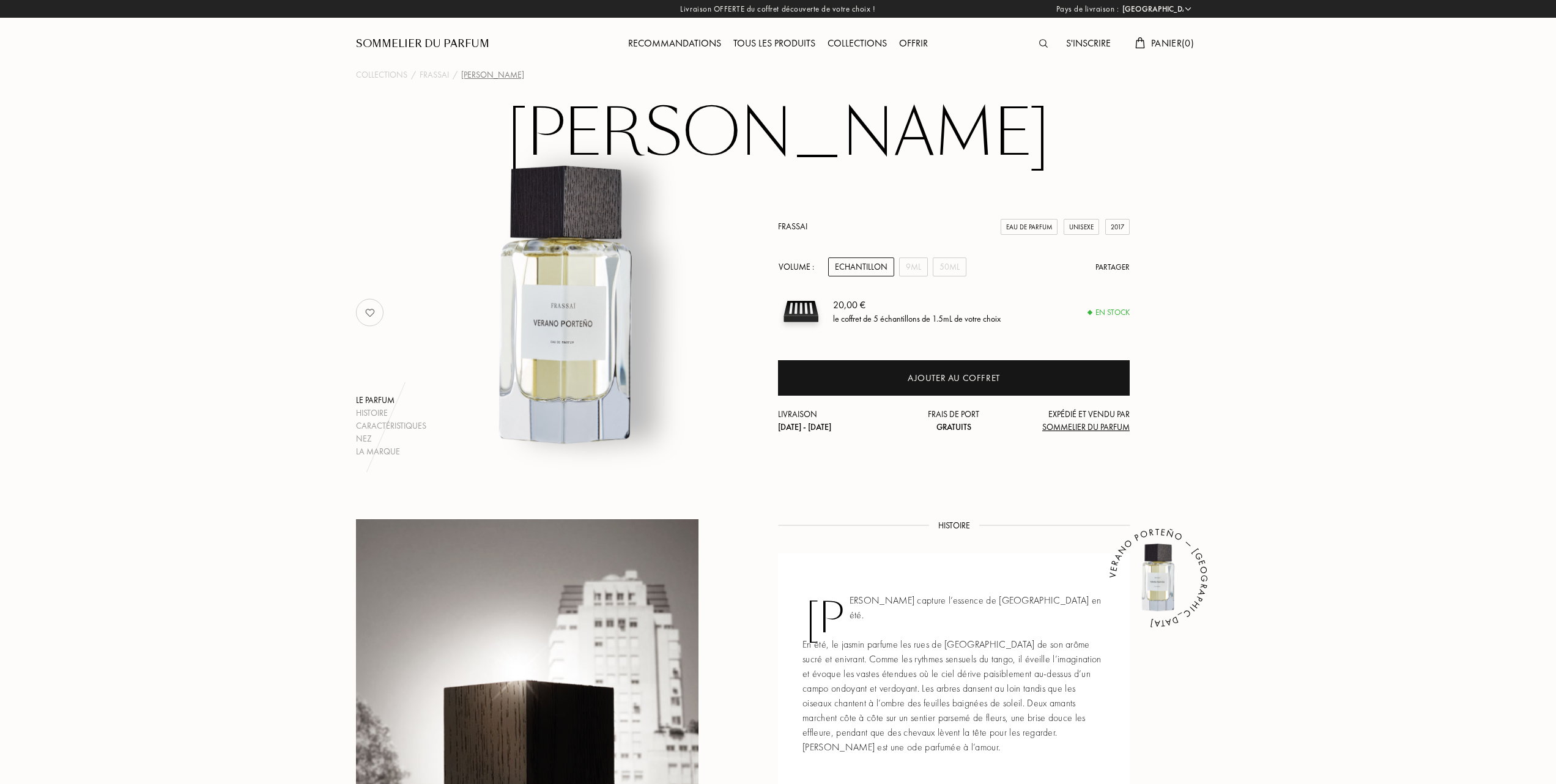
click at [756, 44] on div "Tous les produits" at bounding box center [774, 44] width 94 height 16
click at [761, 42] on div "Tous les produits" at bounding box center [774, 44] width 94 height 16
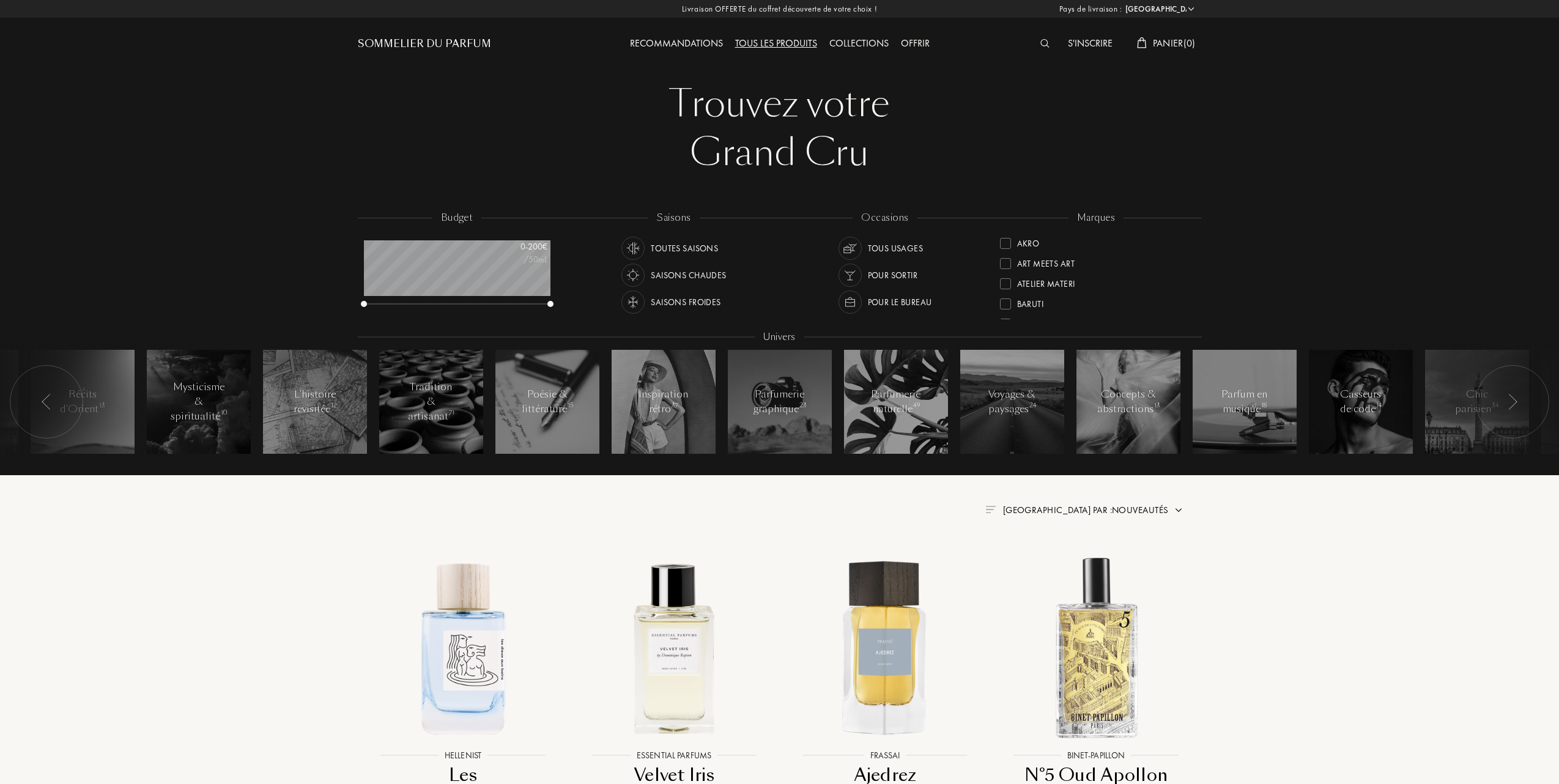
select select "FR"
click at [1006, 281] on div at bounding box center [1003, 283] width 11 height 11
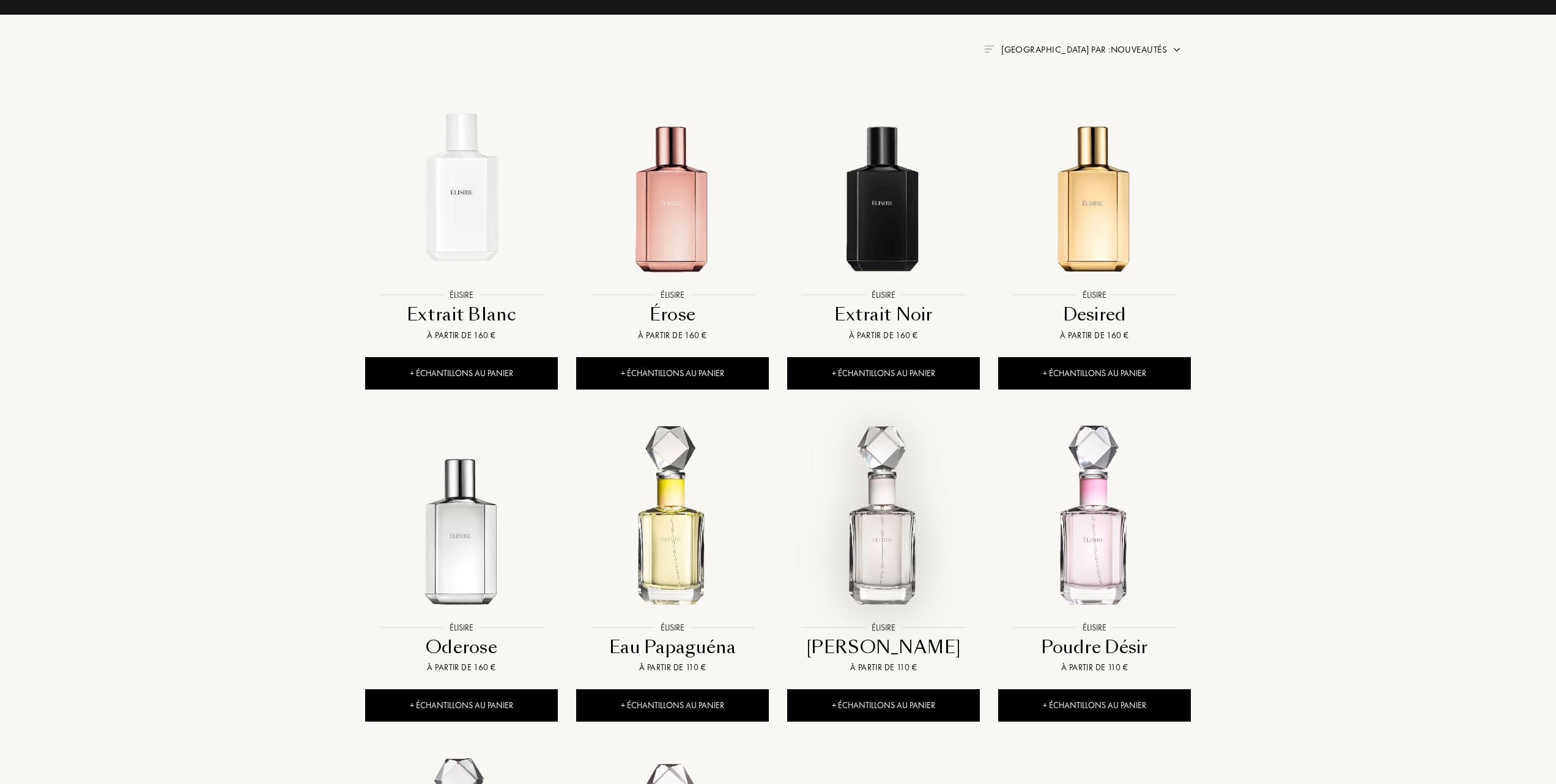
scroll to position [489, 0]
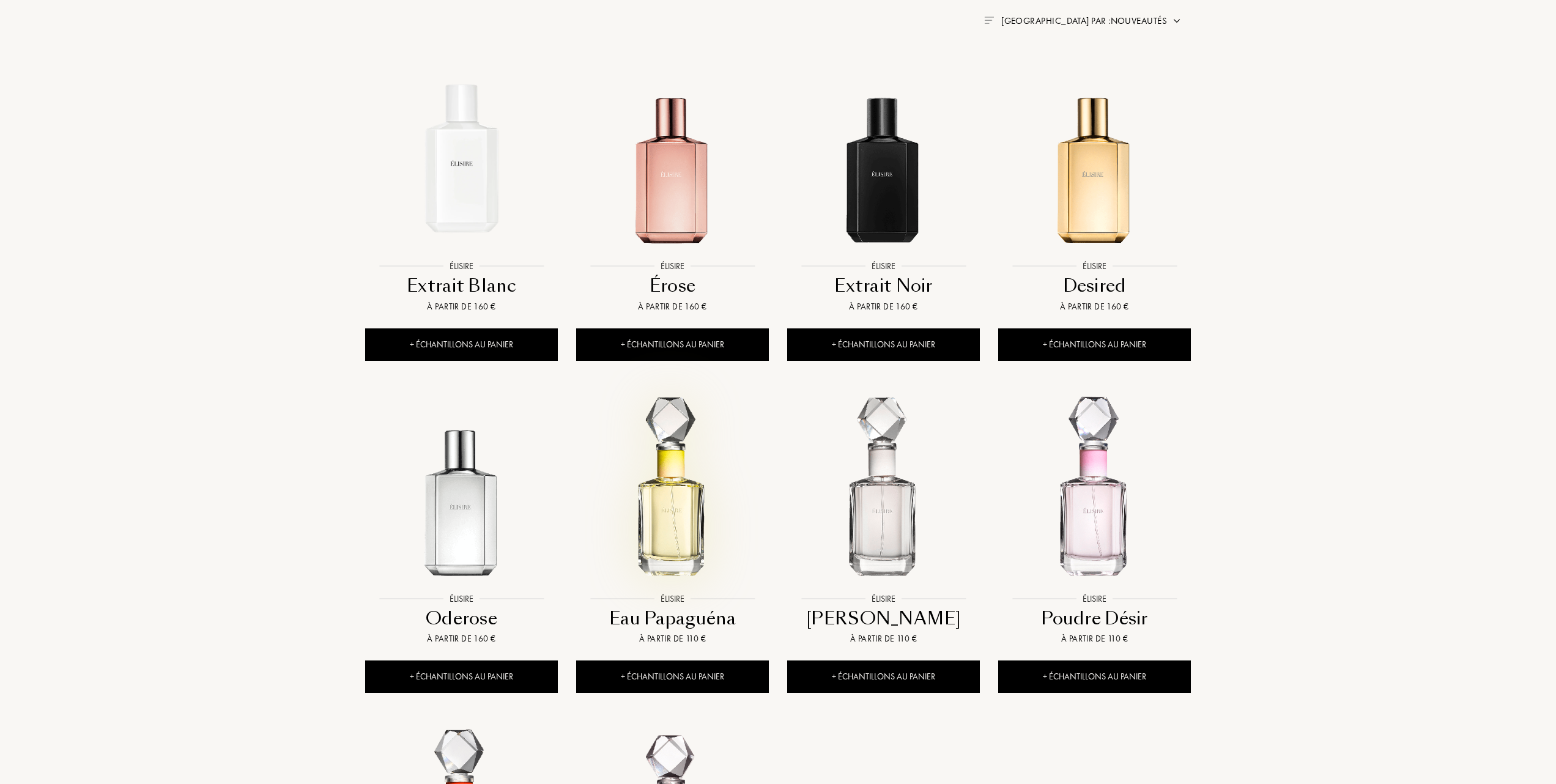
click at [695, 515] on img at bounding box center [673, 491] width 190 height 190
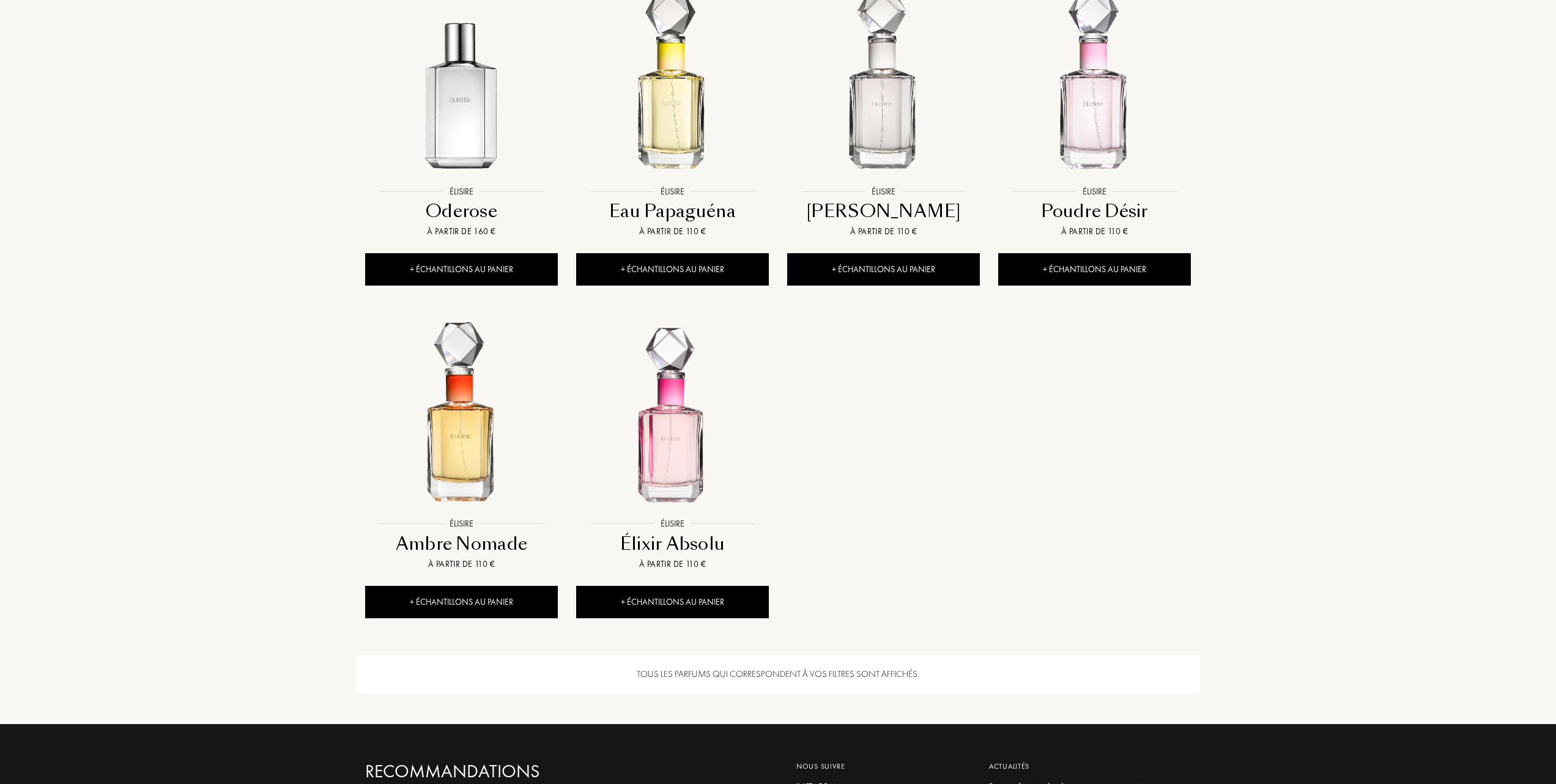
scroll to position [570, 0]
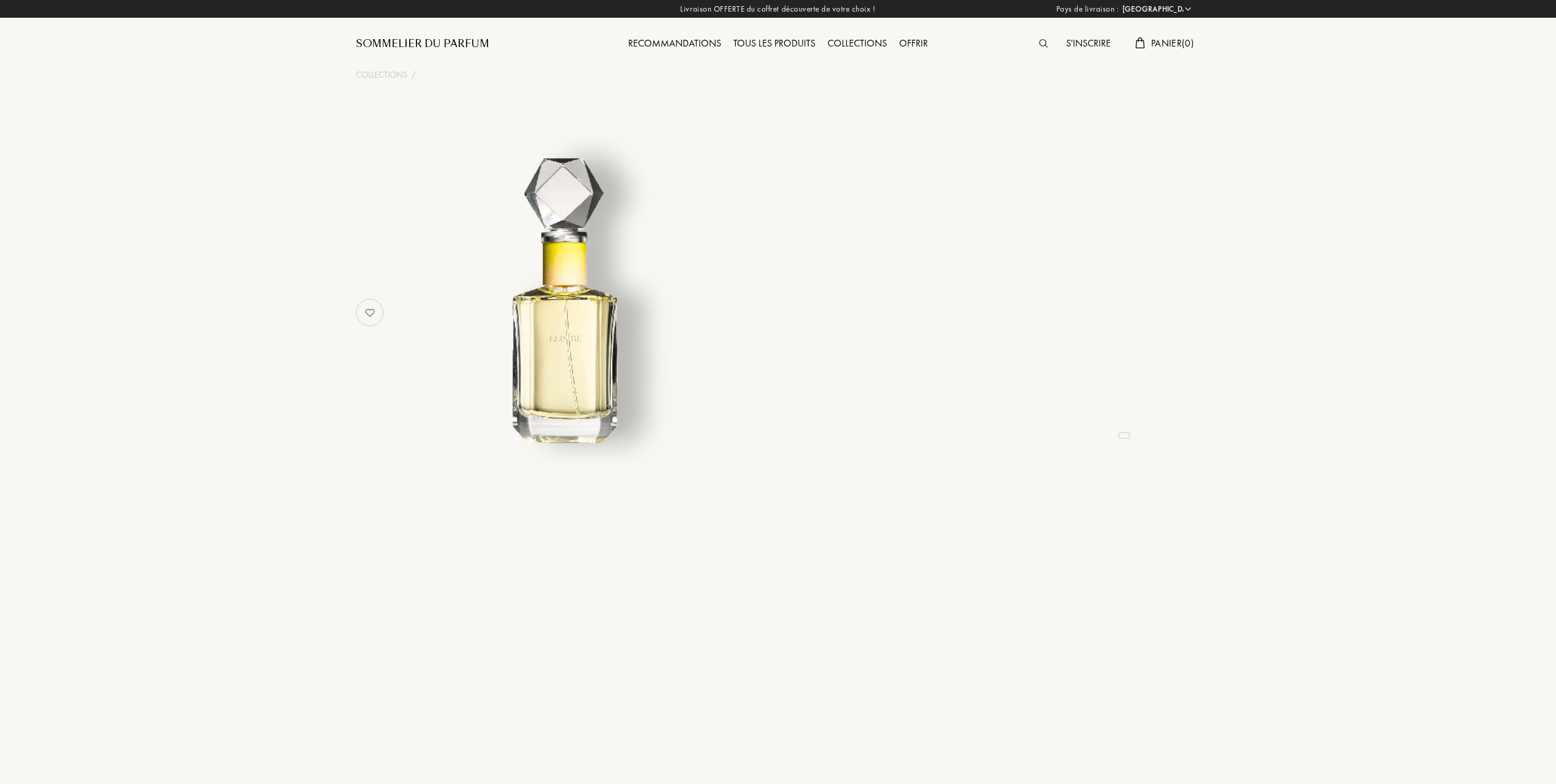
select select "FR"
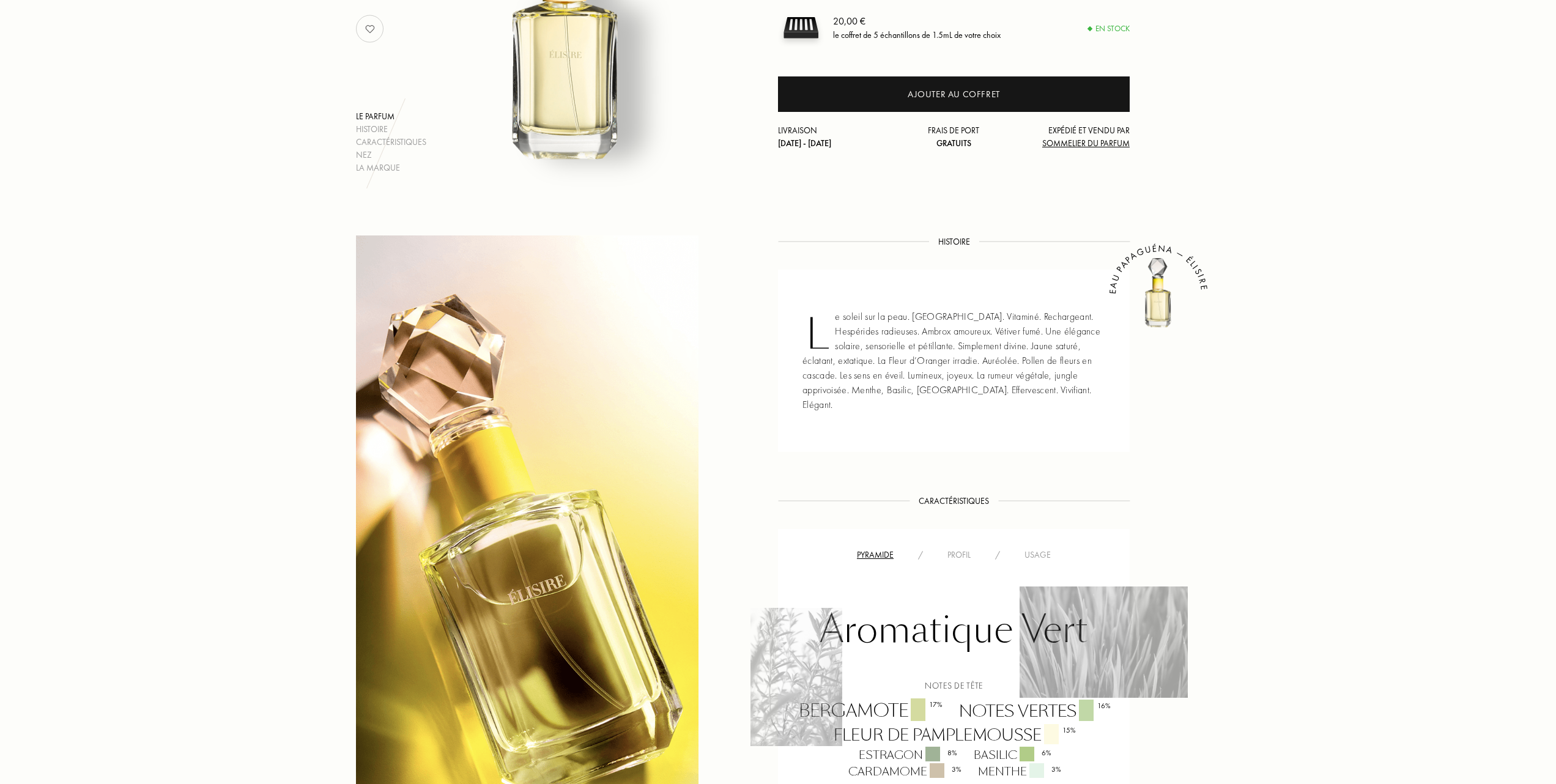
scroll to position [245, 0]
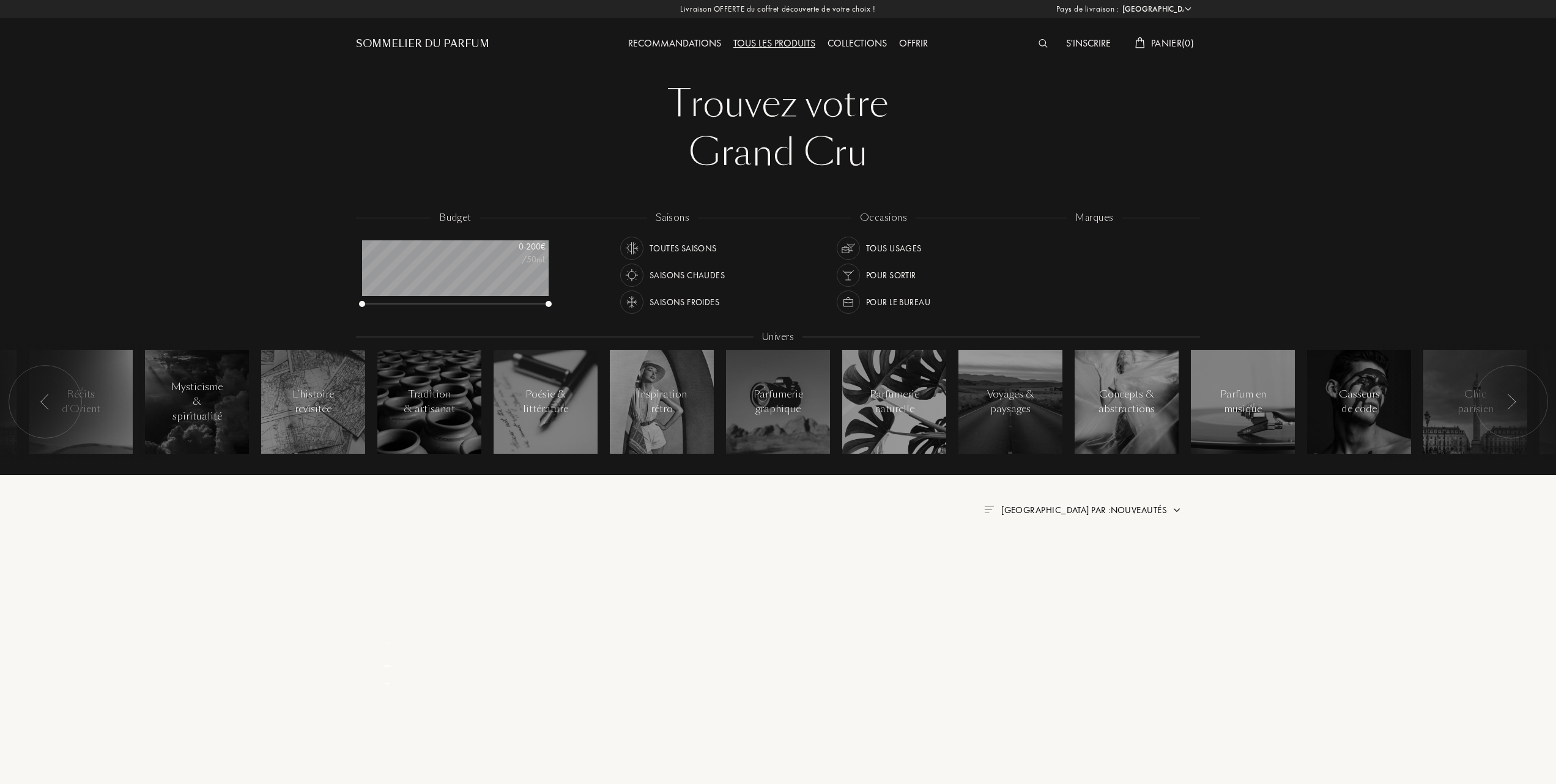
select select "FR"
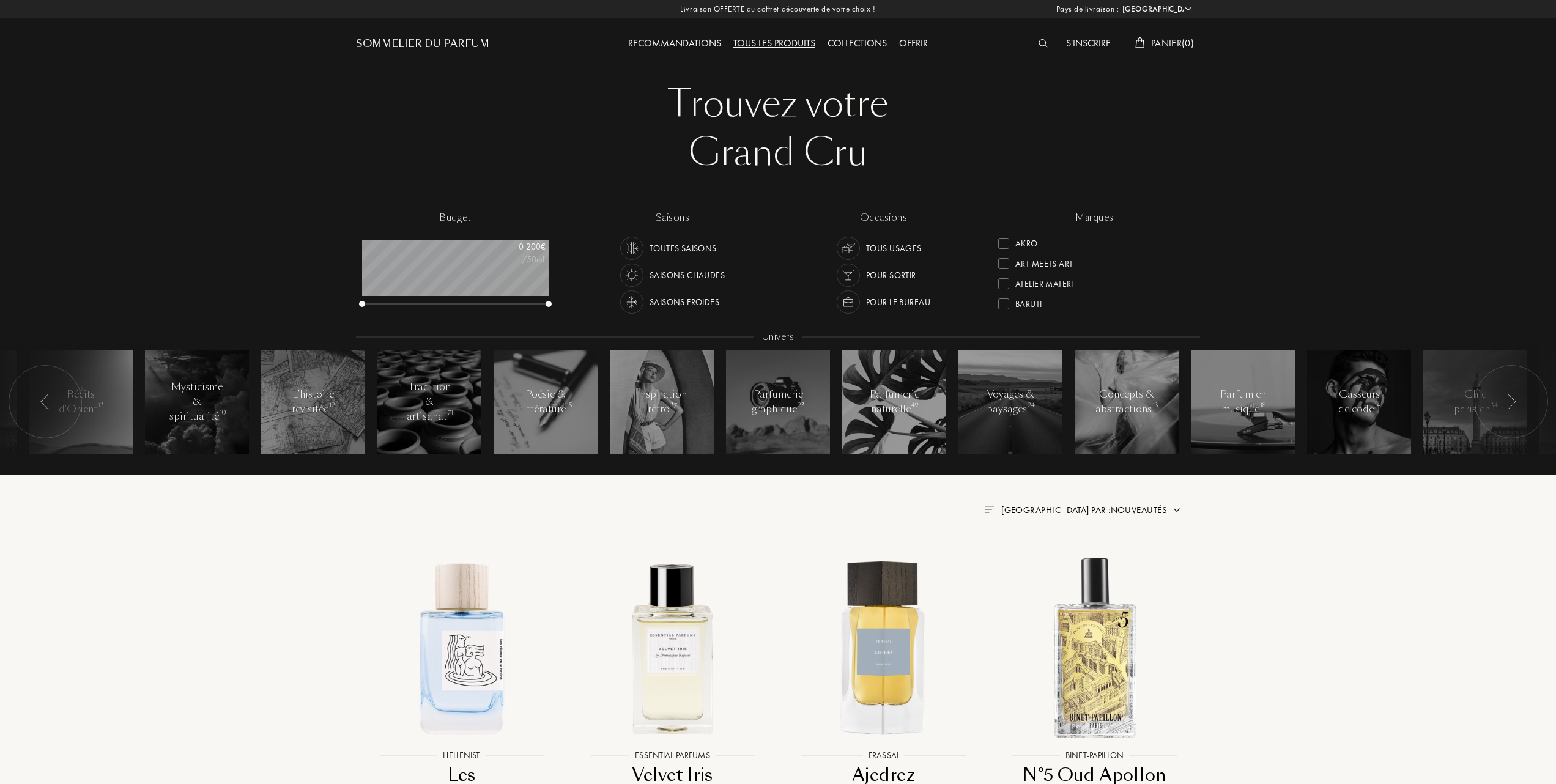
scroll to position [82, 0]
click at [1004, 299] on div at bounding box center [1003, 302] width 11 height 11
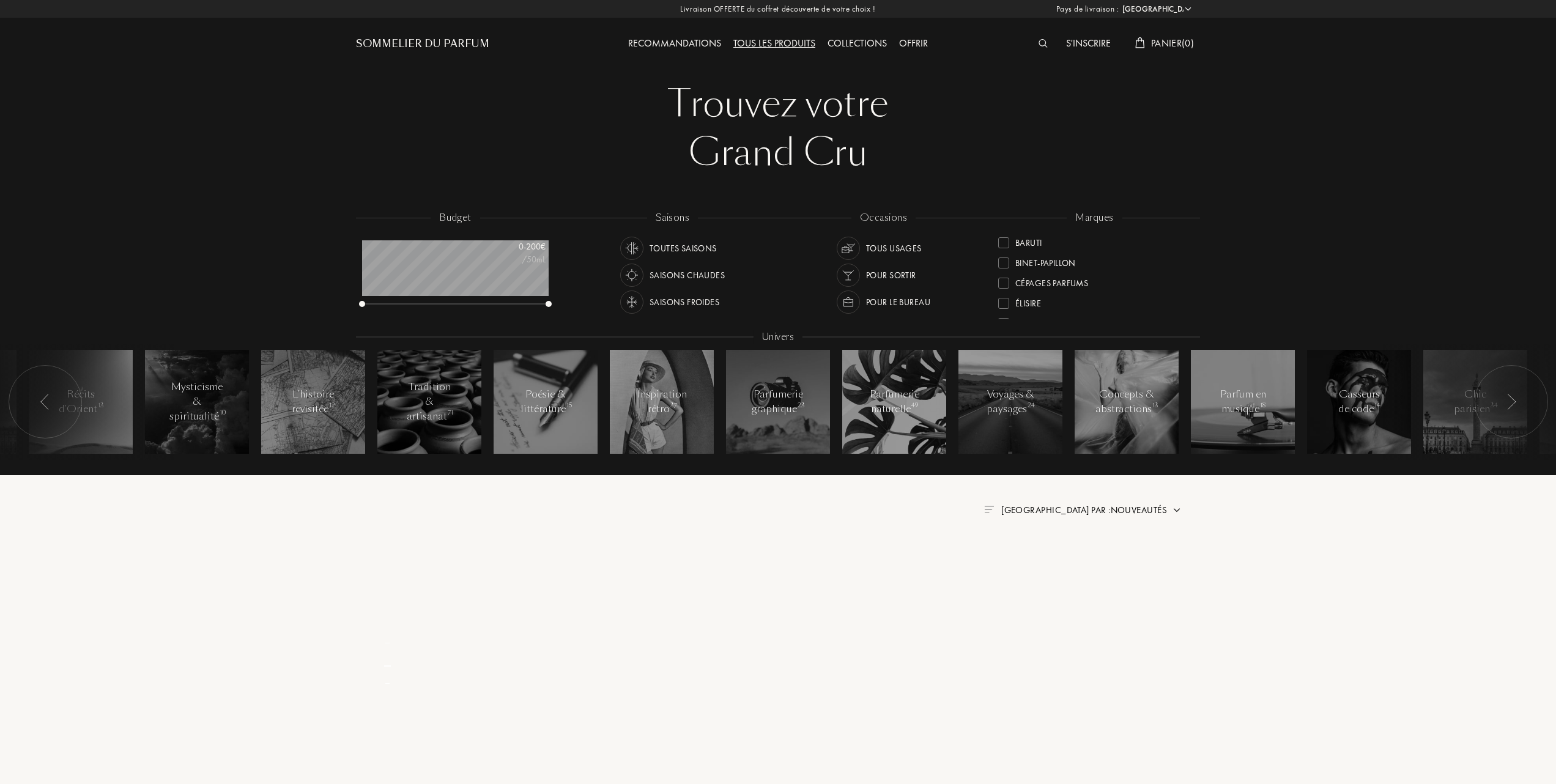
scroll to position [0, 0]
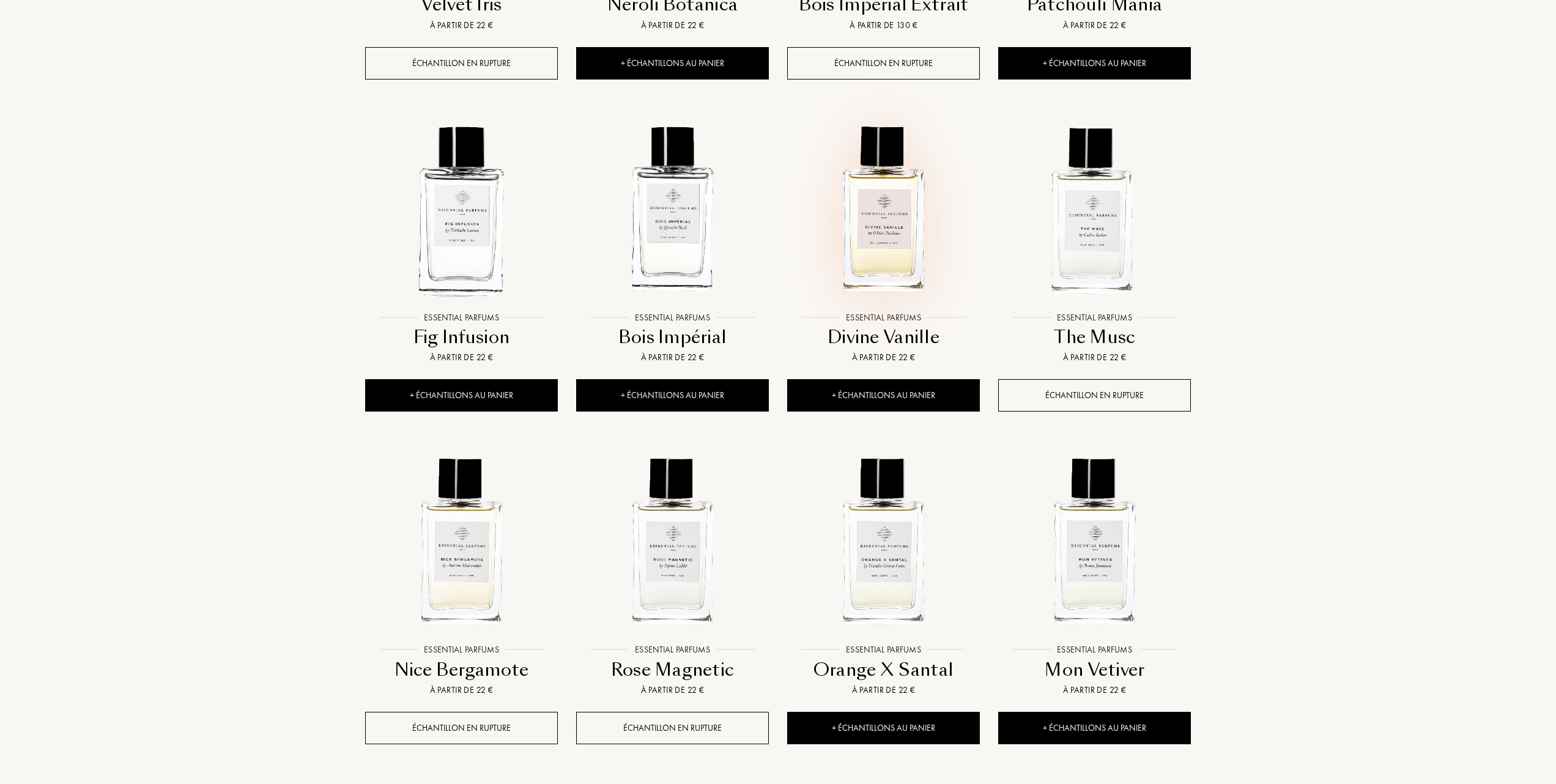
scroll to position [815, 0]
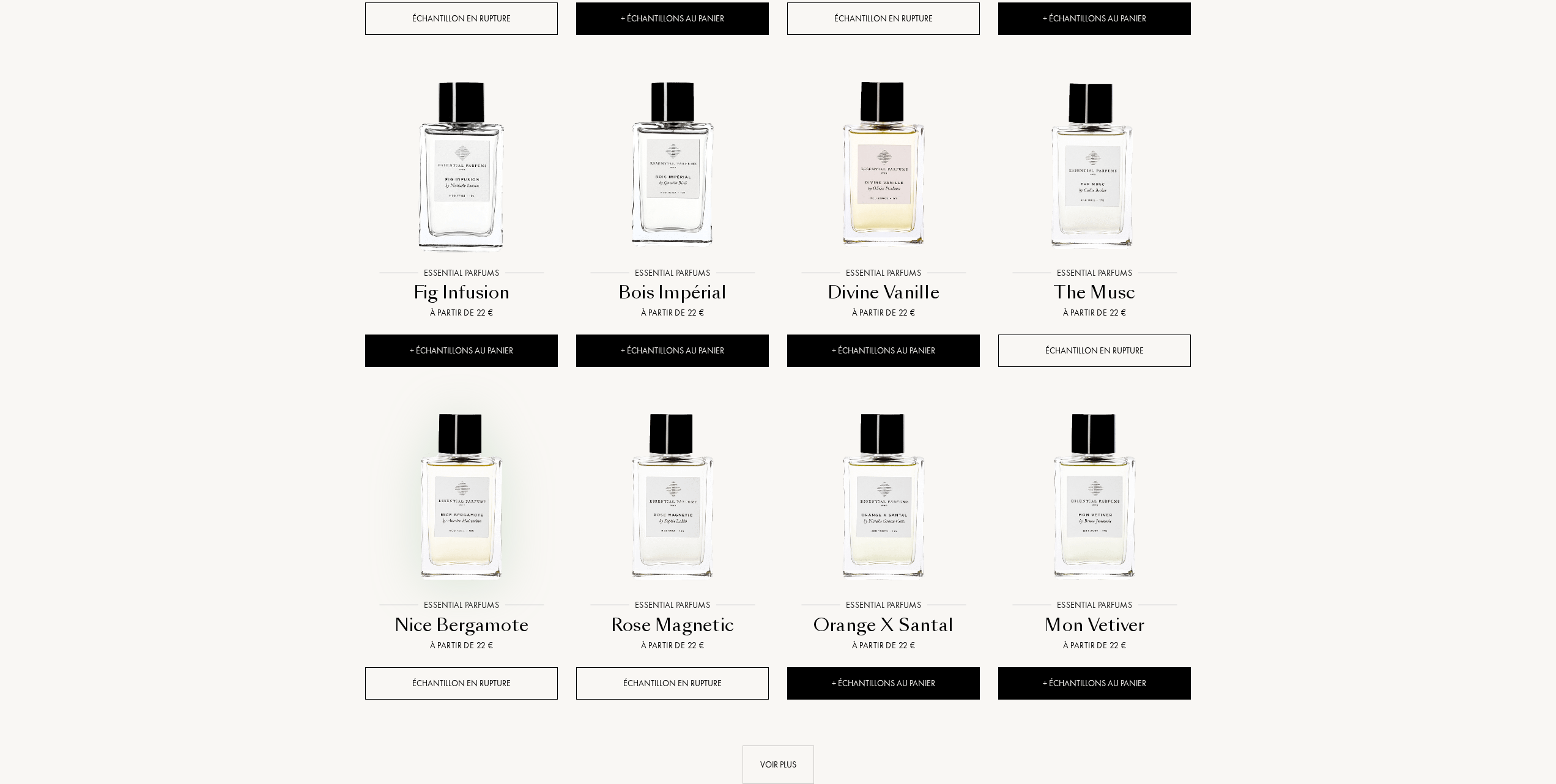
click at [469, 539] on img at bounding box center [462, 496] width 190 height 190
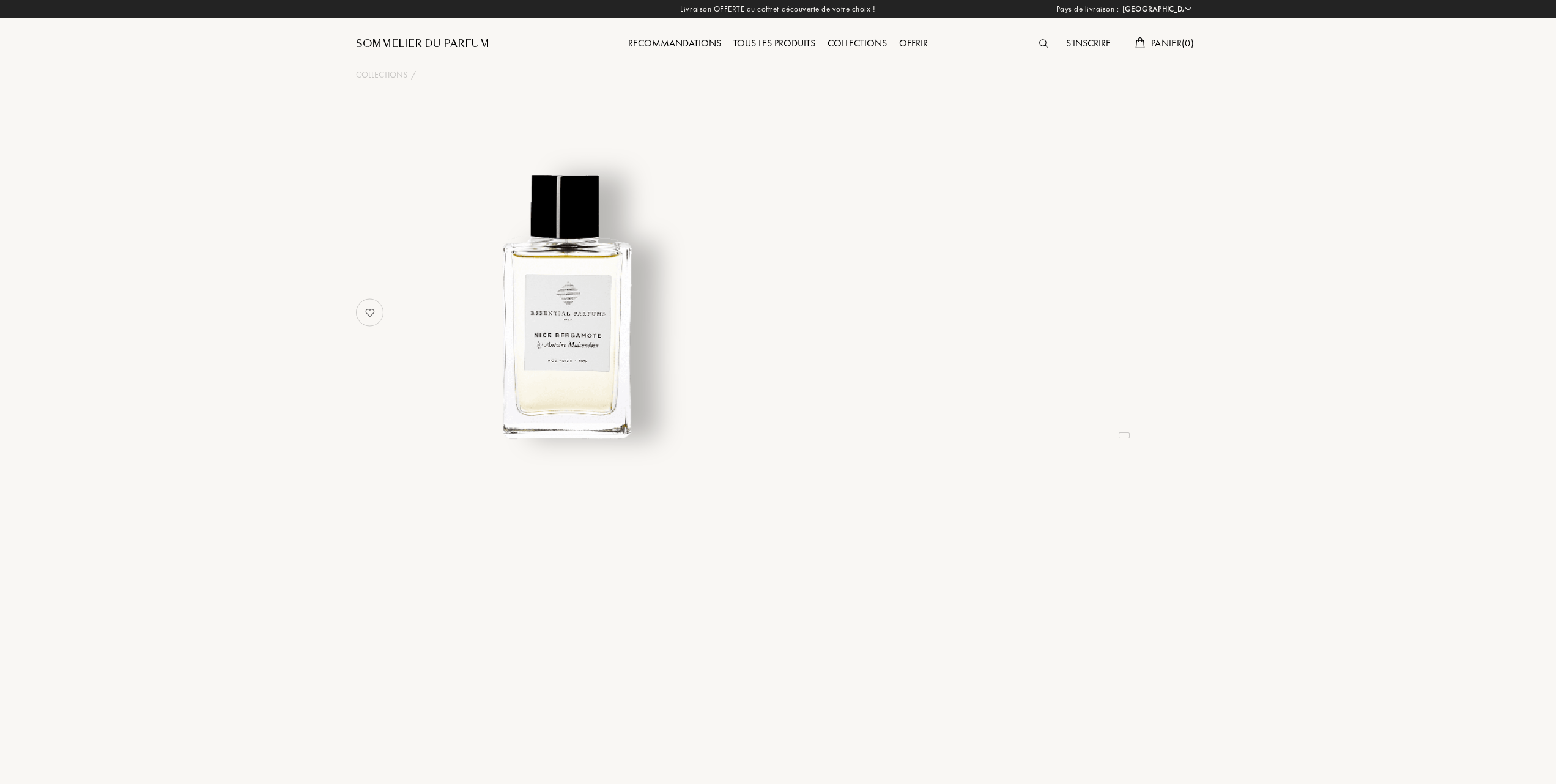
select select "FR"
select select "3"
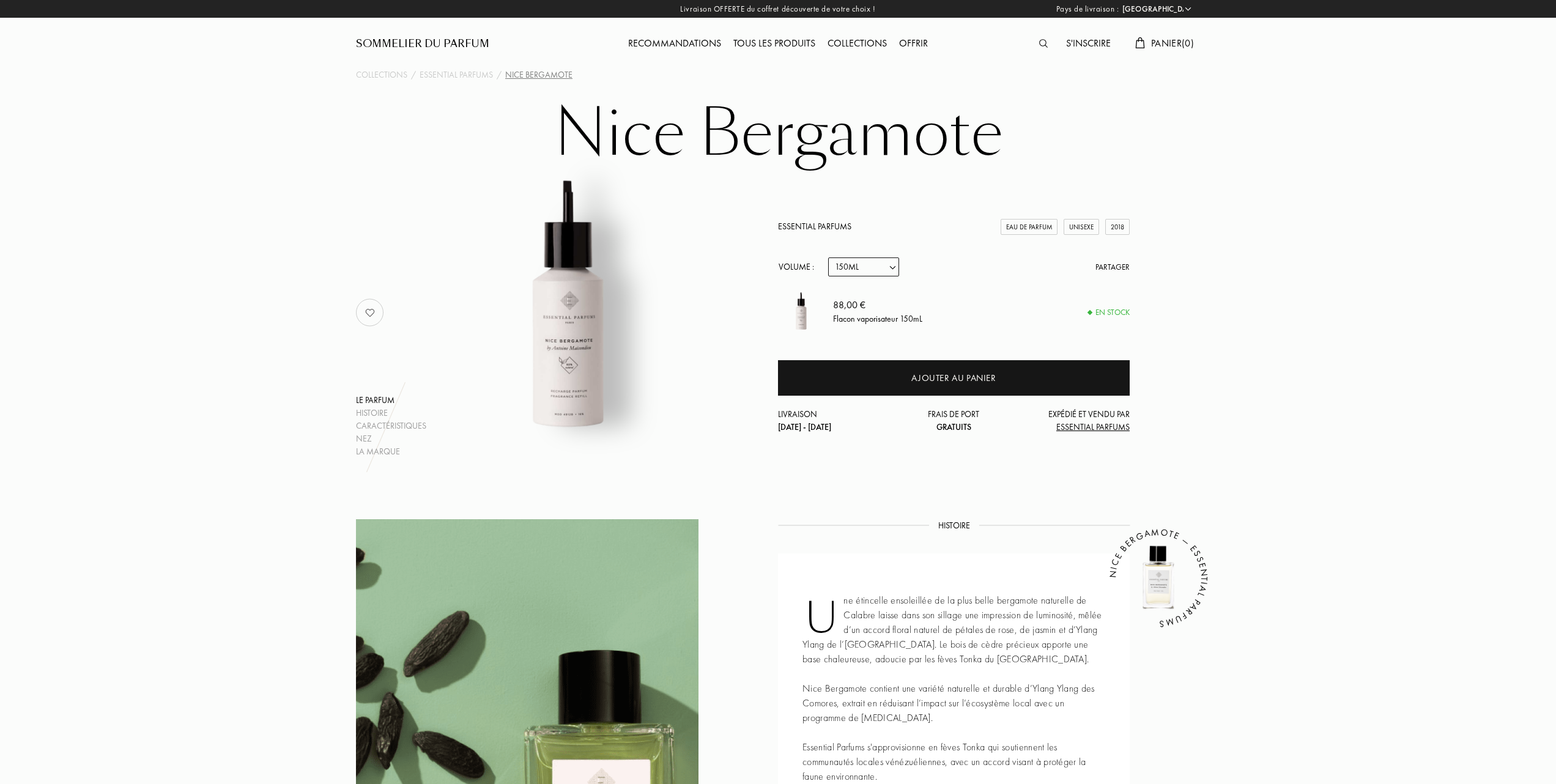
click at [891, 264] on select "Echantillon 10mL 100mL 150mL" at bounding box center [863, 267] width 71 height 19
select select "1"
click at [828, 257] on select "Echantillon 10mL 100mL 150mL" at bounding box center [863, 267] width 71 height 19
select select "1"
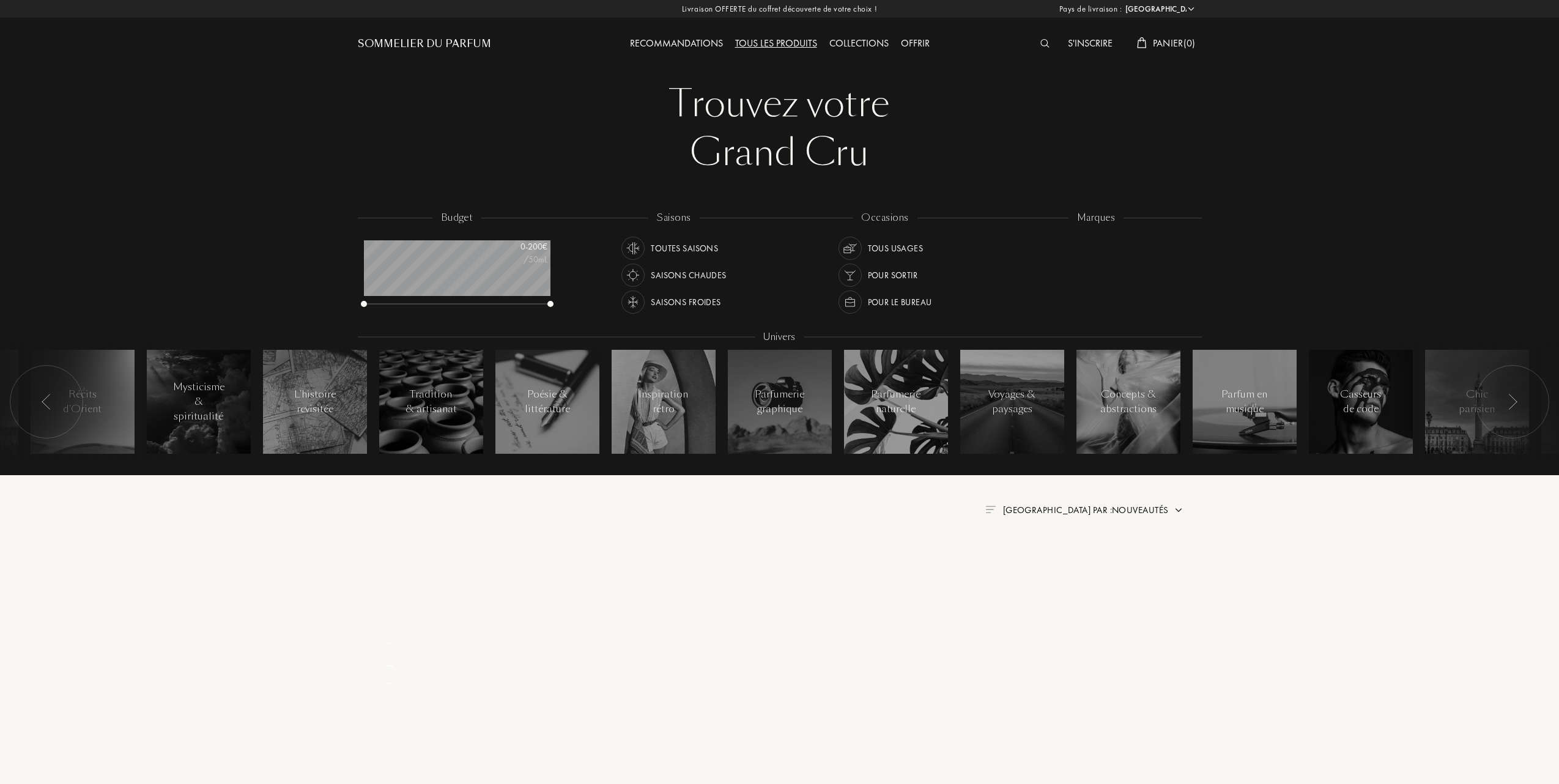
select select "FR"
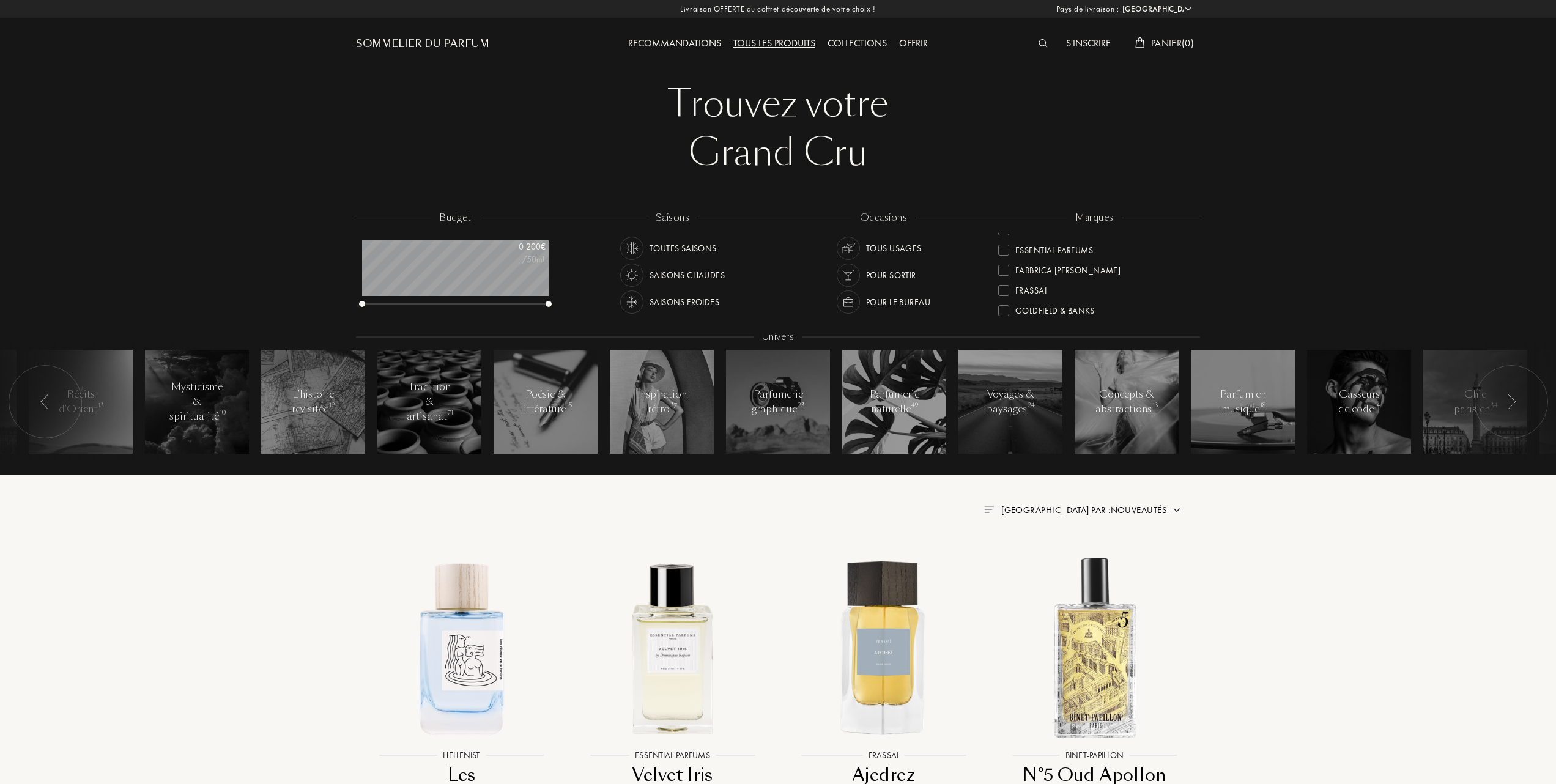
scroll to position [162, 0]
click at [1005, 281] on div at bounding box center [1003, 282] width 11 height 11
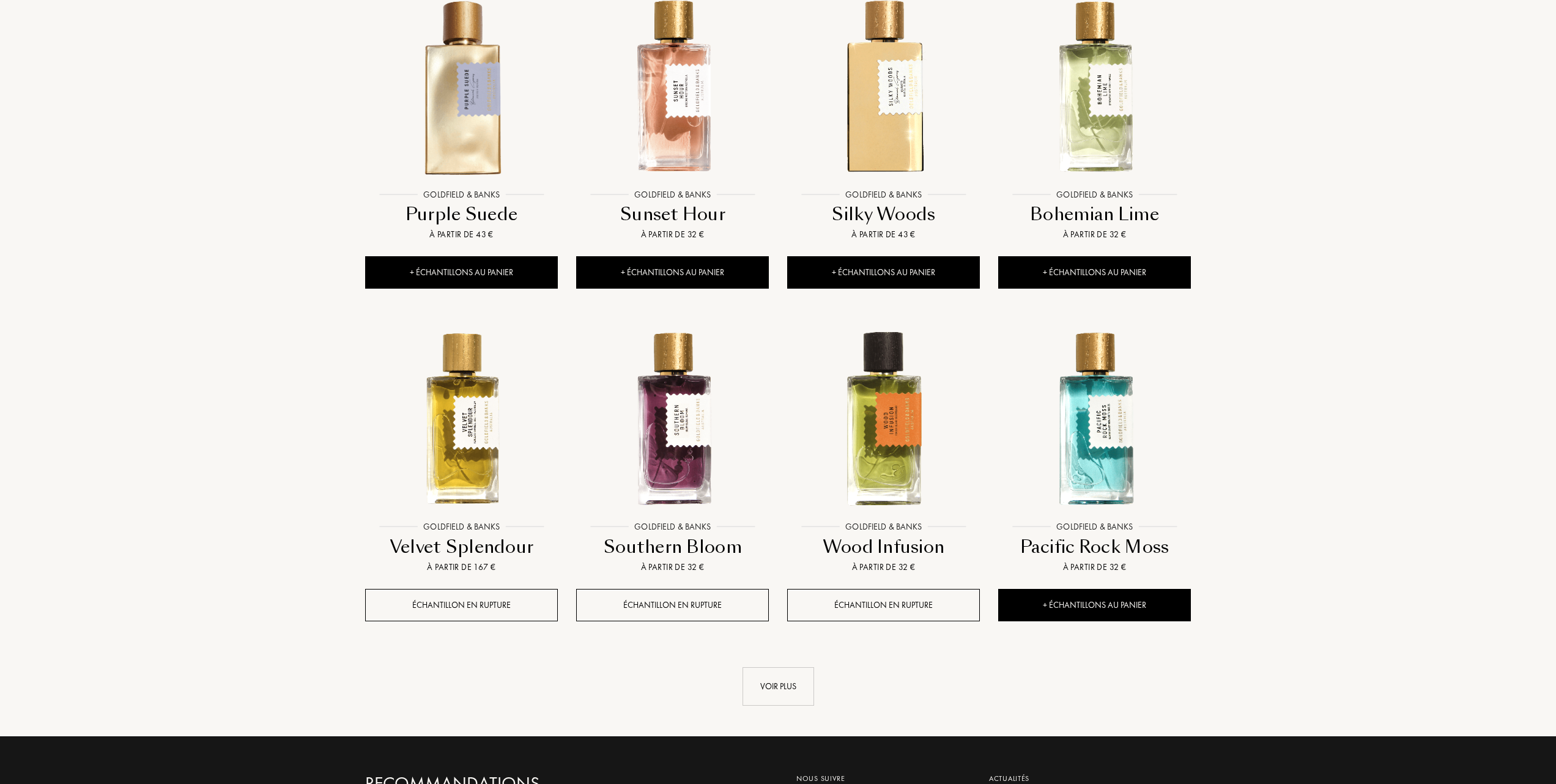
scroll to position [896, 0]
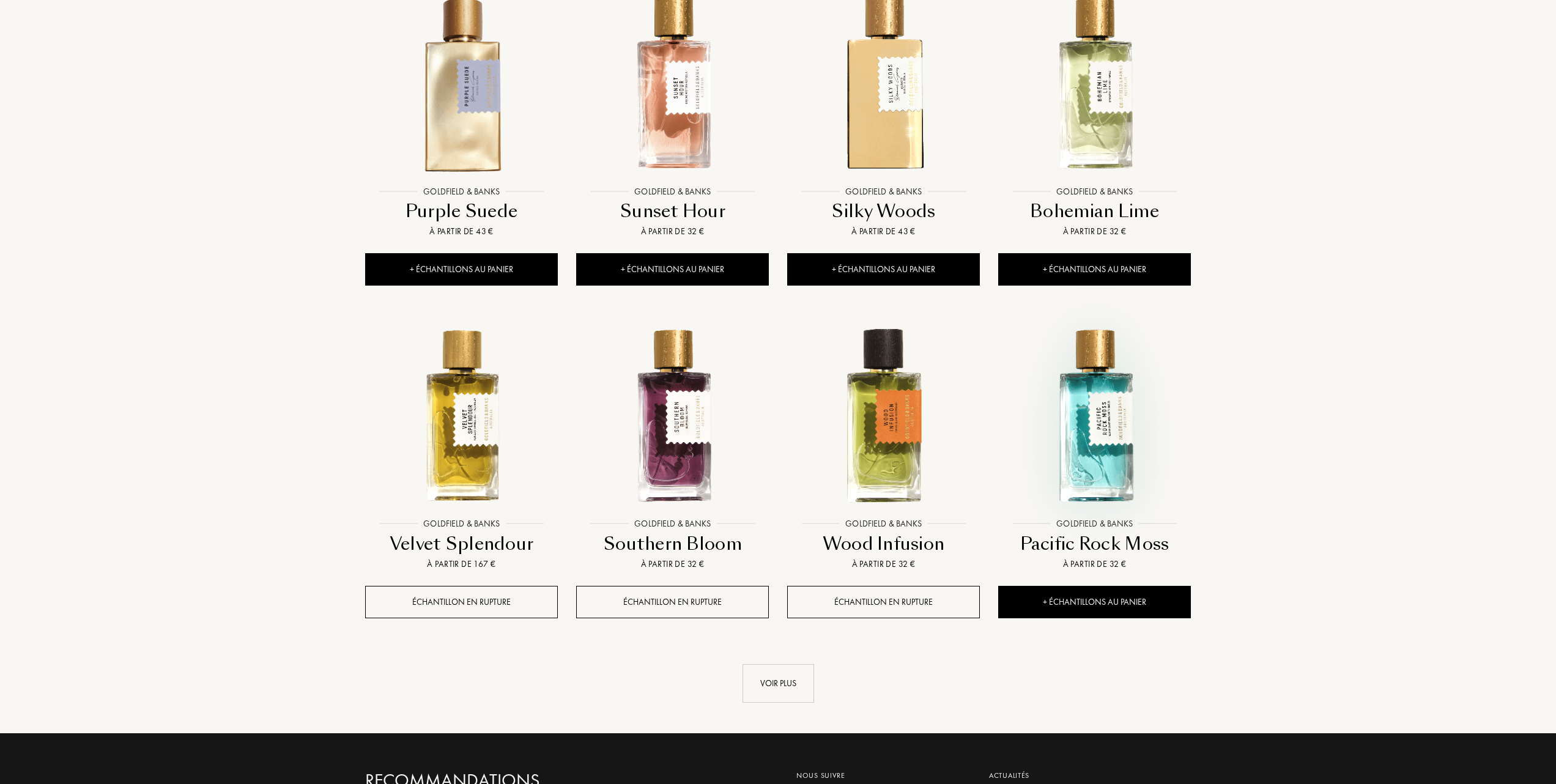
click at [1101, 410] on img at bounding box center [1094, 416] width 190 height 190
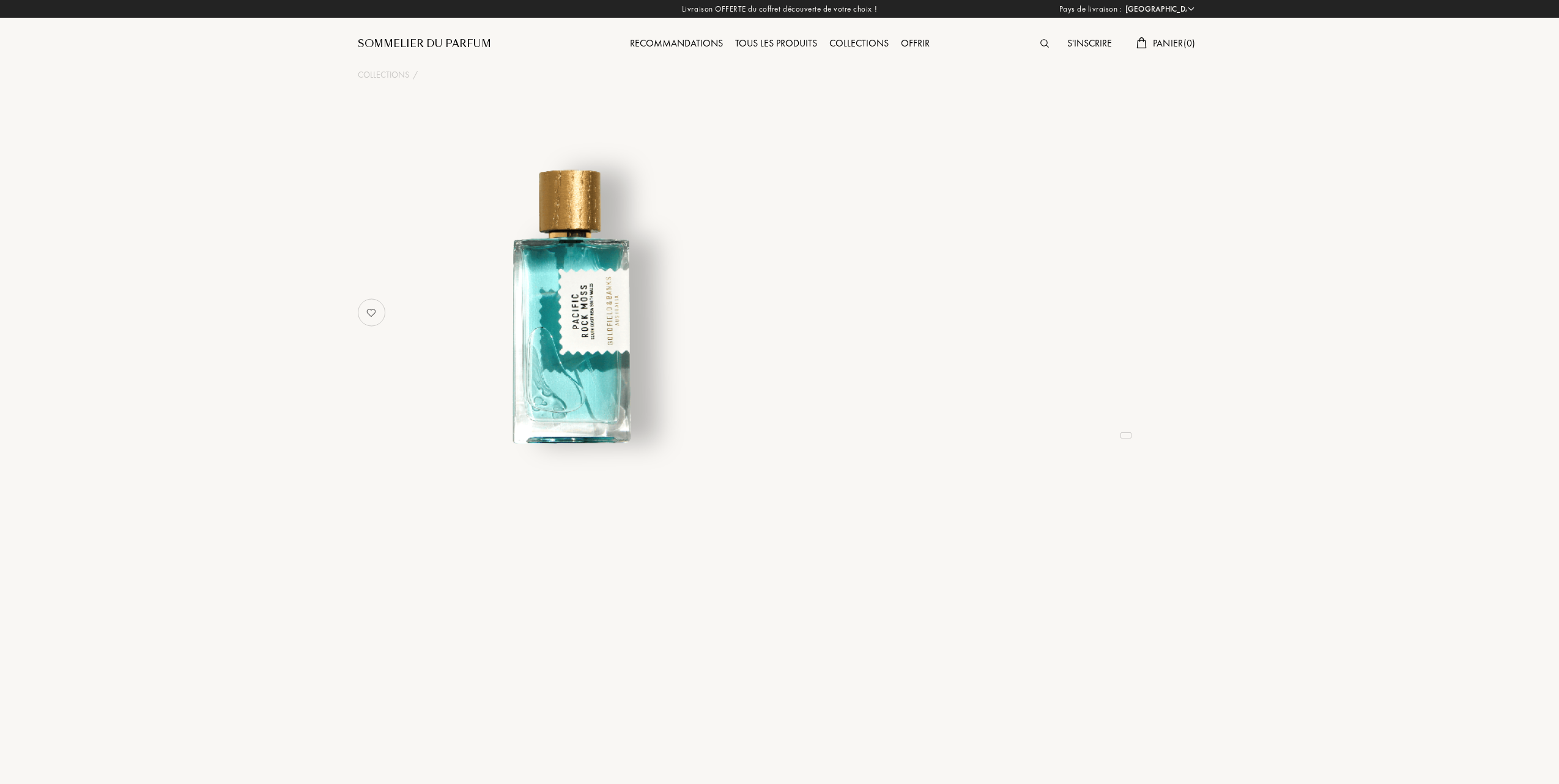
select select "FR"
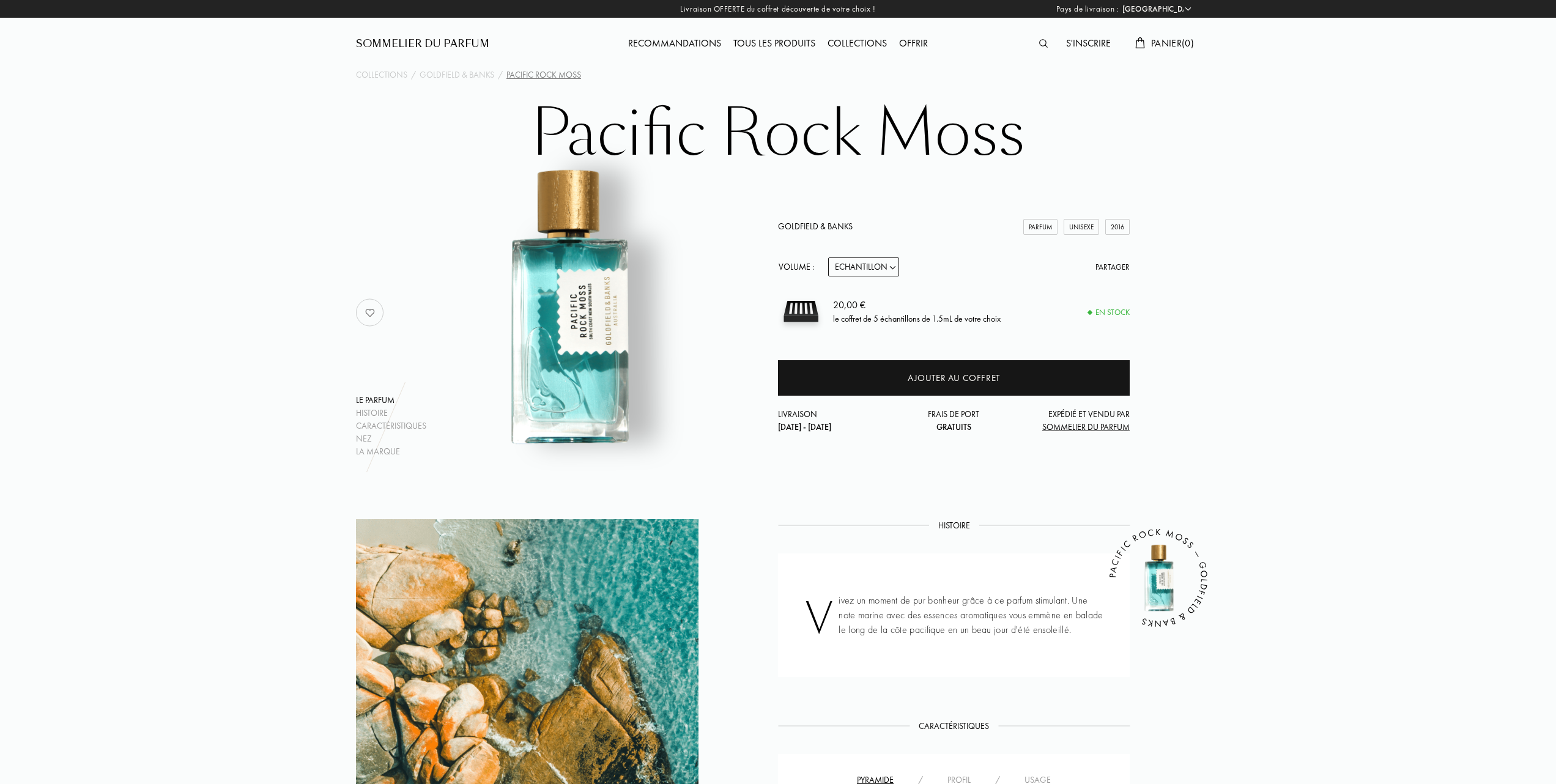
click at [898, 265] on select "Echantillon 10mL 50mL 100mL" at bounding box center [863, 267] width 71 height 19
select select "1"
click at [828, 257] on select "Echantillon 10mL 50mL 100mL" at bounding box center [863, 267] width 71 height 19
select select "1"
